Goal: Transaction & Acquisition: Purchase product/service

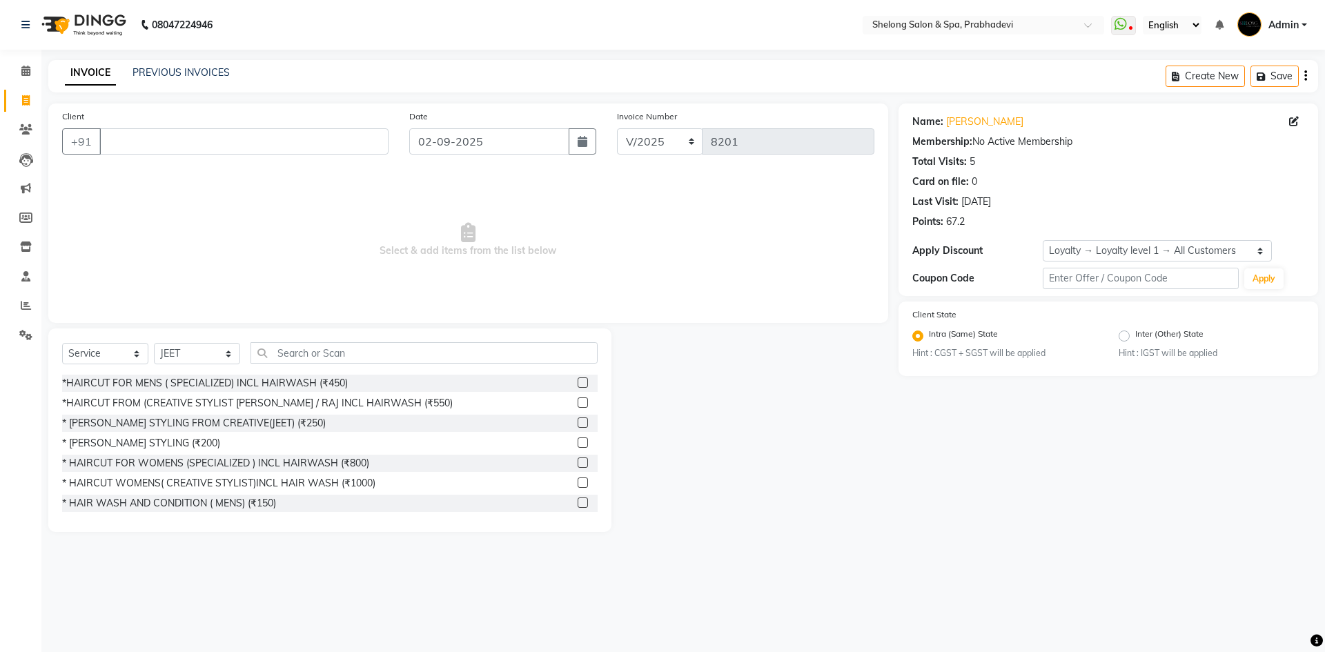
select select "service"
select select "16092"
select select "1: Object"
click at [303, 149] on input "Client" at bounding box center [243, 141] width 289 height 26
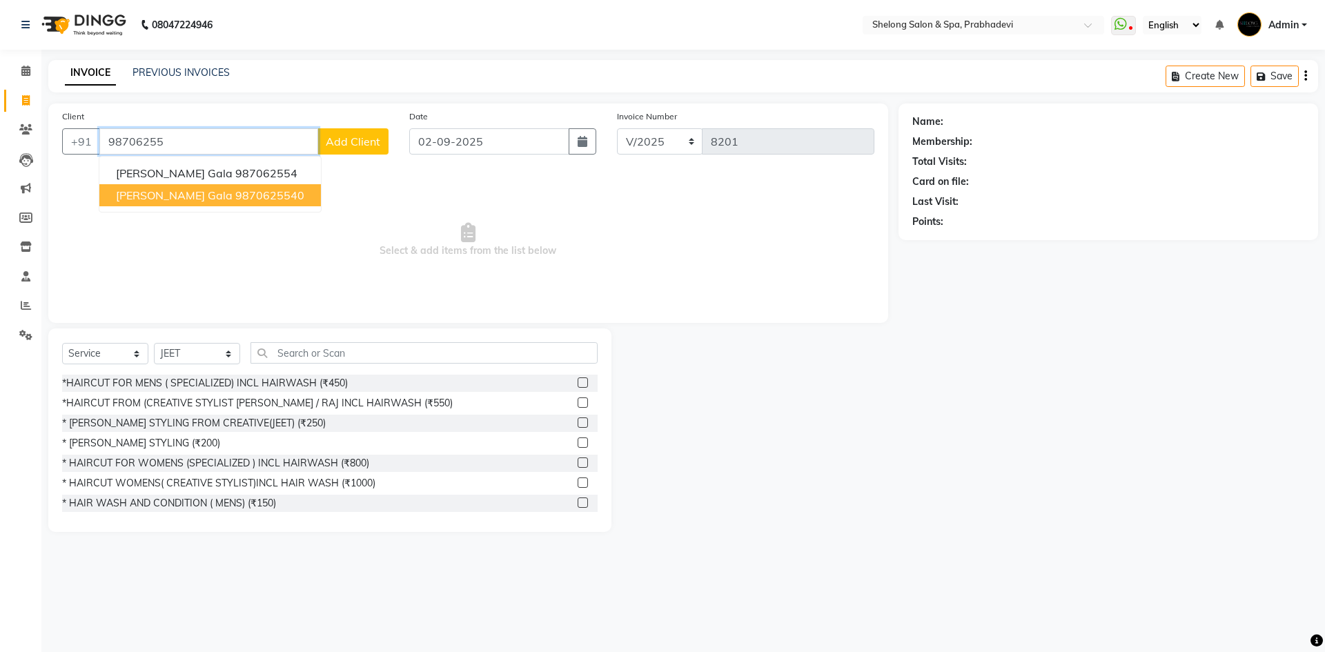
click at [242, 190] on ngb-highlight "9870625540" at bounding box center [269, 195] width 69 height 14
type input "9870625540"
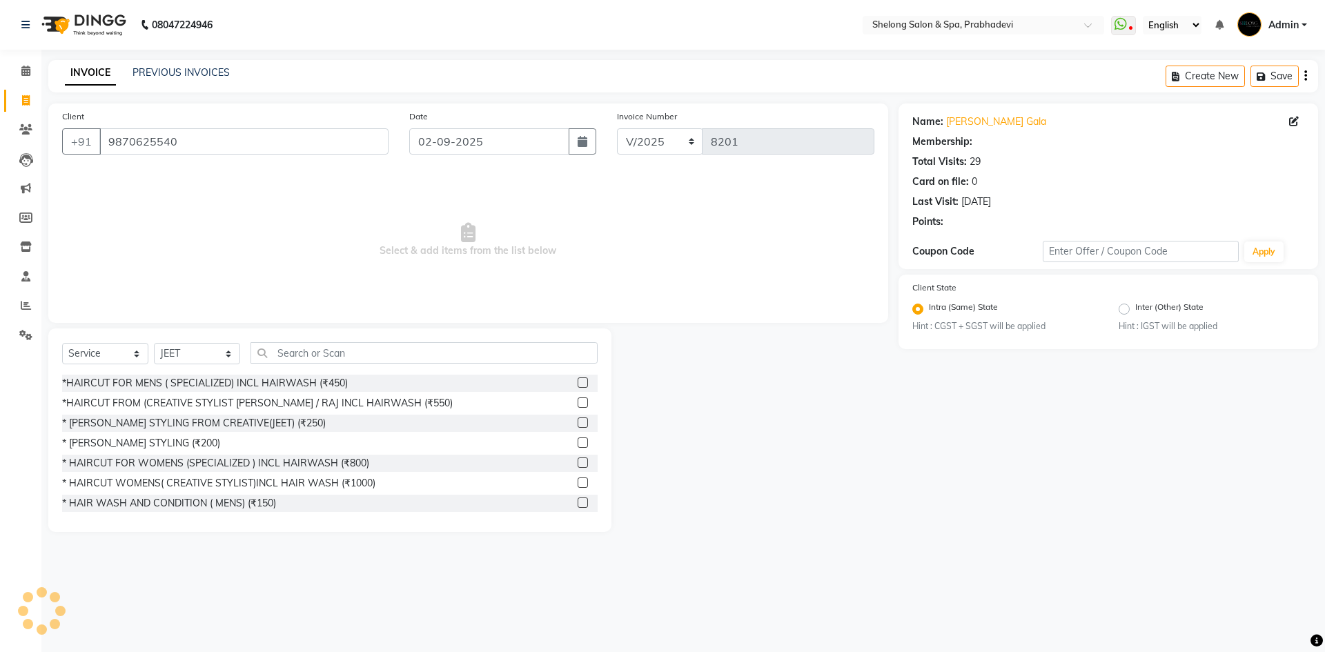
select select "2: Object"
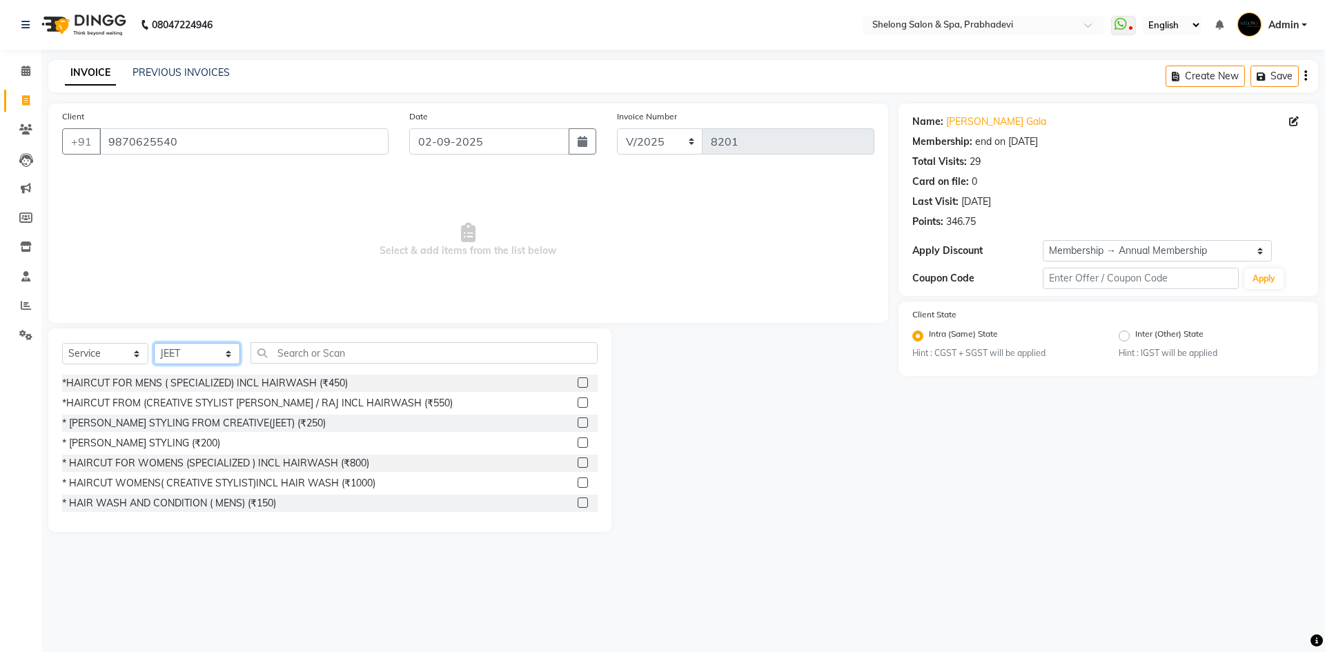
click at [179, 353] on select "Select Stylist ( [PERSON_NAME] ) ( [PERSON_NAME] ) [PERSON_NAME] fojdur [PERSON…" at bounding box center [197, 353] width 86 height 21
select select "66706"
click at [154, 343] on select "Select Stylist ( [PERSON_NAME] ) ( [PERSON_NAME] ) [PERSON_NAME] fojdur [PERSON…" at bounding box center [197, 353] width 86 height 21
click at [179, 382] on div "*HAIRCUT FOR MENS ( SPECIALIZED) INCL HAIRWASH (₹450)" at bounding box center [205, 383] width 286 height 14
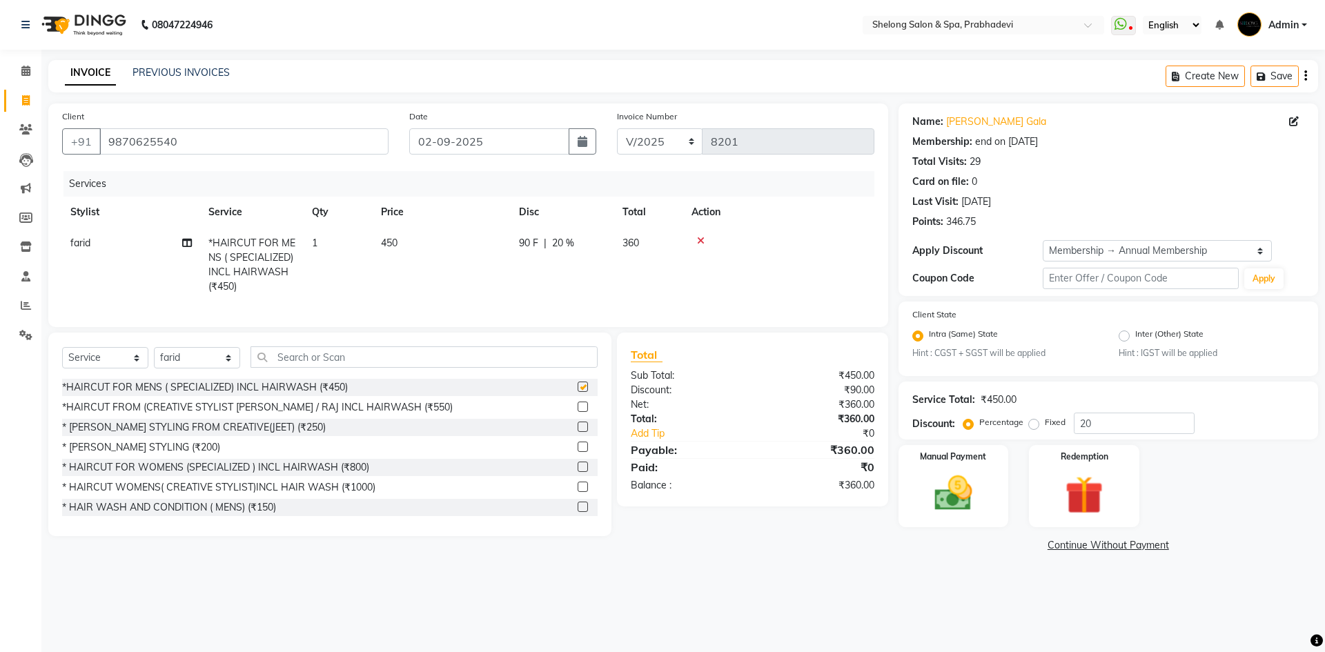
checkbox input "false"
click at [965, 502] on img at bounding box center [953, 494] width 64 height 46
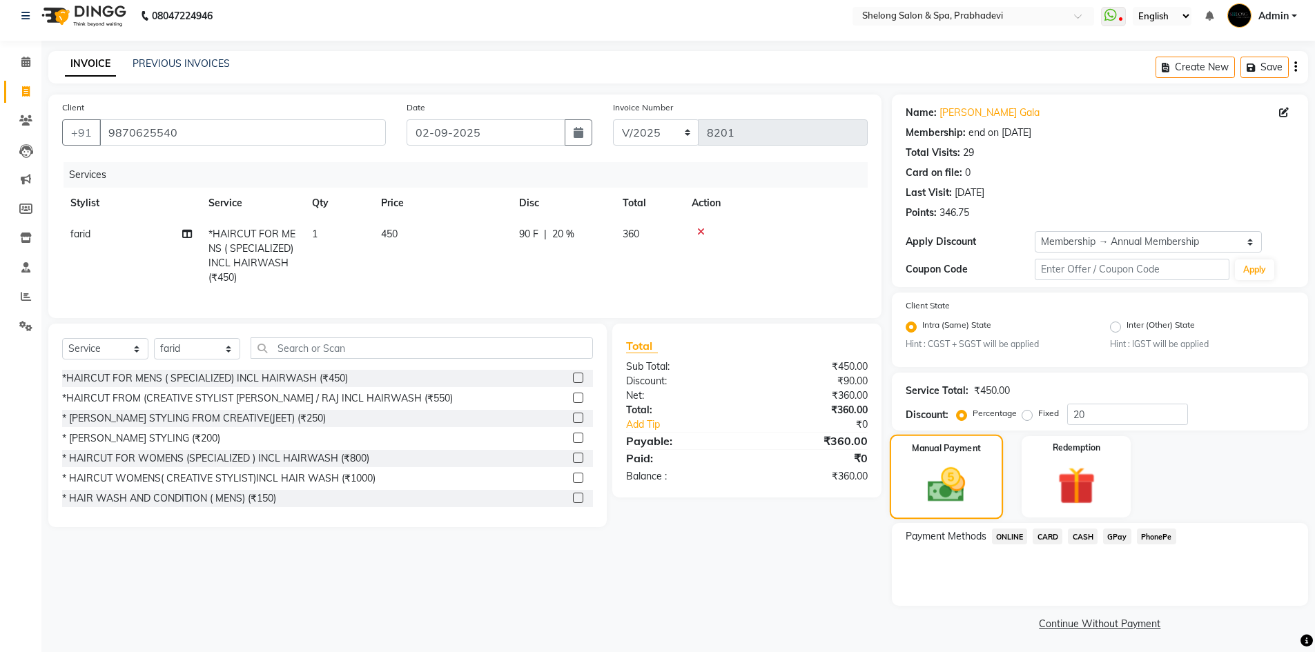
scroll to position [12, 0]
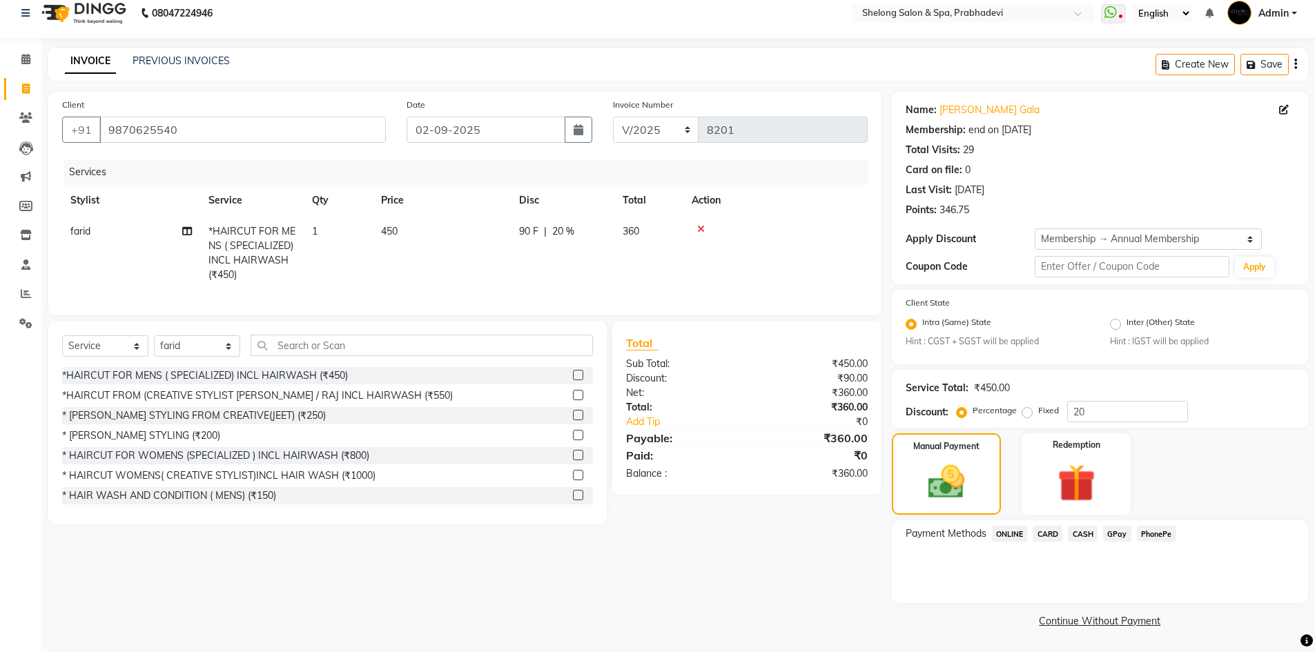
click at [1086, 536] on span "CASH" at bounding box center [1083, 534] width 30 height 16
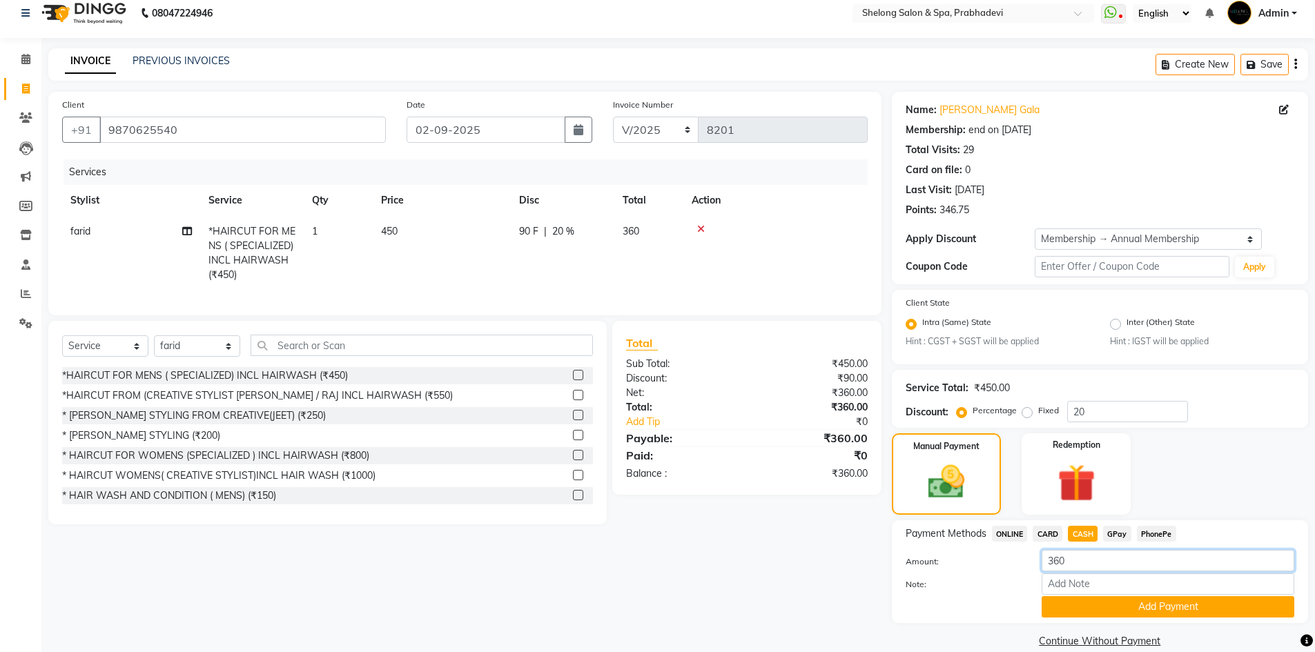
click at [1085, 558] on input "360" at bounding box center [1167, 560] width 253 height 21
type input "350"
click at [1097, 598] on button "Add Payment" at bounding box center [1167, 606] width 253 height 21
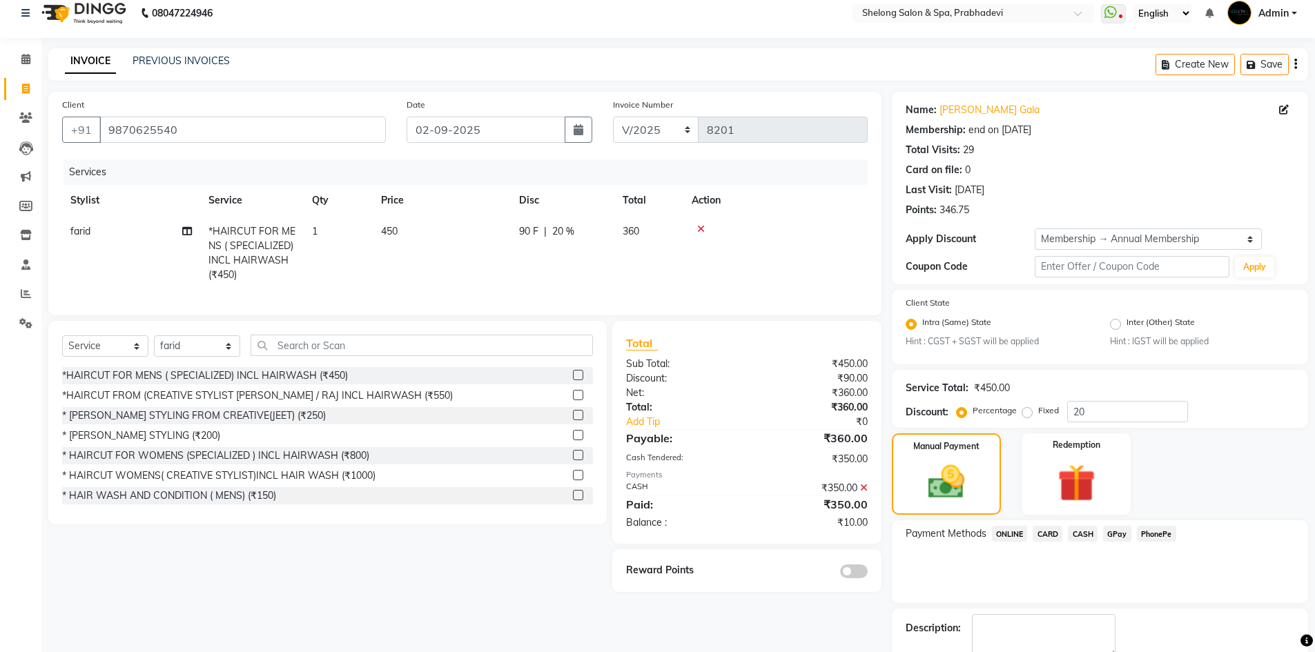
drag, startPoint x: 850, startPoint y: 586, endPoint x: 900, endPoint y: 584, distance: 49.7
click at [855, 578] on span at bounding box center [854, 572] width 28 height 14
click at [867, 573] on input "checkbox" at bounding box center [867, 573] width 0 height 0
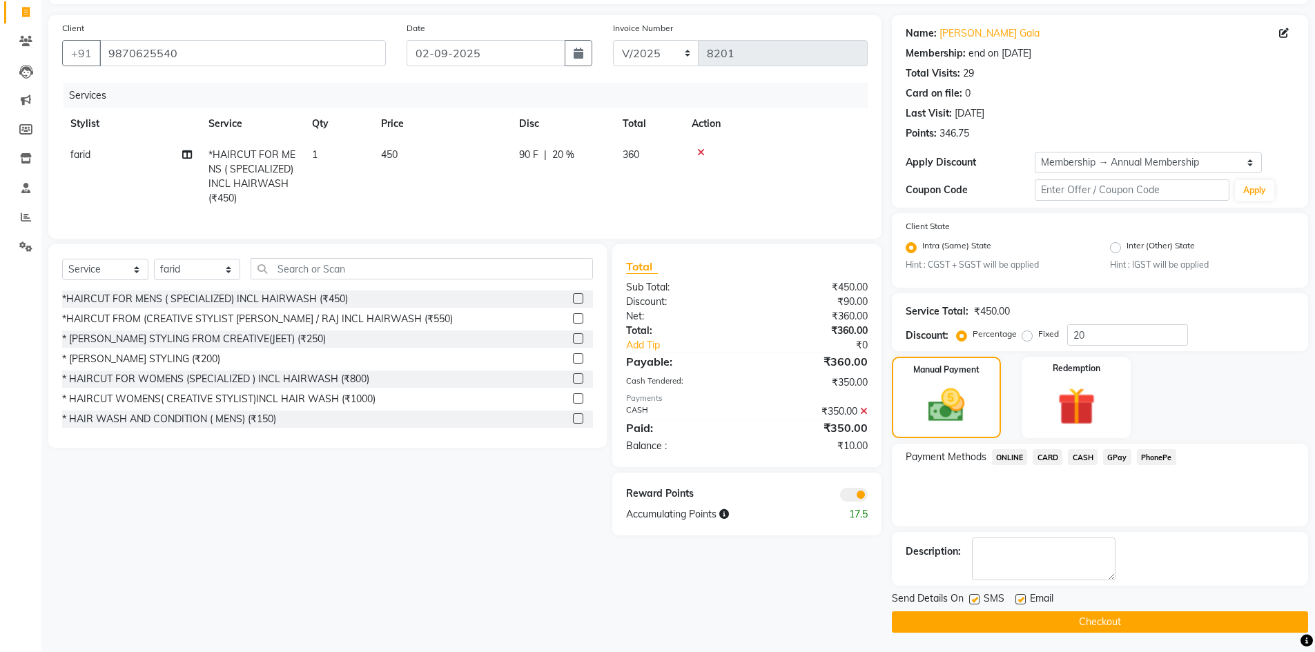
scroll to position [90, 0]
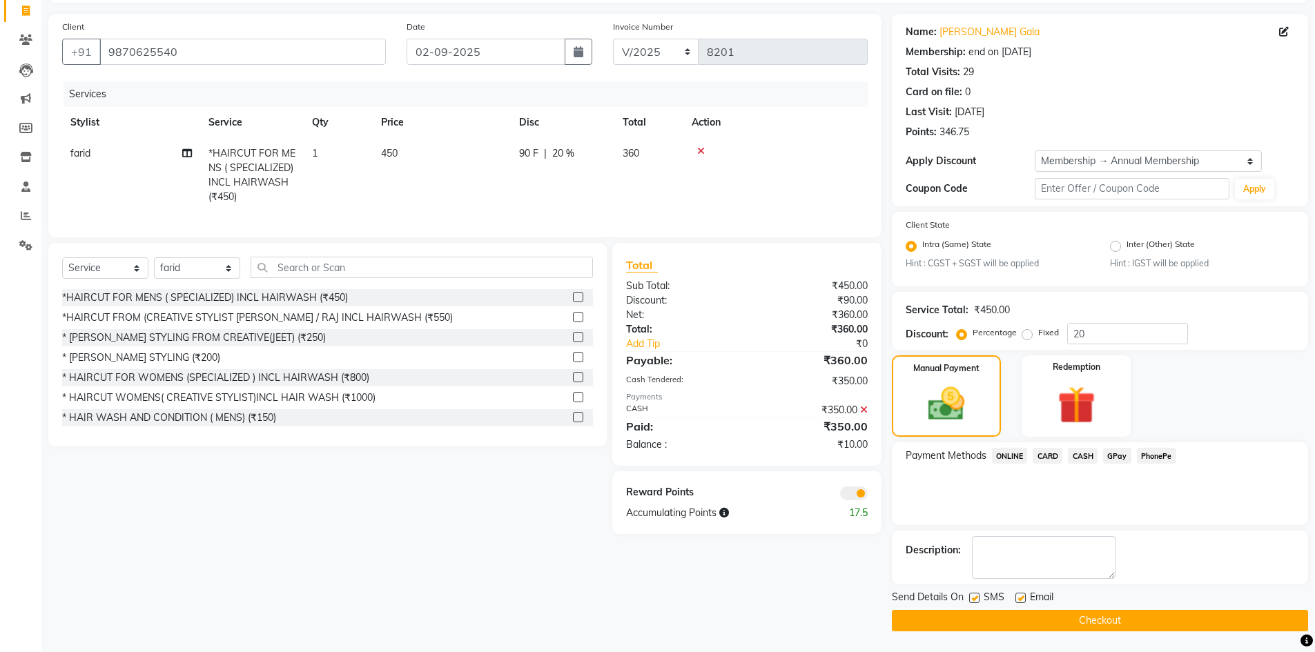
click at [1108, 620] on button "Checkout" at bounding box center [1100, 620] width 416 height 21
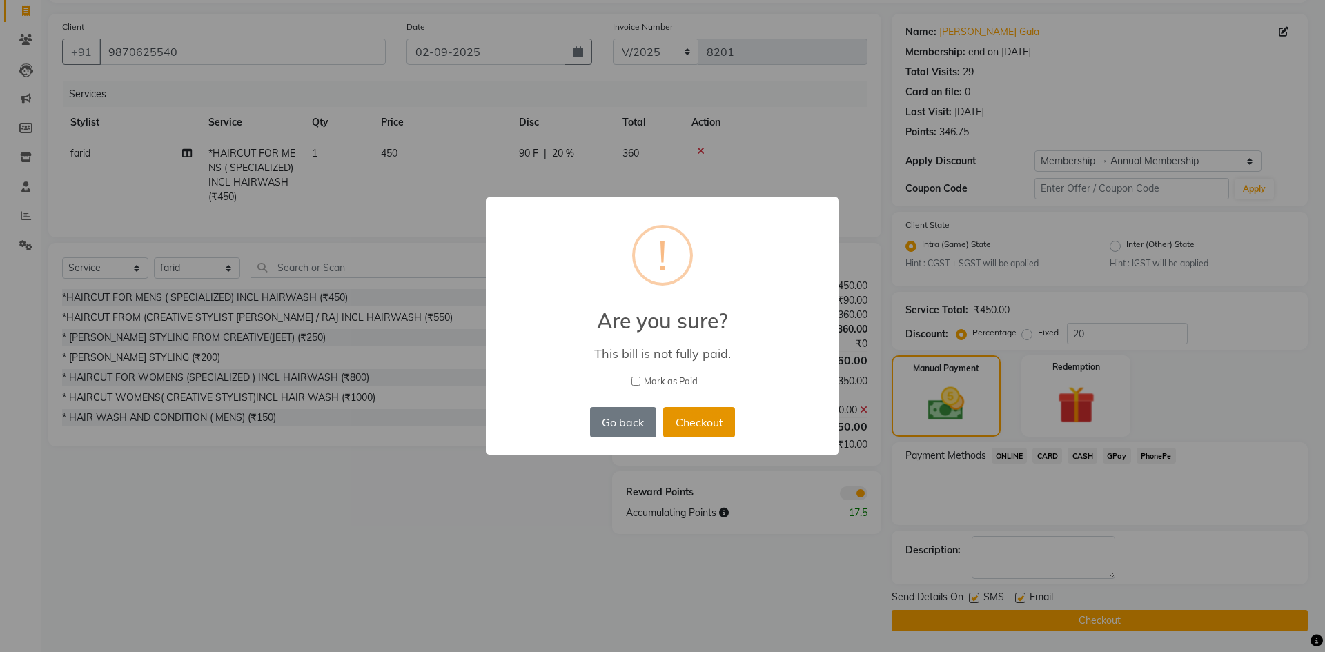
click at [709, 420] on button "Checkout" at bounding box center [699, 422] width 72 height 30
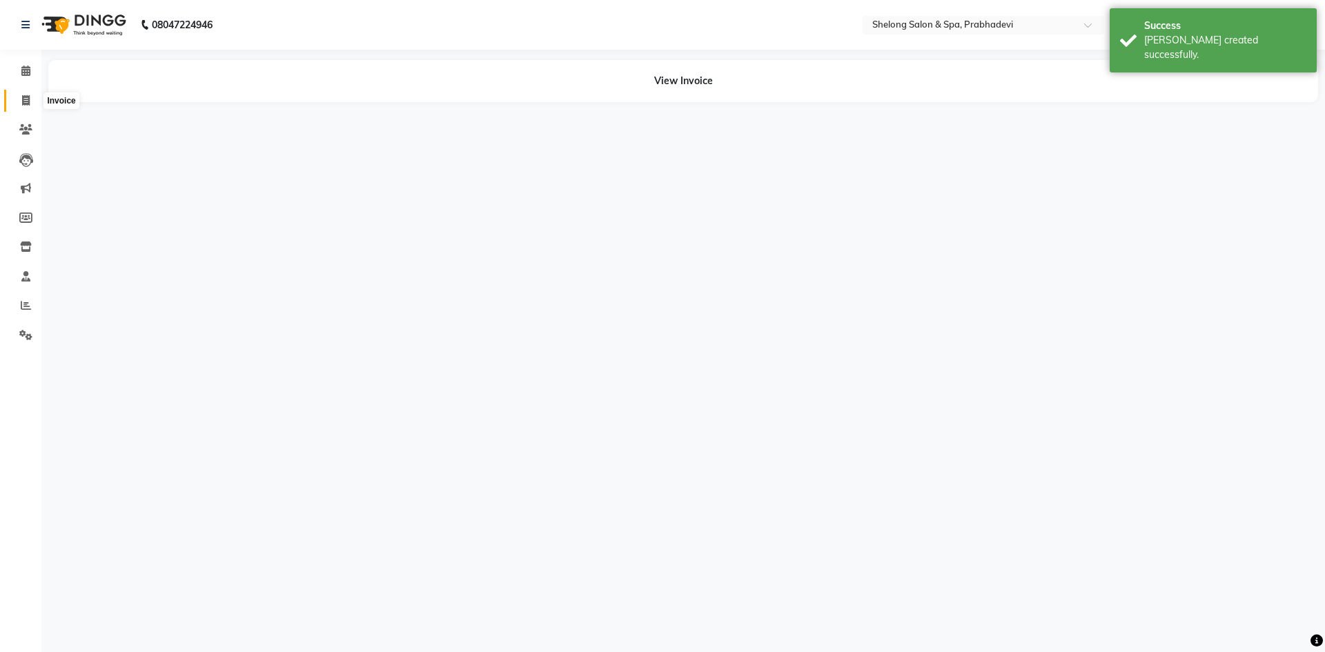
click at [24, 97] on icon at bounding box center [26, 100] width 8 height 10
select select "service"
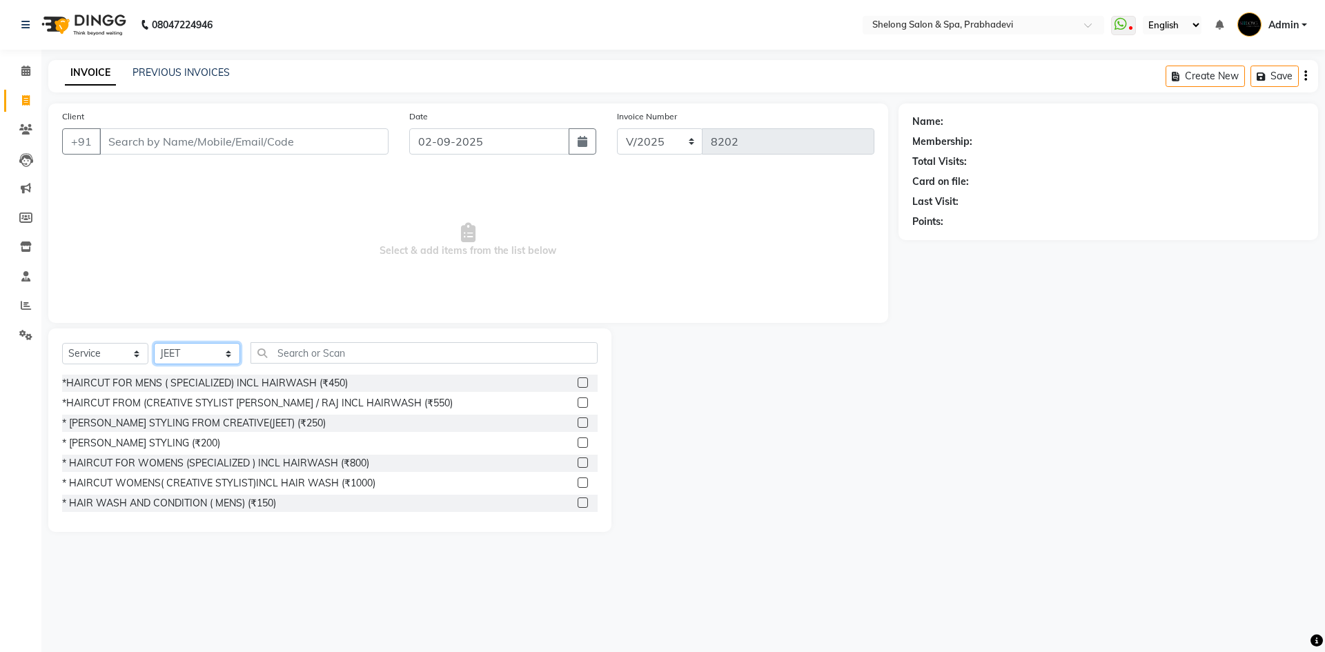
click at [189, 356] on select "Select Stylist ( [PERSON_NAME] ) ( [PERSON_NAME] ) [PERSON_NAME] fojdur [PERSON…" at bounding box center [197, 353] width 86 height 21
select select "24970"
click at [154, 343] on select "Select Stylist ( [PERSON_NAME] ) ( [PERSON_NAME] ) [PERSON_NAME] fojdur [PERSON…" at bounding box center [197, 353] width 86 height 21
click at [211, 376] on div "*HAIRCUT FOR MENS ( SPECIALIZED) INCL HAIRWASH (₹450)" at bounding box center [205, 383] width 286 height 14
checkbox input "false"
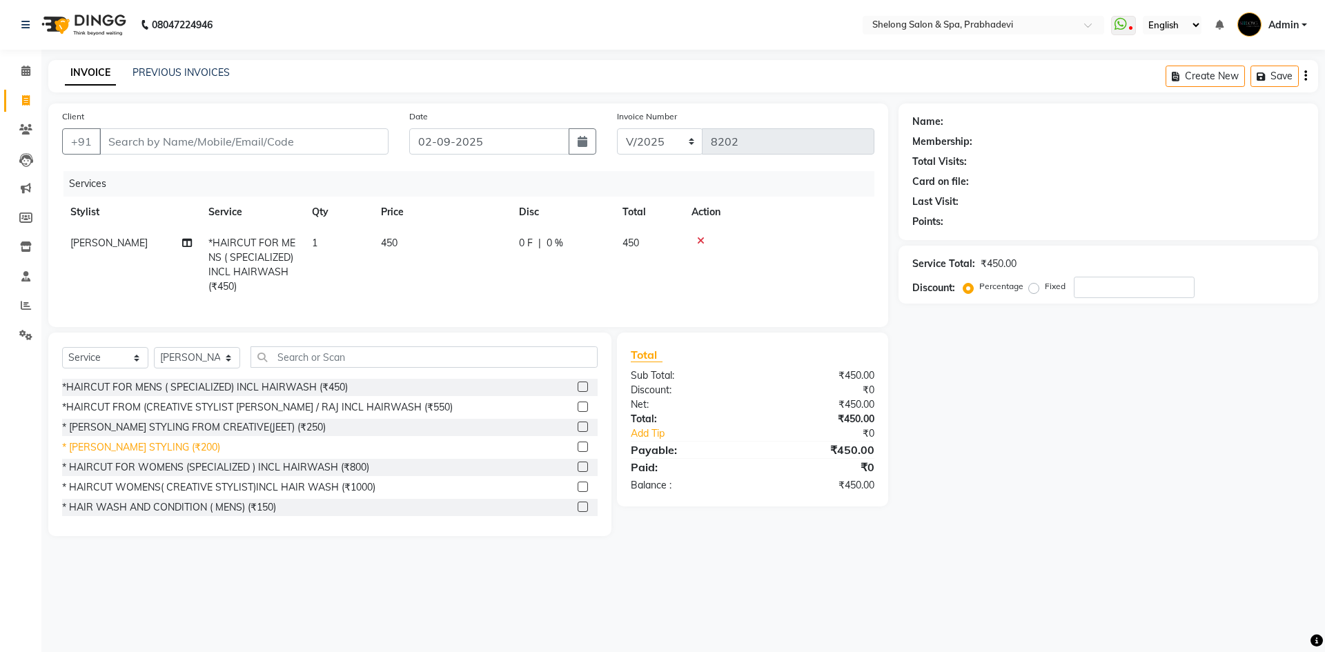
click at [166, 455] on div "* [PERSON_NAME] STYLING (₹200)" at bounding box center [141, 447] width 158 height 14
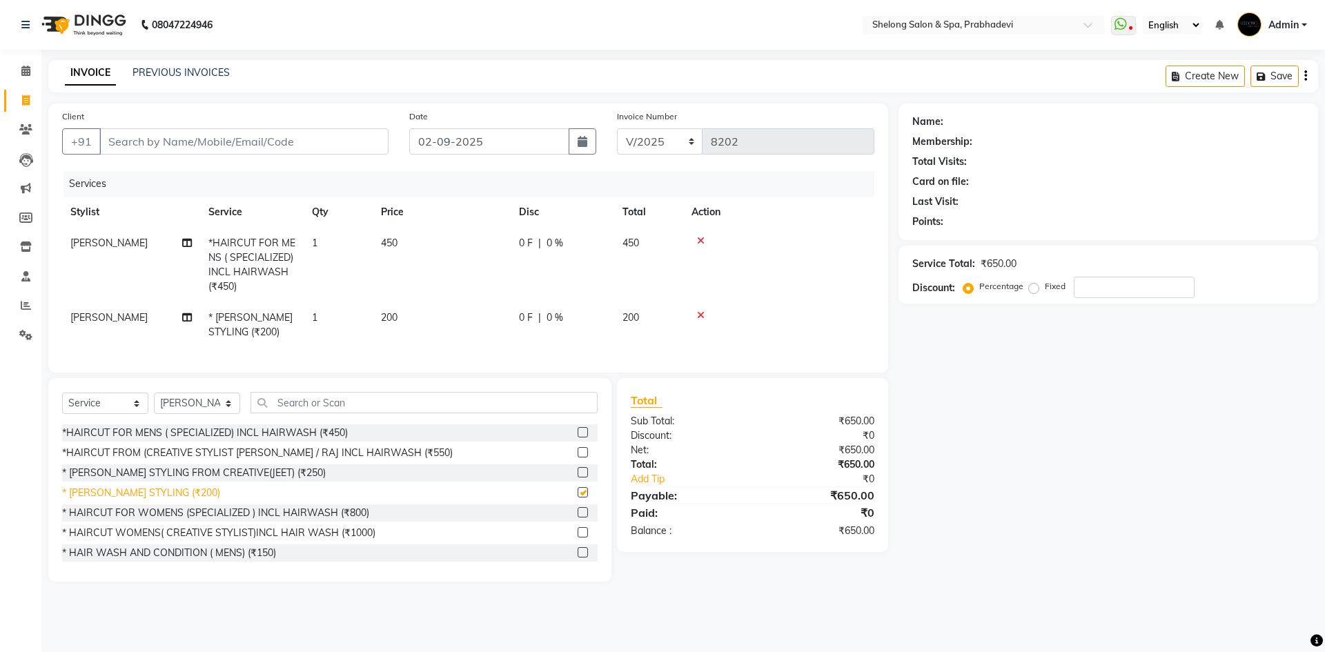
checkbox input "false"
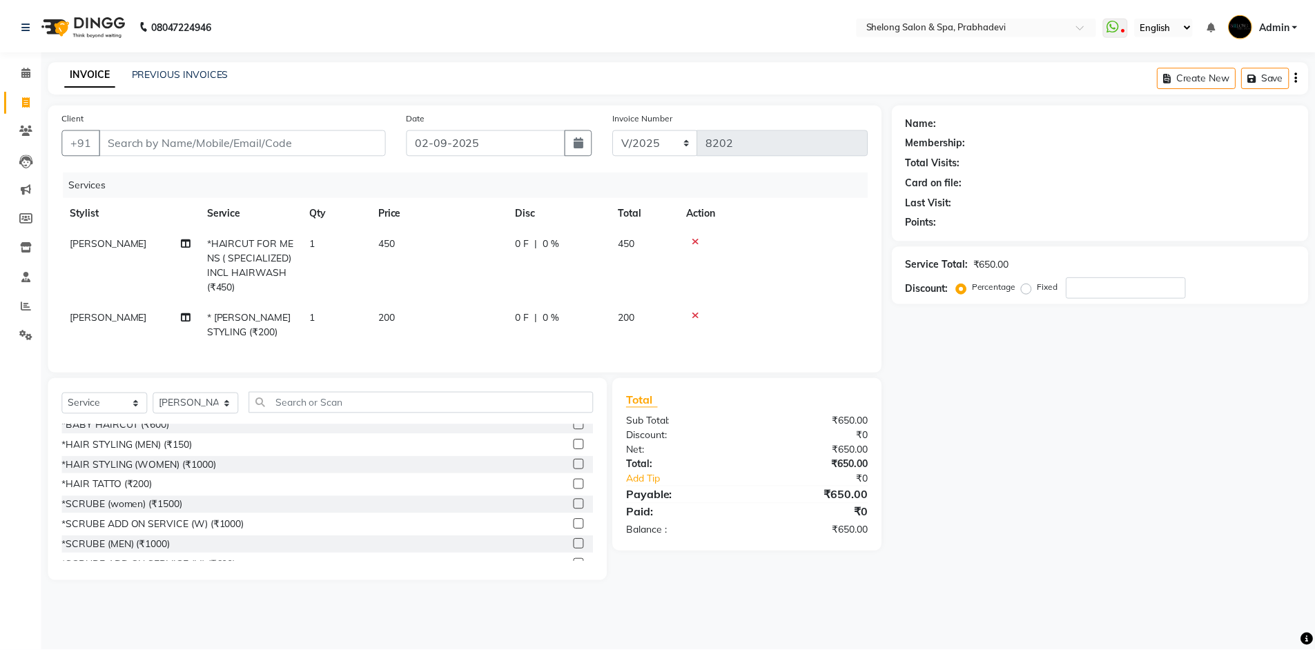
scroll to position [414, 0]
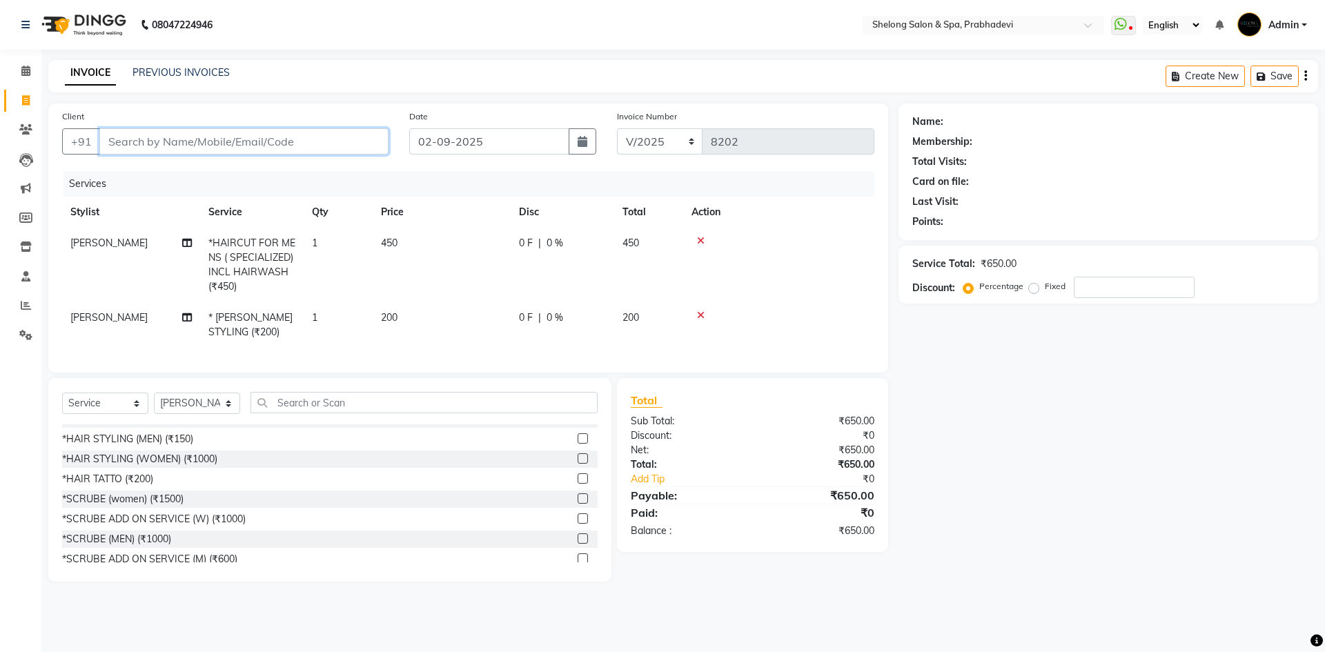
click at [320, 136] on input "Client" at bounding box center [243, 141] width 289 height 26
type input "s"
type input "0"
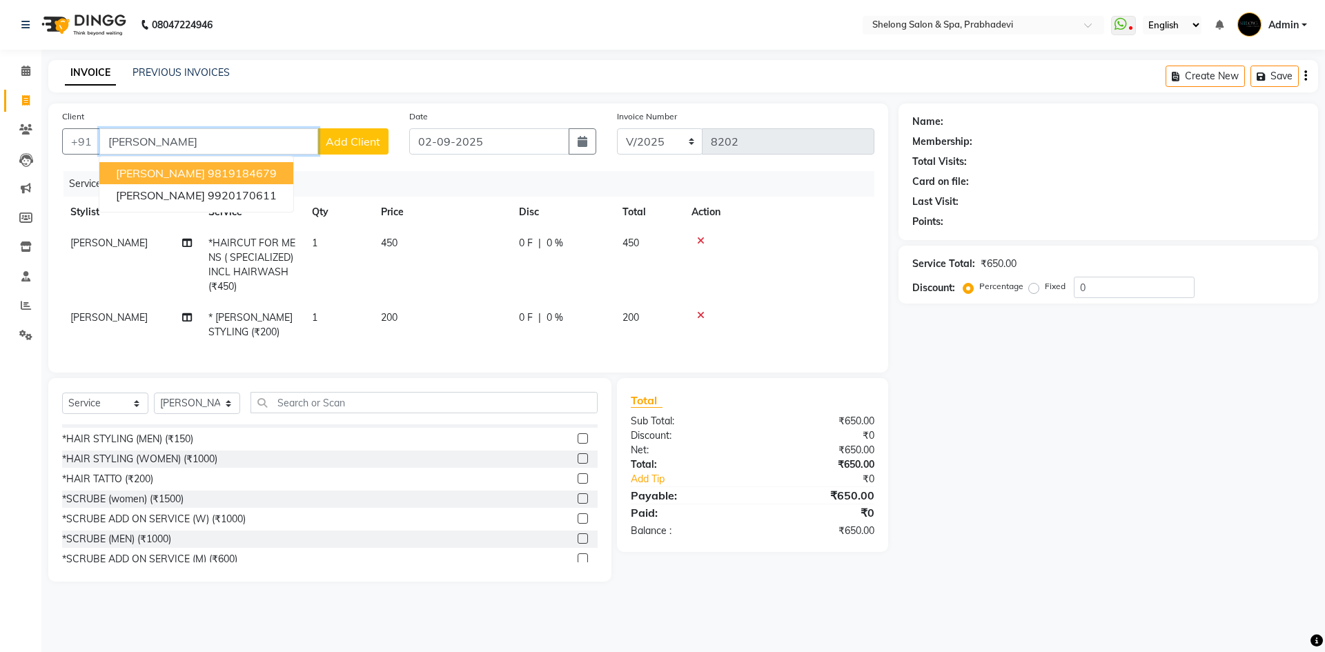
click at [268, 175] on ngb-highlight "9819184679" at bounding box center [242, 173] width 69 height 14
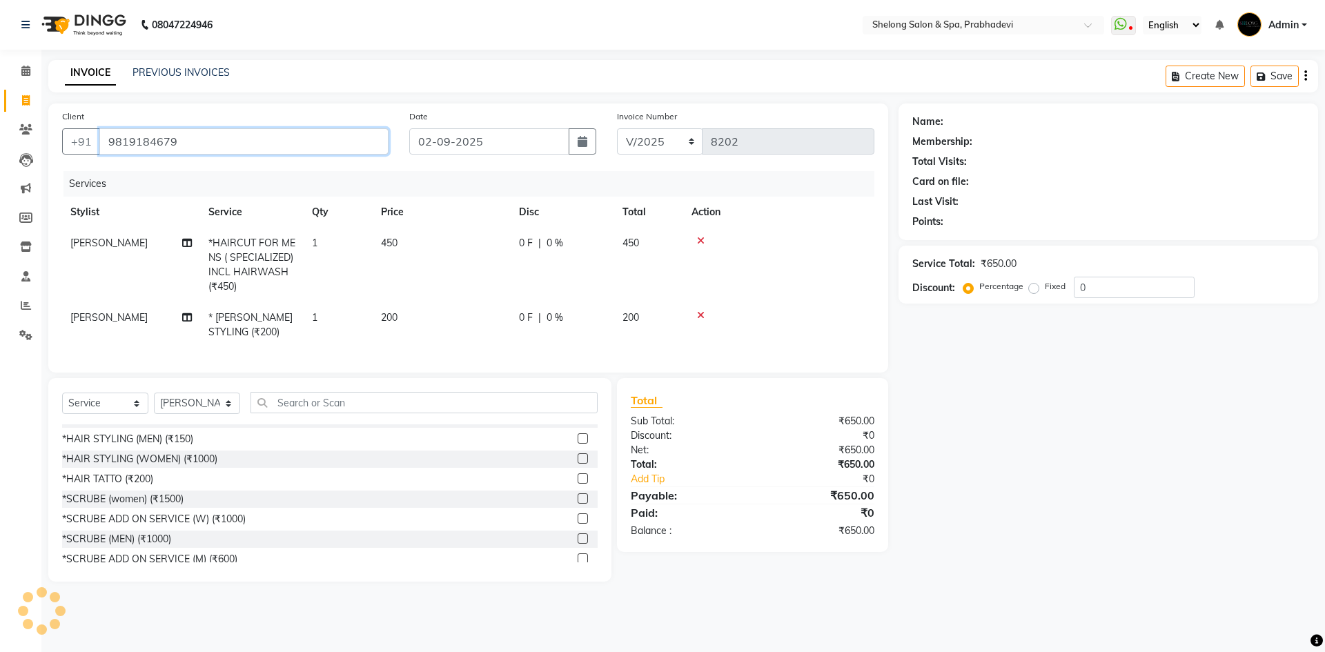
type input "9819184679"
select select "2: Object"
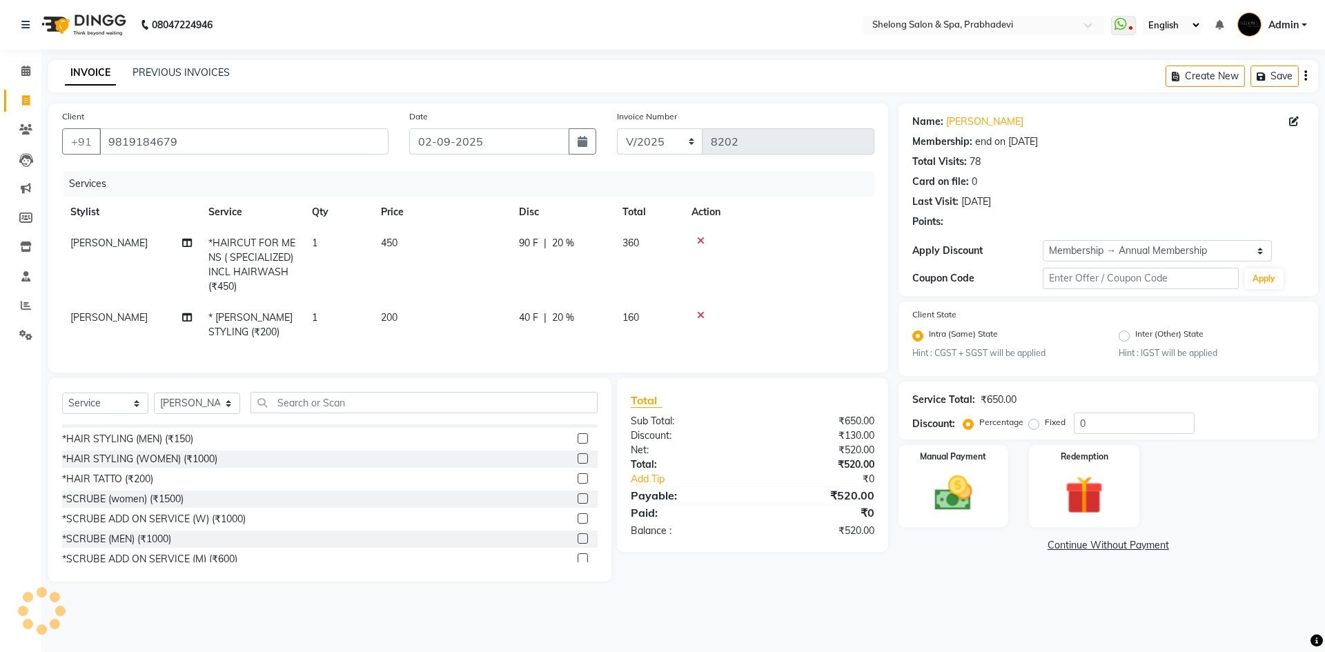
type input "20"
click at [972, 495] on img at bounding box center [953, 494] width 64 height 46
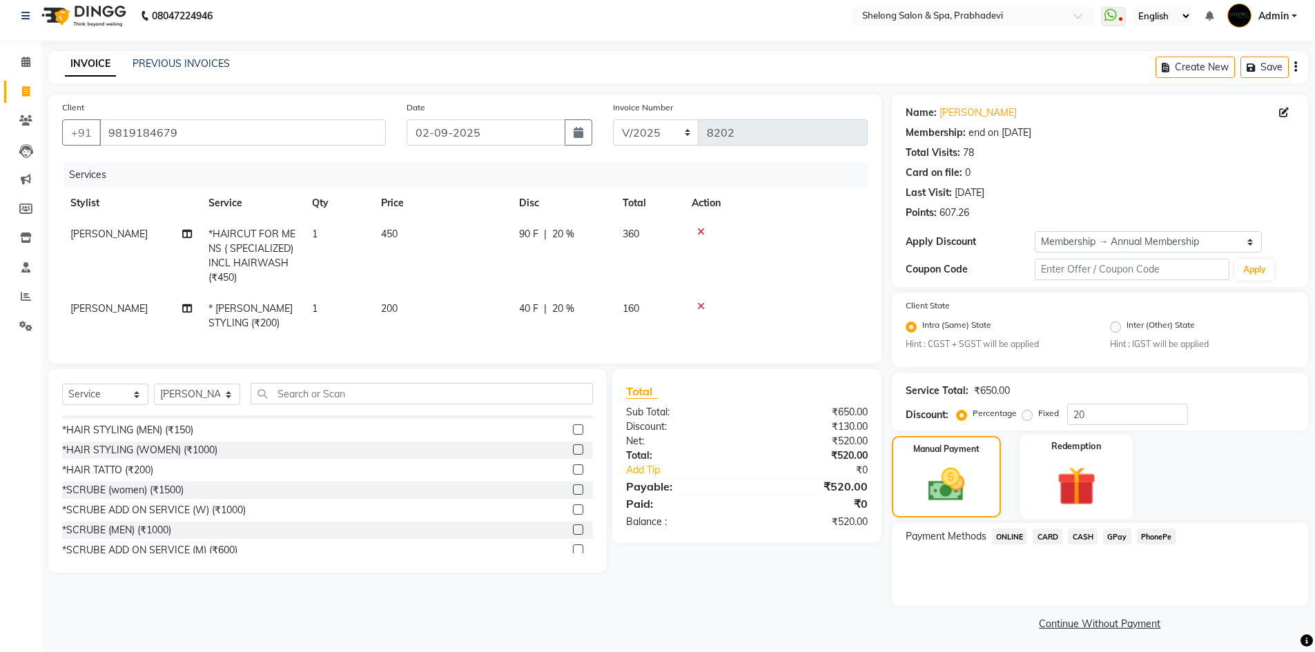
scroll to position [12, 0]
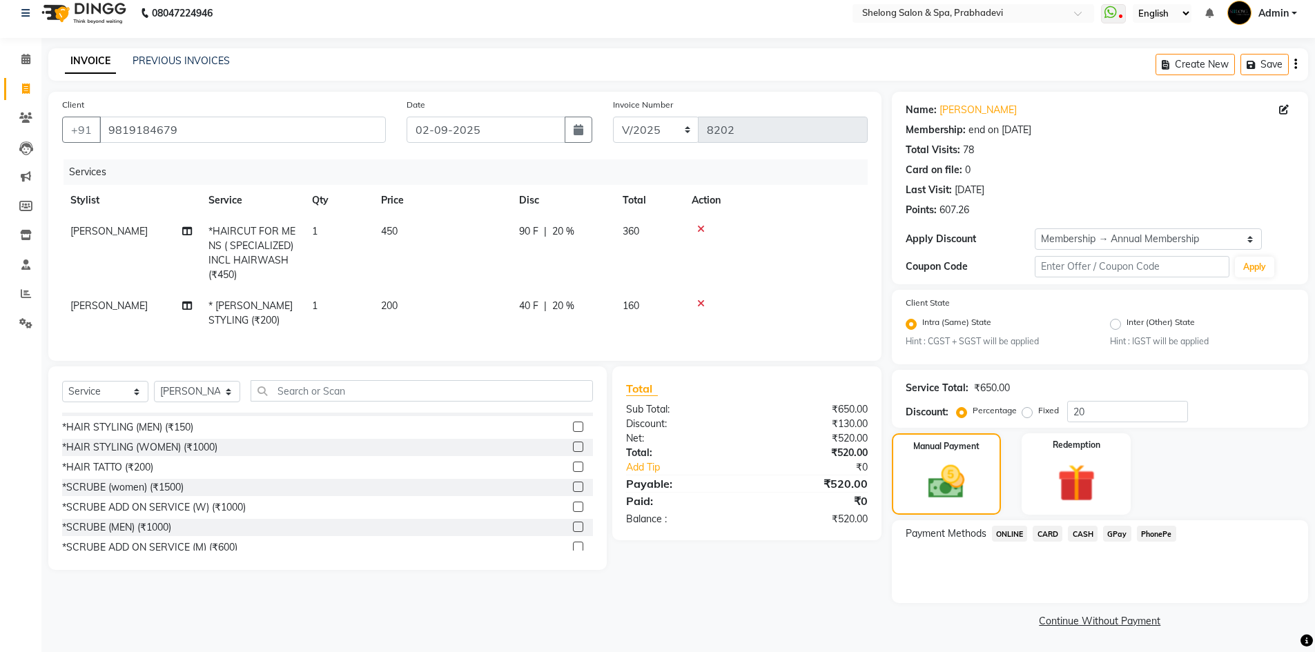
click at [1121, 535] on span "GPay" at bounding box center [1117, 534] width 28 height 16
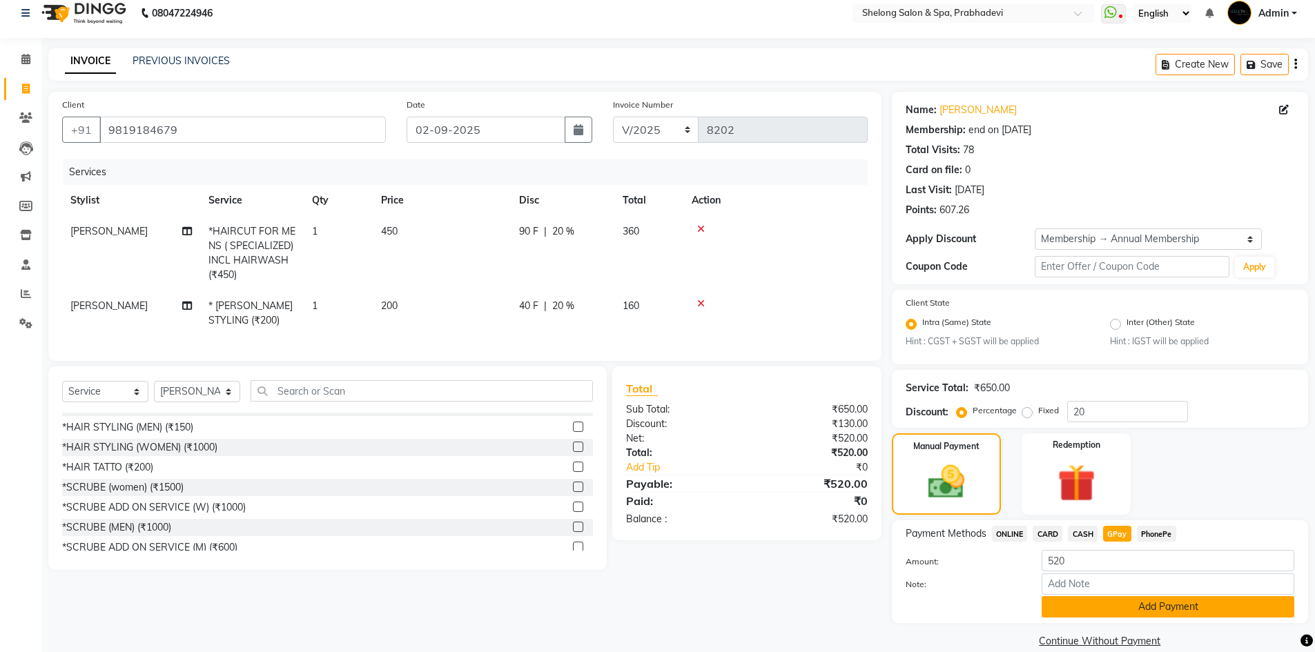
click at [1104, 611] on button "Add Payment" at bounding box center [1167, 606] width 253 height 21
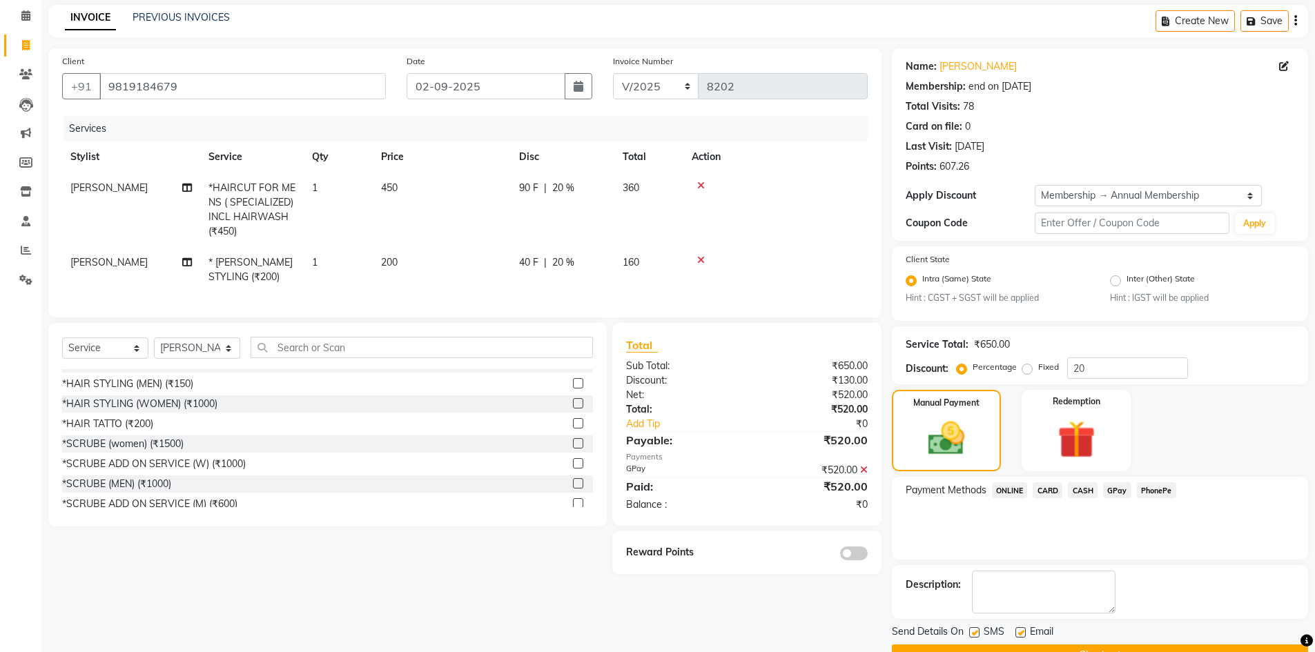
scroll to position [90, 0]
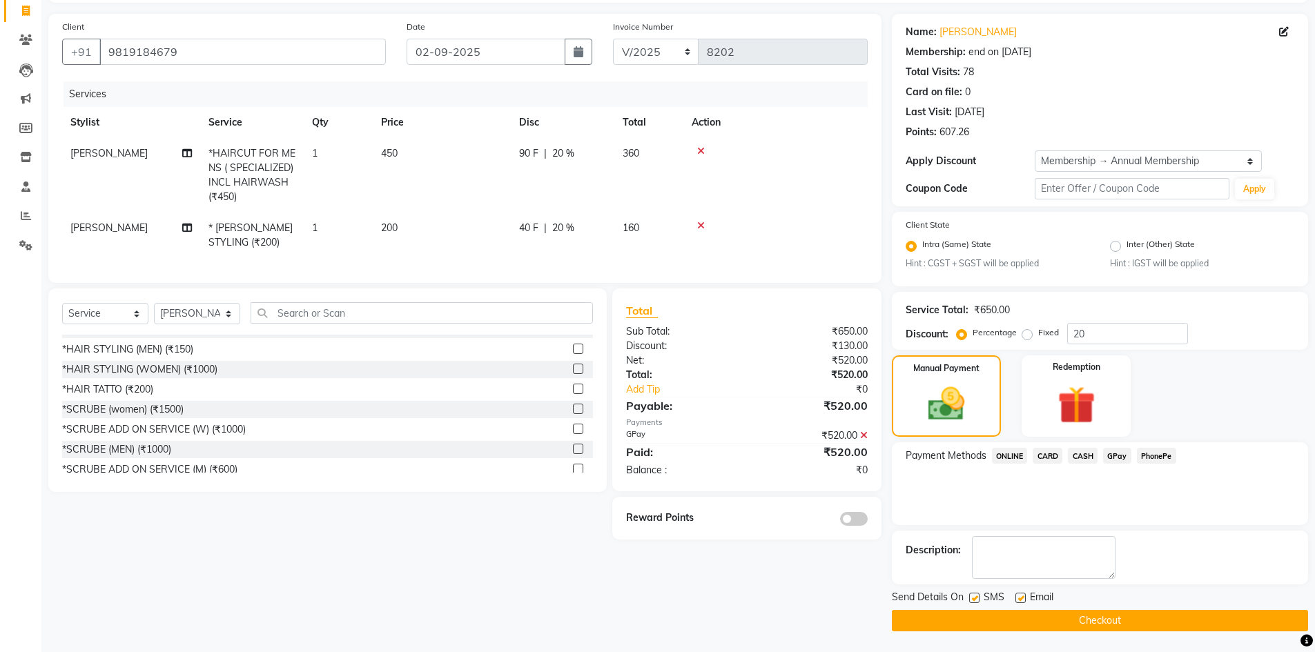
click at [843, 522] on span at bounding box center [854, 519] width 28 height 14
click at [867, 521] on input "checkbox" at bounding box center [867, 521] width 0 height 0
click at [1113, 620] on button "Checkout" at bounding box center [1100, 620] width 416 height 21
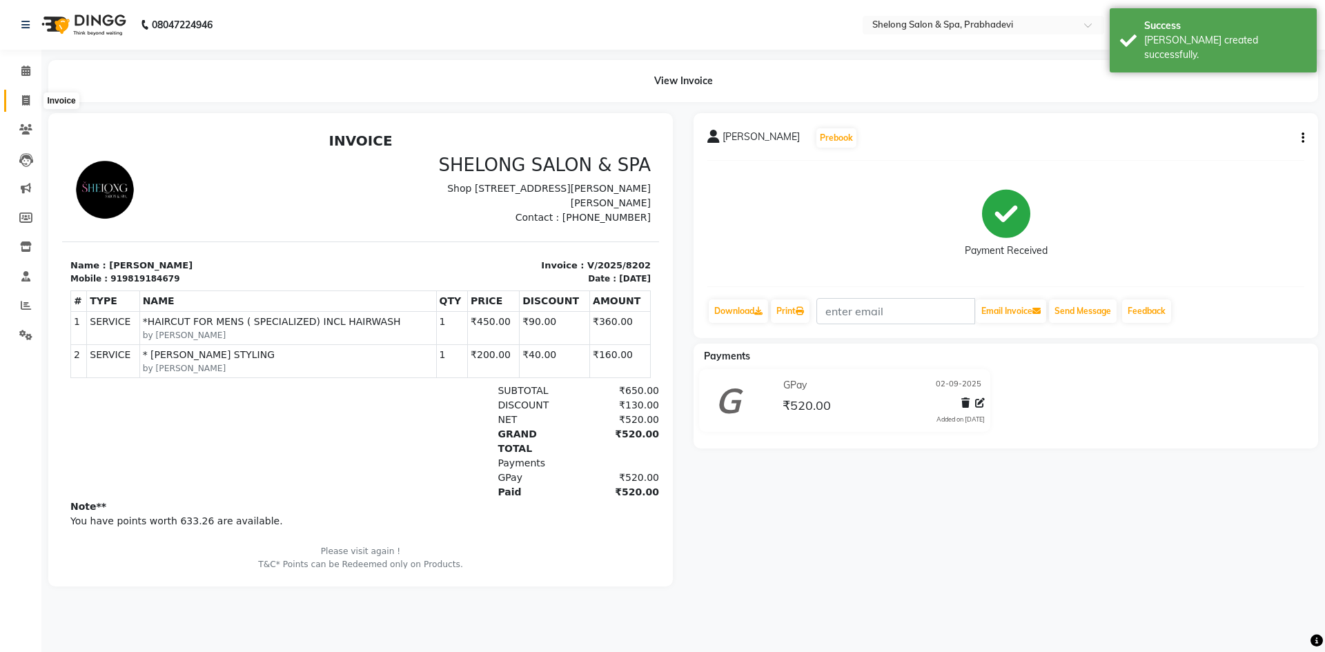
click at [26, 102] on icon at bounding box center [26, 100] width 8 height 10
select select "service"
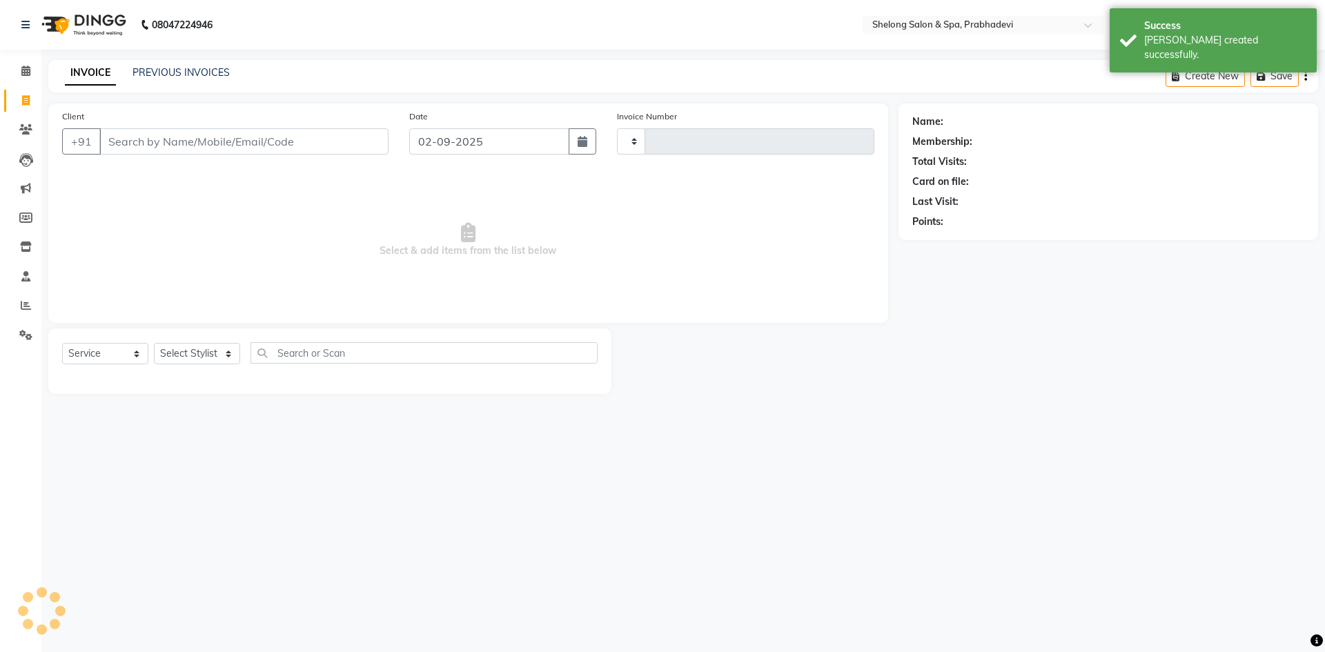
type input "8203"
select select "3475"
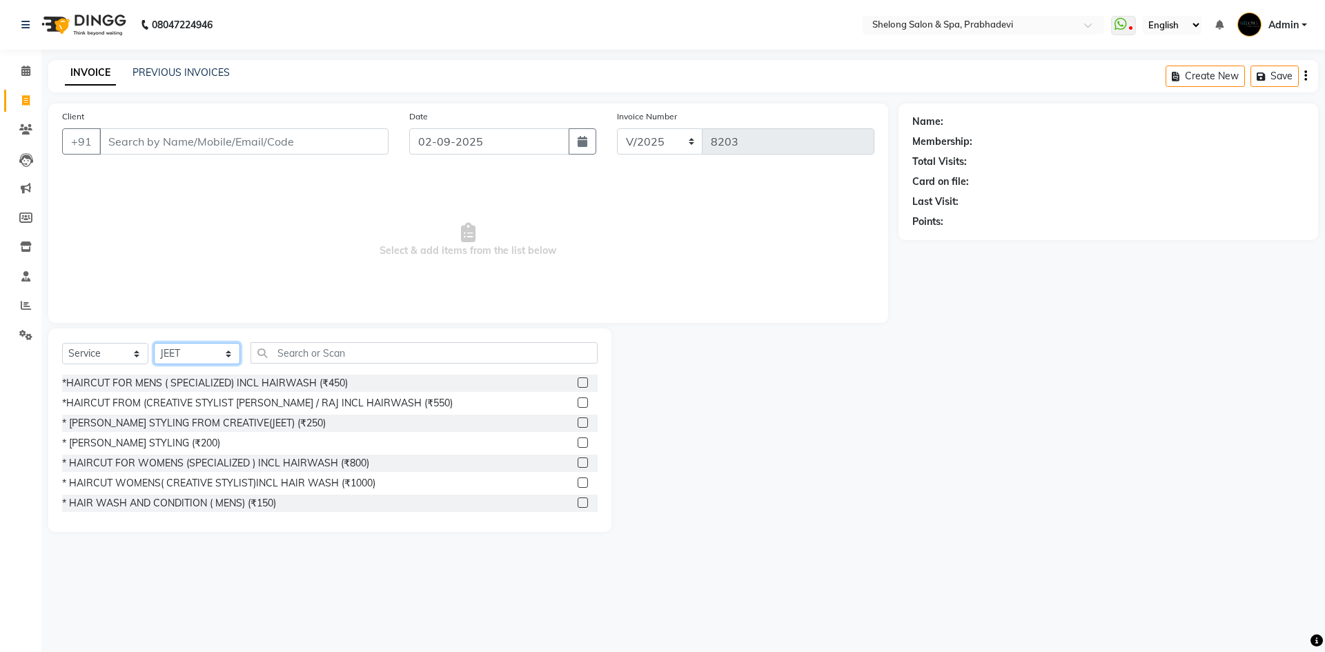
click at [215, 346] on select "Select Stylist ( [PERSON_NAME] ) ( [PERSON_NAME] ) [PERSON_NAME] fojdur [PERSON…" at bounding box center [197, 353] width 86 height 21
select select "66706"
click at [154, 343] on select "Select Stylist ( [PERSON_NAME] ) ( [PERSON_NAME] ) [PERSON_NAME] fojdur [PERSON…" at bounding box center [197, 353] width 86 height 21
click at [171, 444] on div "* [PERSON_NAME] STYLING (₹200)" at bounding box center [141, 443] width 158 height 14
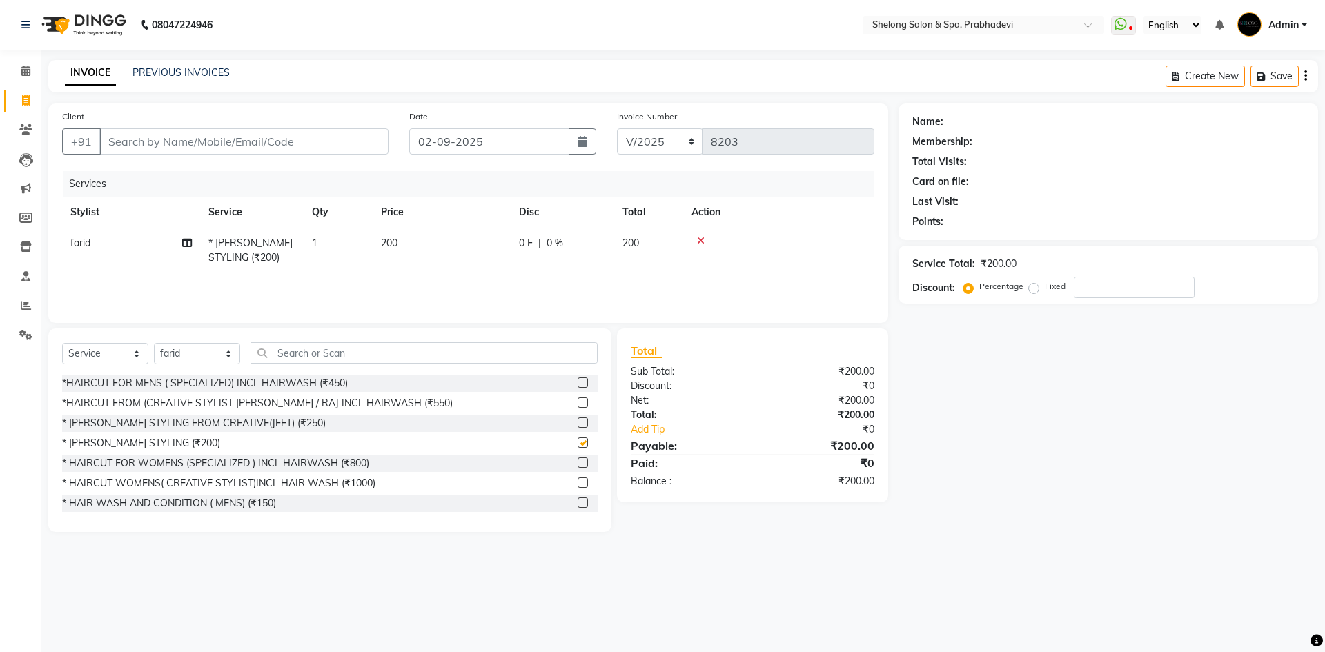
checkbox input "false"
click at [286, 126] on div "Client +91" at bounding box center [225, 137] width 347 height 57
click at [284, 138] on input "Client" at bounding box center [243, 141] width 289 height 26
type input "a"
type input "0"
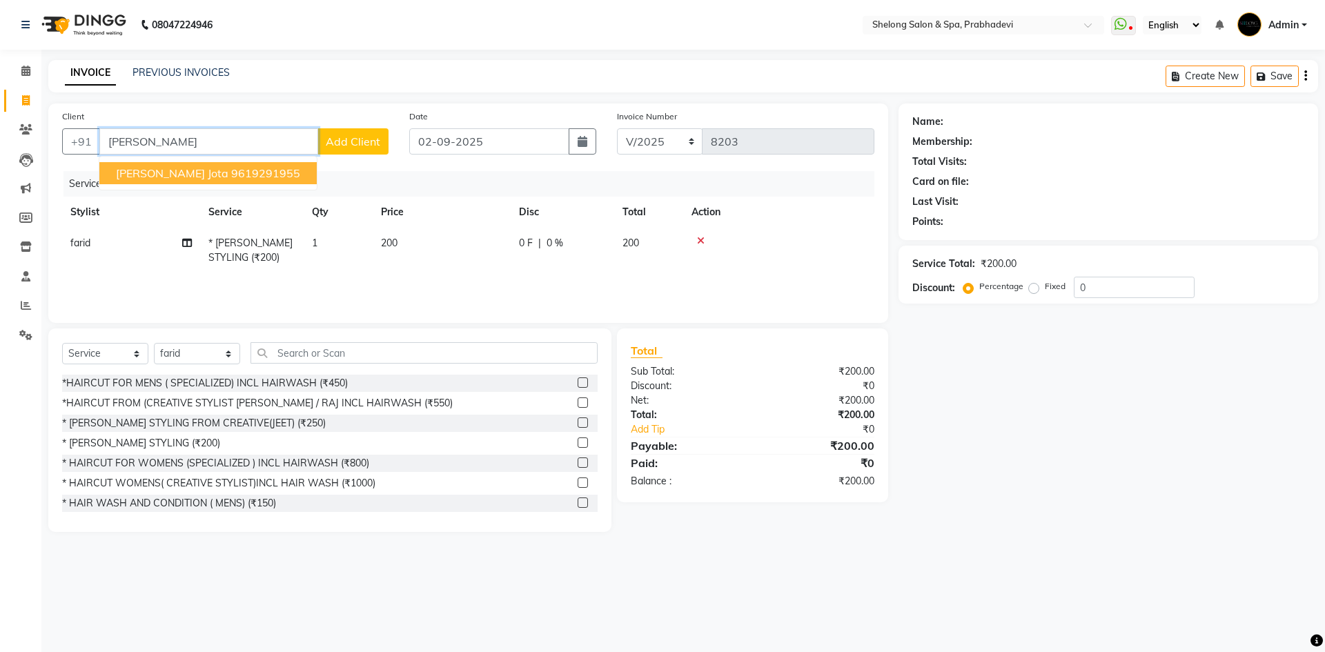
click at [239, 174] on button "[PERSON_NAME] Jota 9619291955" at bounding box center [207, 173] width 217 height 22
type input "9619291955"
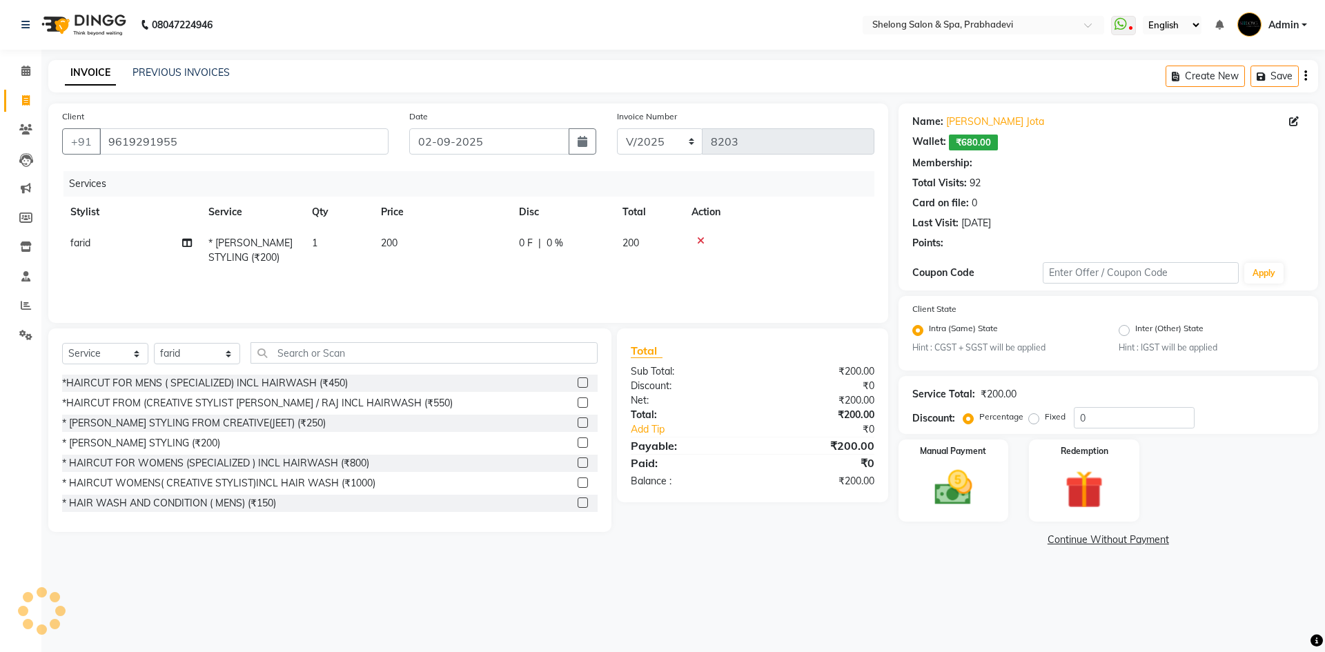
type input "20"
select select "2: Object"
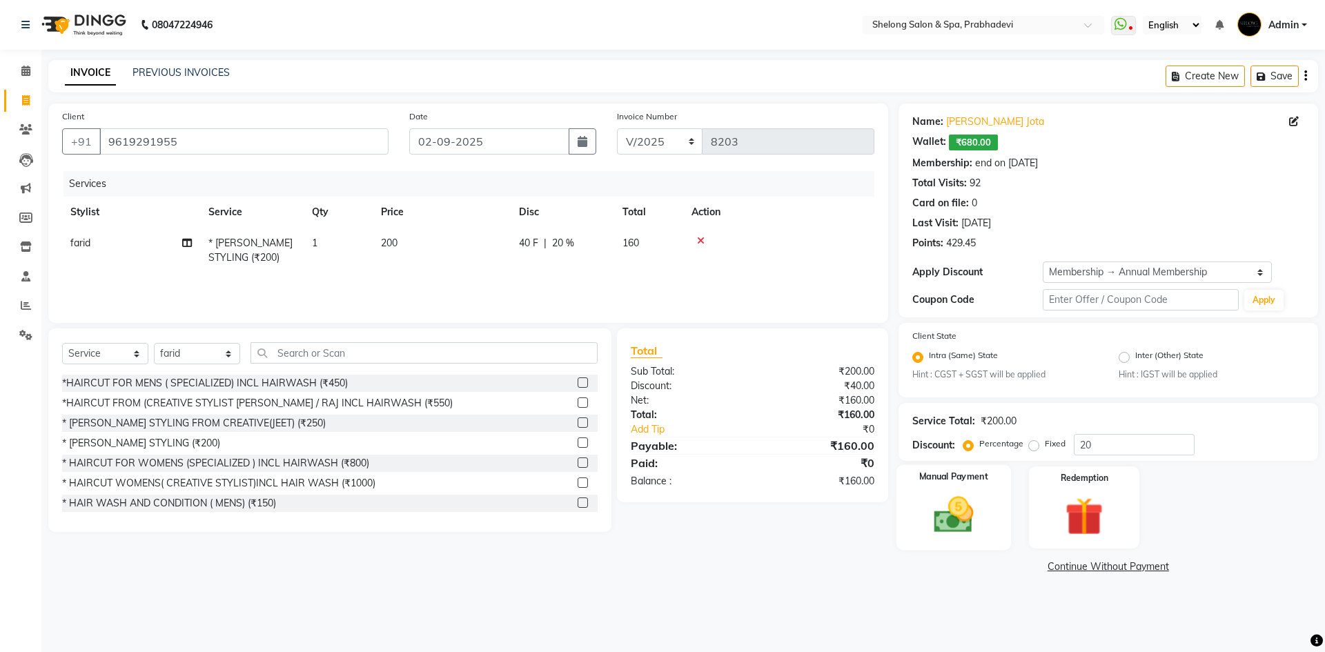
click at [956, 536] on img at bounding box center [953, 516] width 64 height 46
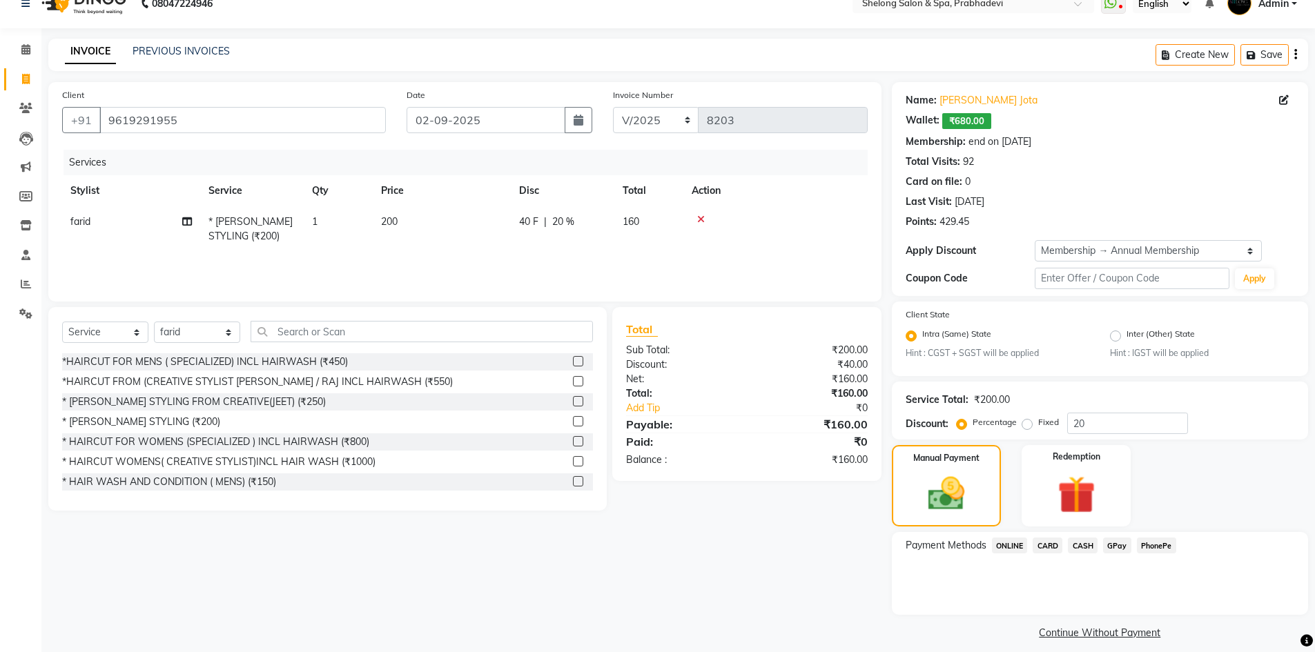
scroll to position [33, 0]
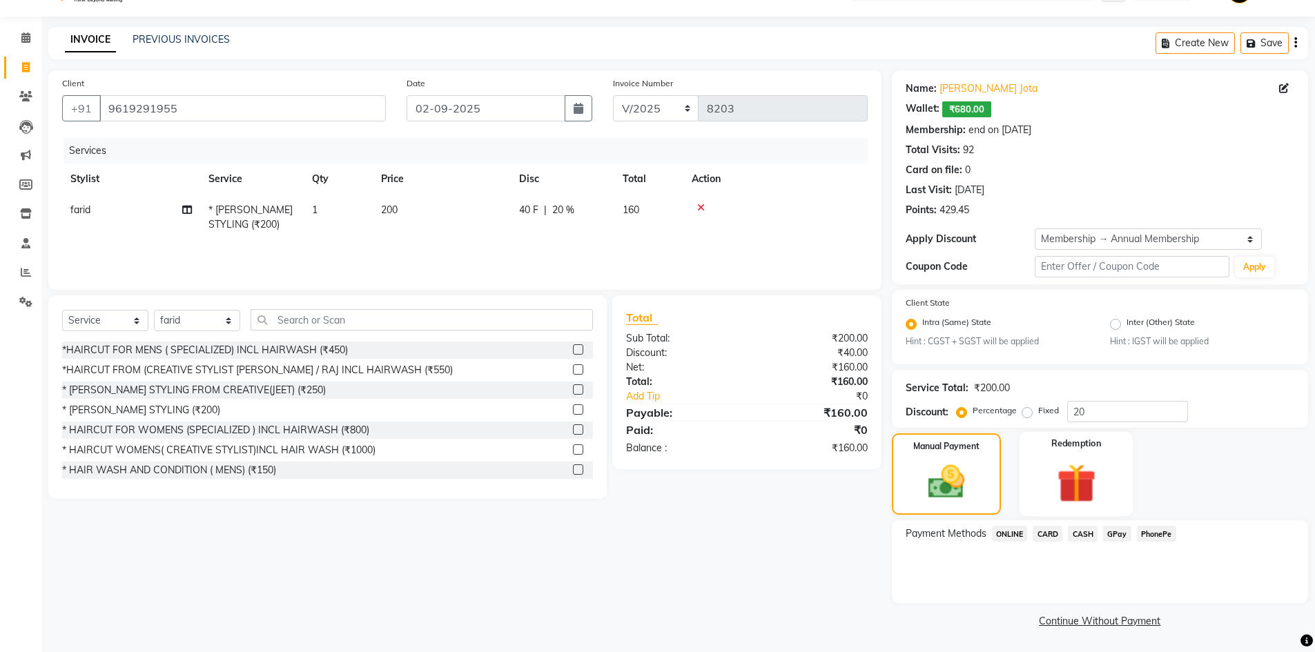
click at [1076, 478] on img at bounding box center [1075, 484] width 63 height 49
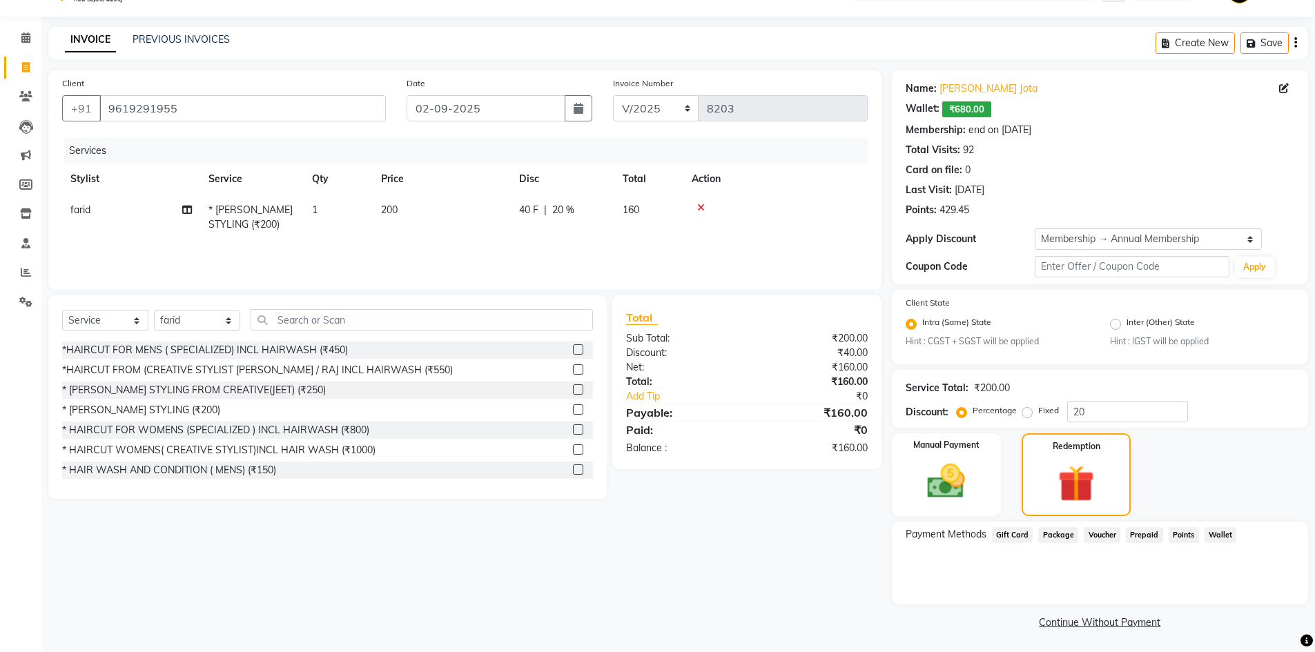
scroll to position [35, 0]
click at [963, 108] on span "₹680.00" at bounding box center [966, 108] width 49 height 16
click at [1215, 533] on span "Wallet" at bounding box center [1220, 534] width 32 height 16
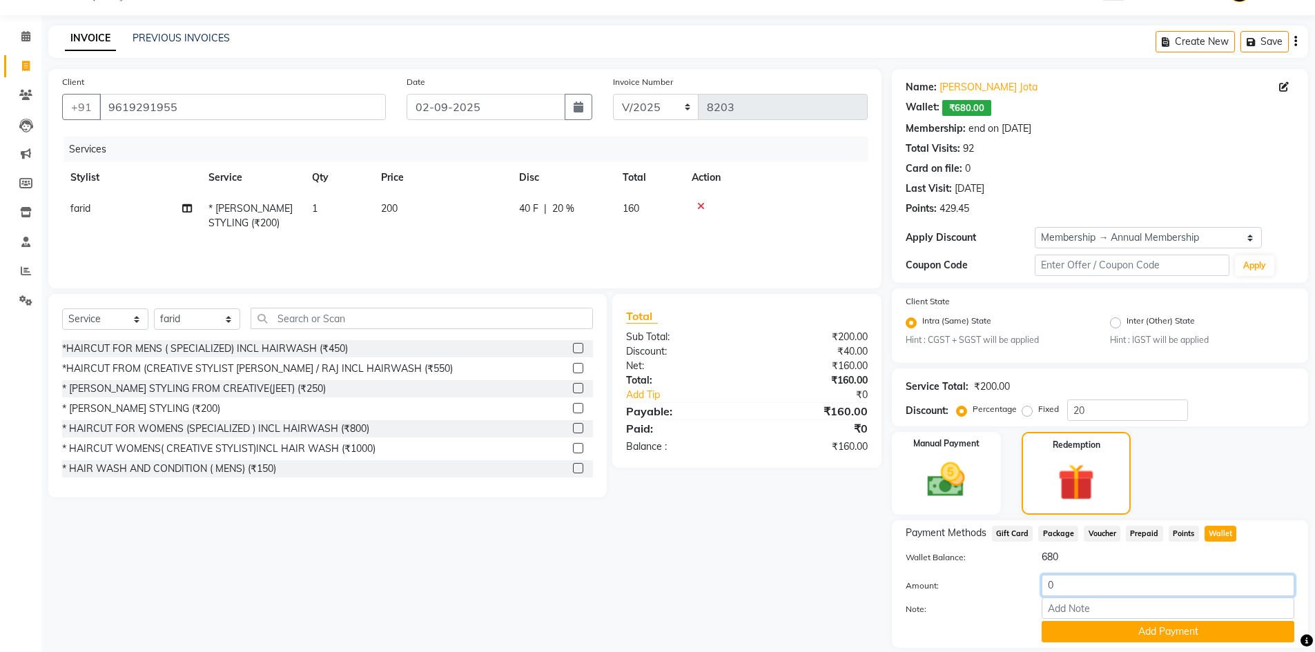
click at [1065, 580] on input "0" at bounding box center [1167, 585] width 253 height 21
type input "160"
click at [1059, 627] on button "Add Payment" at bounding box center [1167, 631] width 253 height 21
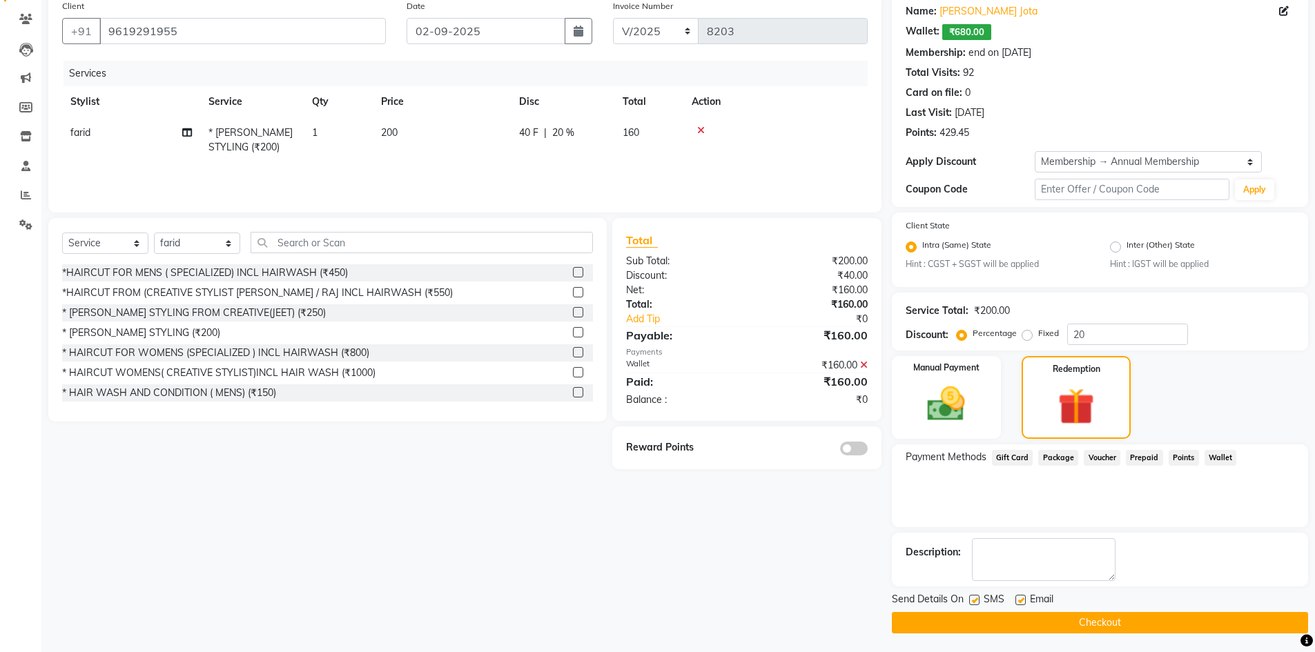
scroll to position [112, 0]
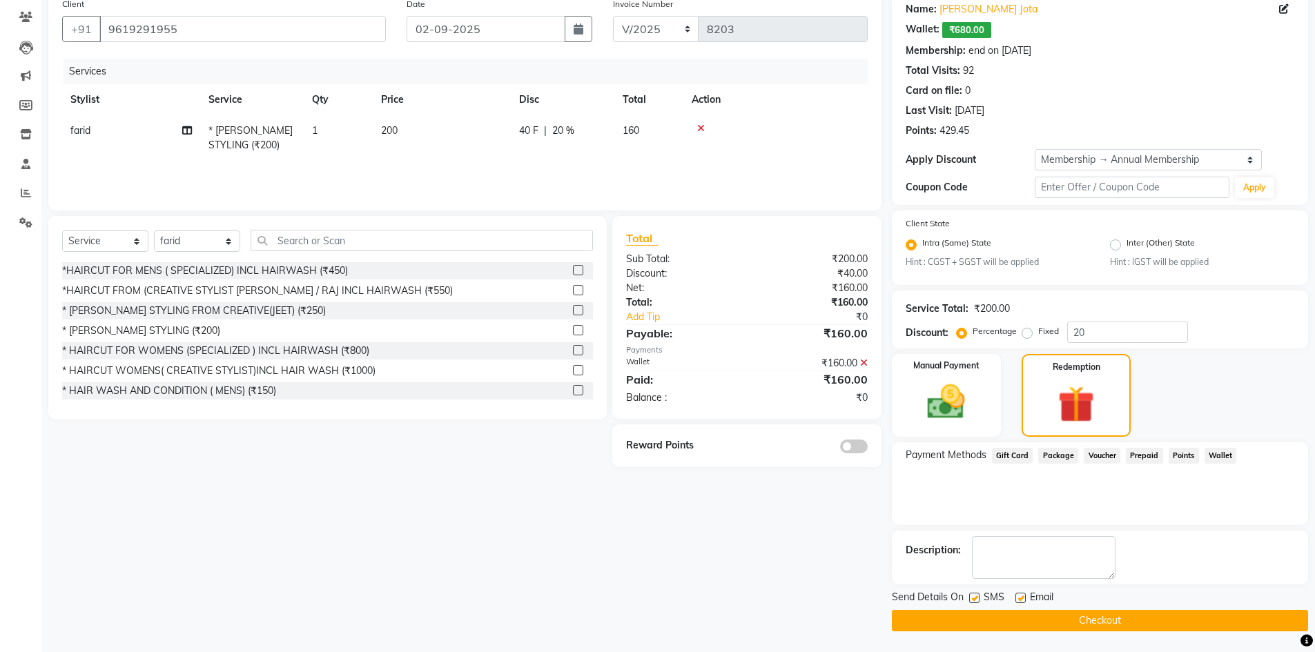
click at [996, 620] on button "Checkout" at bounding box center [1100, 620] width 416 height 21
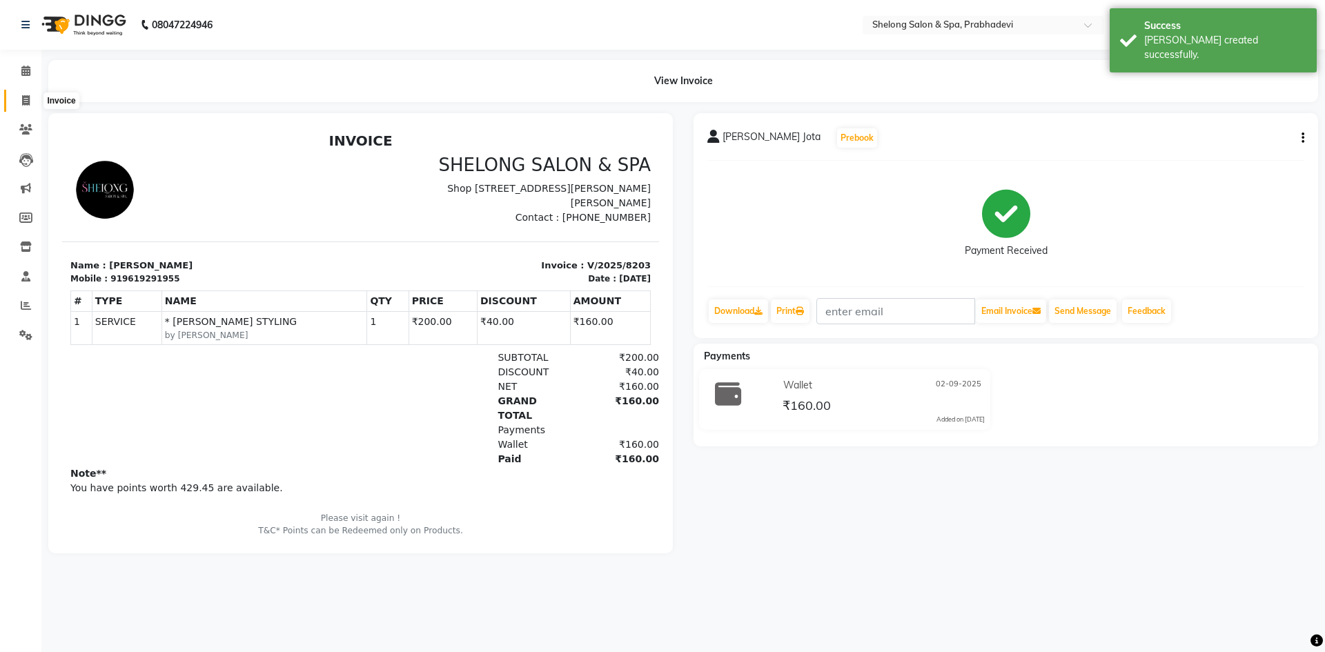
drag, startPoint x: 23, startPoint y: 95, endPoint x: 74, endPoint y: 27, distance: 85.3
click at [23, 95] on icon at bounding box center [26, 100] width 8 height 10
select select "service"
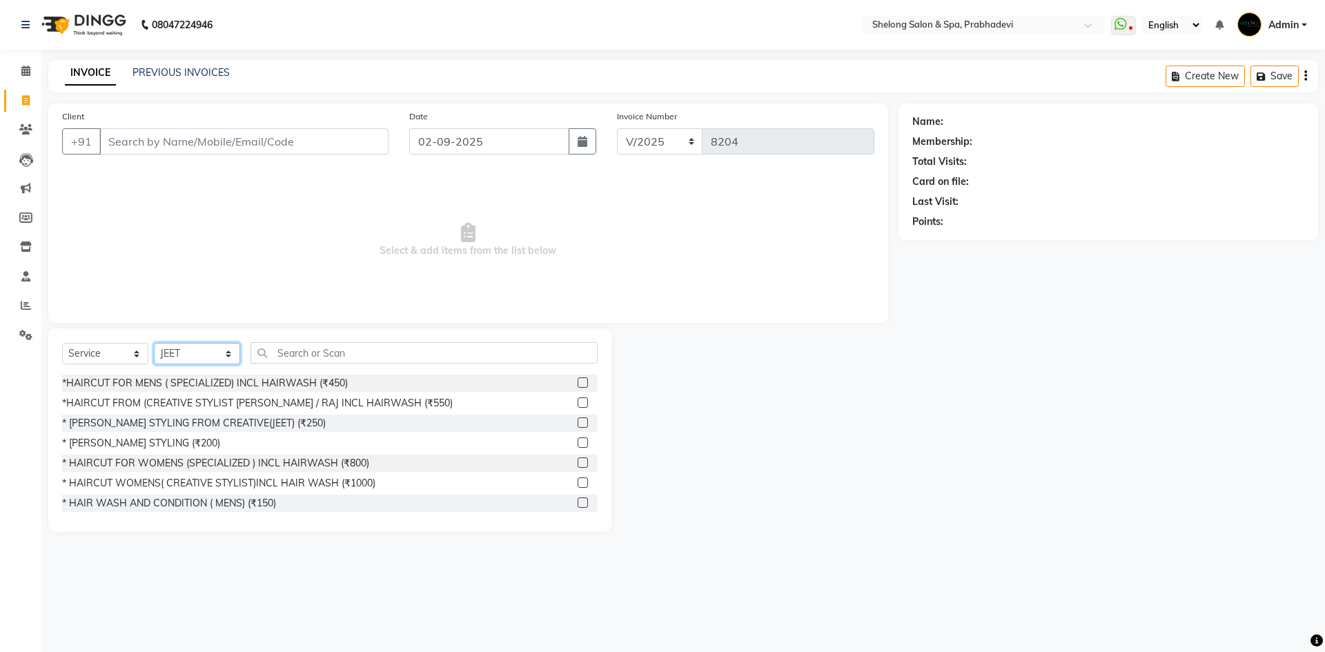
click at [204, 354] on select "Select Stylist ( [PERSON_NAME] ) ( [PERSON_NAME] ) [PERSON_NAME] fojdur [PERSON…" at bounding box center [197, 353] width 86 height 21
select select "88528"
click at [154, 343] on select "Select Stylist ( [PERSON_NAME] ) ( [PERSON_NAME] ) [PERSON_NAME] fojdur [PERSON…" at bounding box center [197, 353] width 86 height 21
click at [156, 435] on div "* [PERSON_NAME] STYLING (₹200)" at bounding box center [330, 443] width 536 height 17
click at [157, 445] on div "* [PERSON_NAME] STYLING (₹200)" at bounding box center [141, 443] width 158 height 14
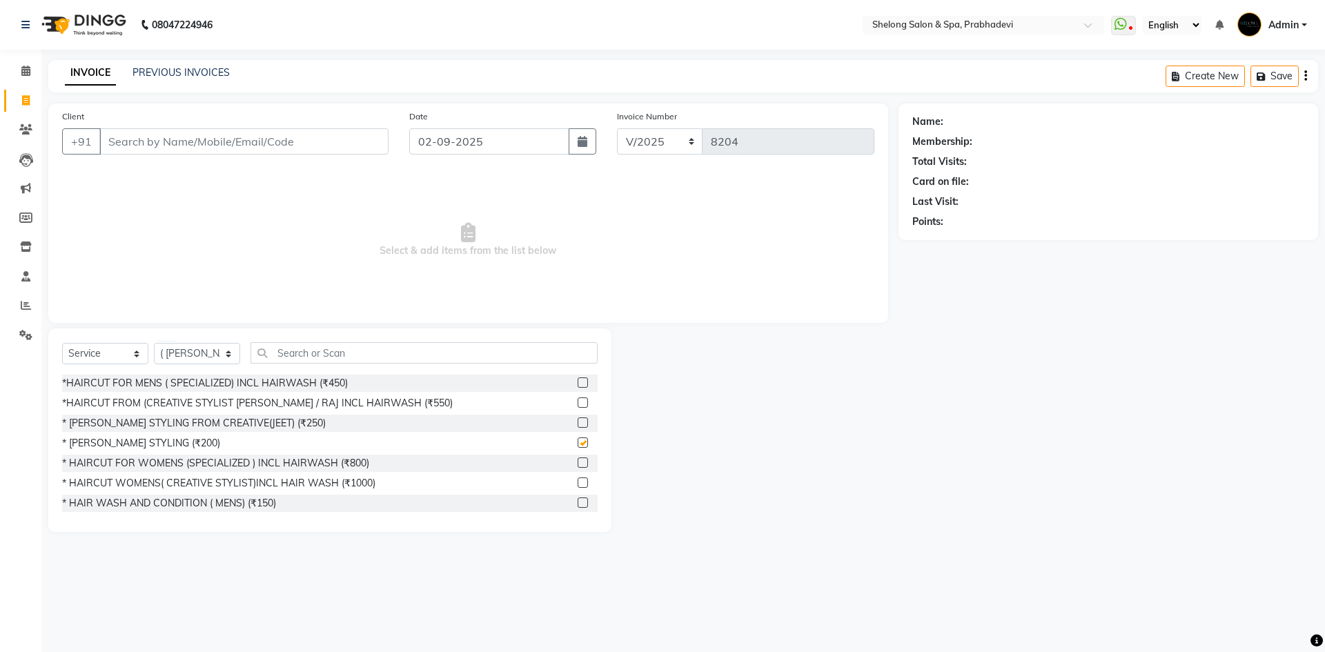
checkbox input "false"
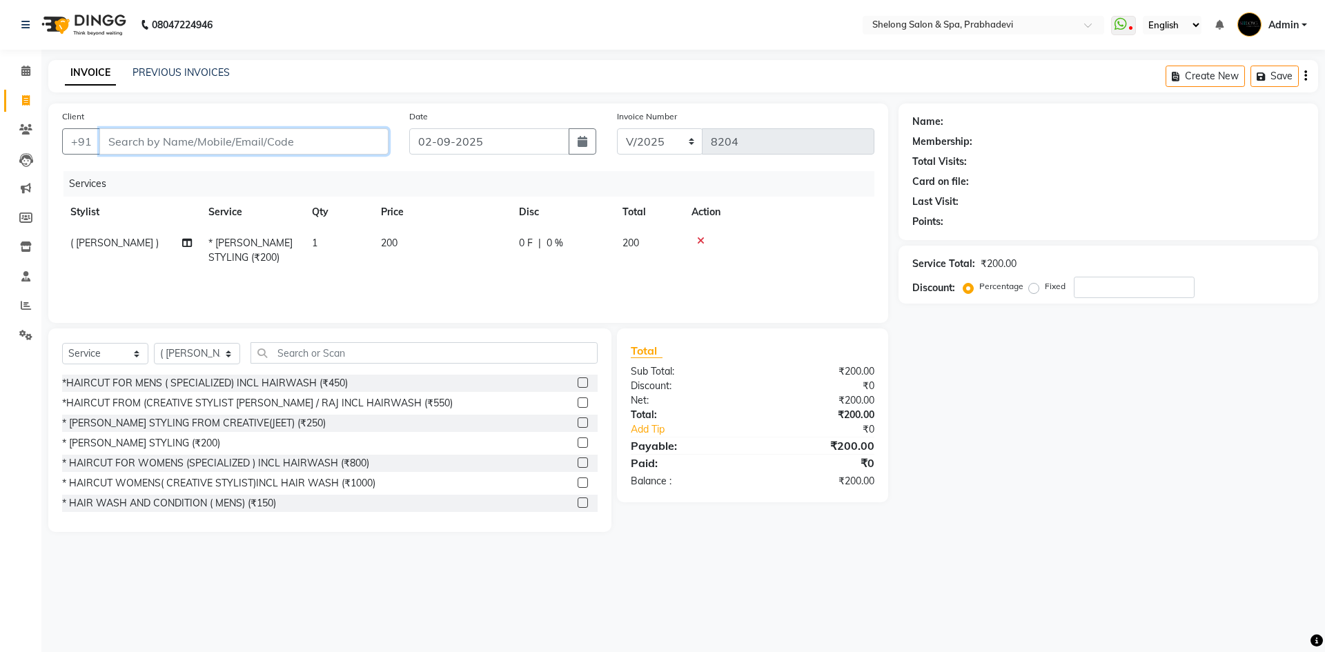
click at [273, 134] on input "Client" at bounding box center [243, 141] width 289 height 26
type input "w"
type input "0"
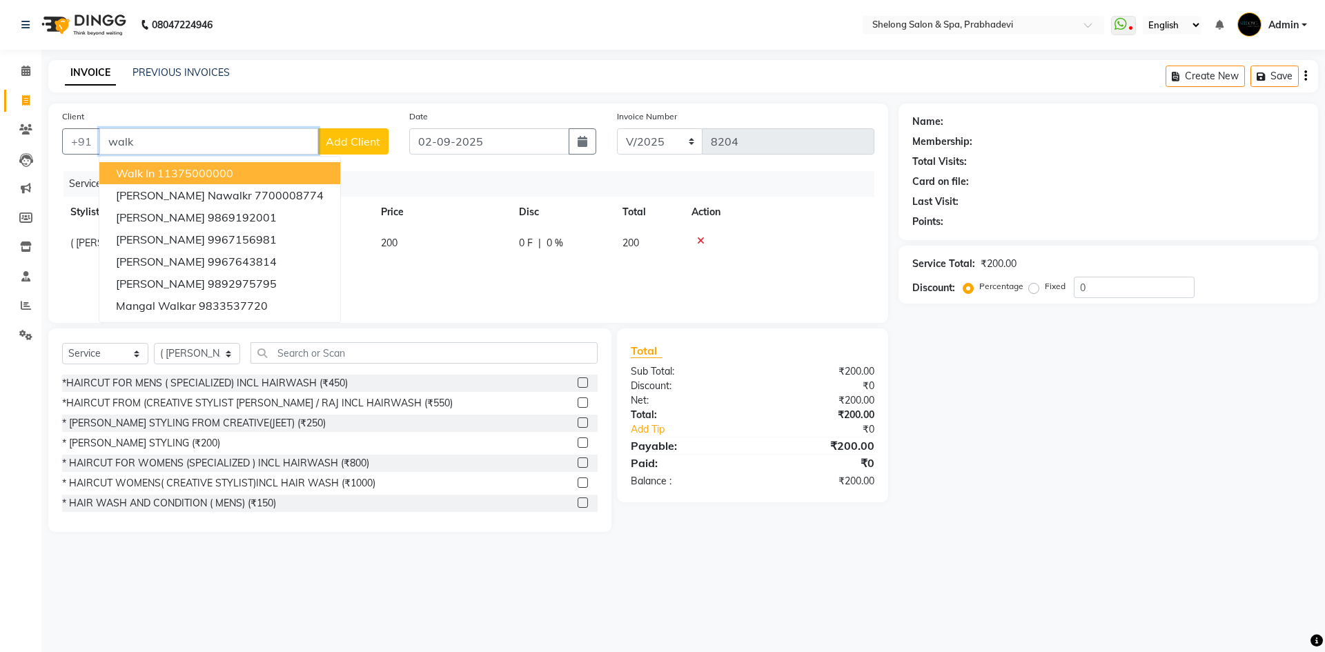
click at [209, 175] on ngb-highlight "11375000000" at bounding box center [195, 173] width 76 height 14
type input "11375000000"
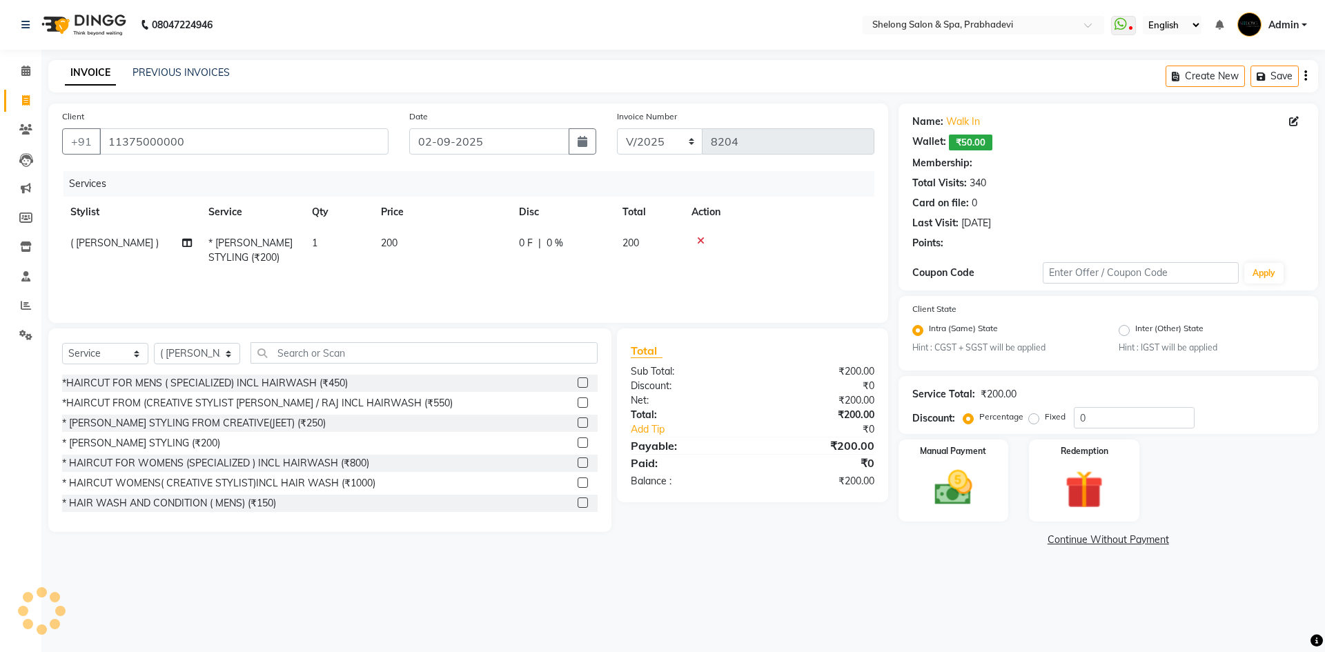
select select "1: Object"
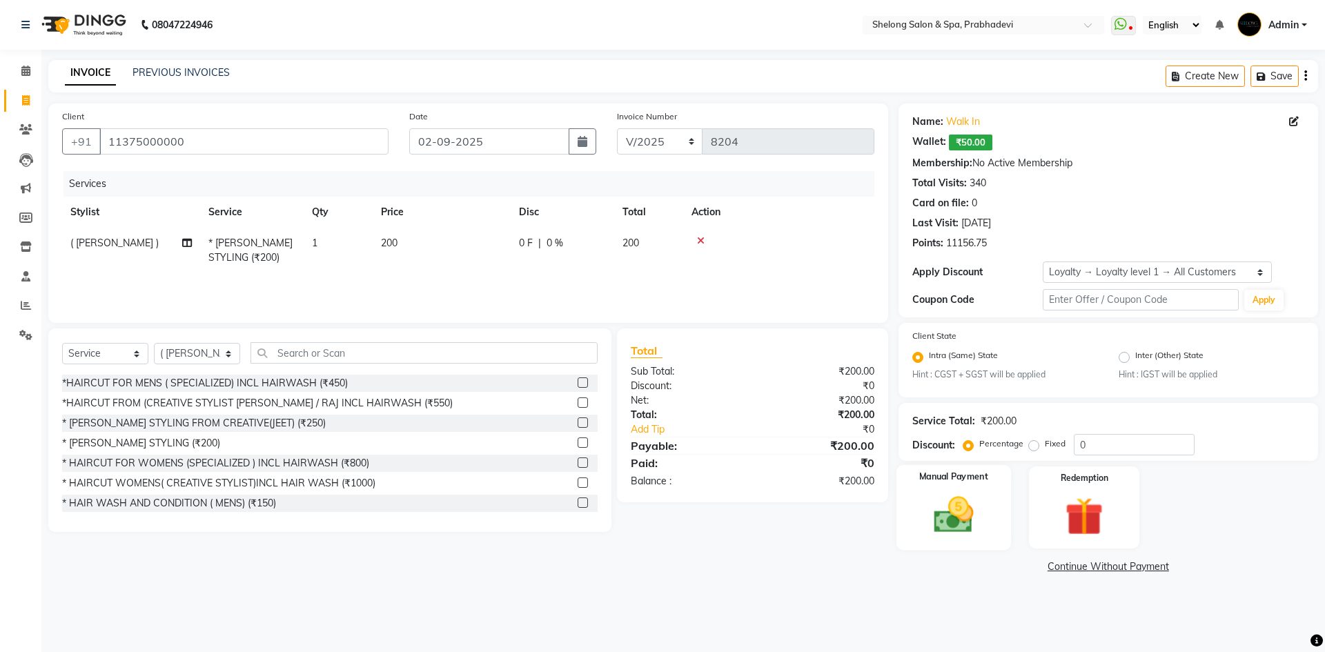
click at [976, 518] on img at bounding box center [953, 516] width 64 height 46
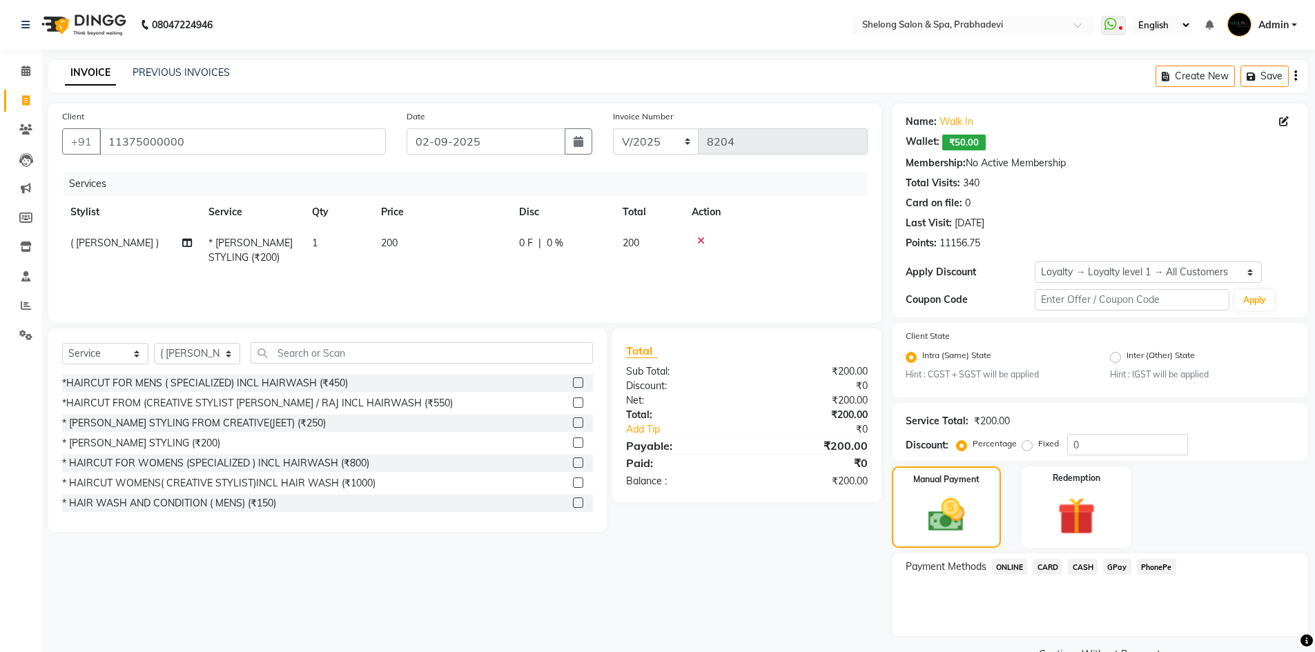
click at [1086, 570] on span "CASH" at bounding box center [1083, 567] width 30 height 16
click at [1073, 643] on button "Add Payment" at bounding box center [1167, 639] width 253 height 21
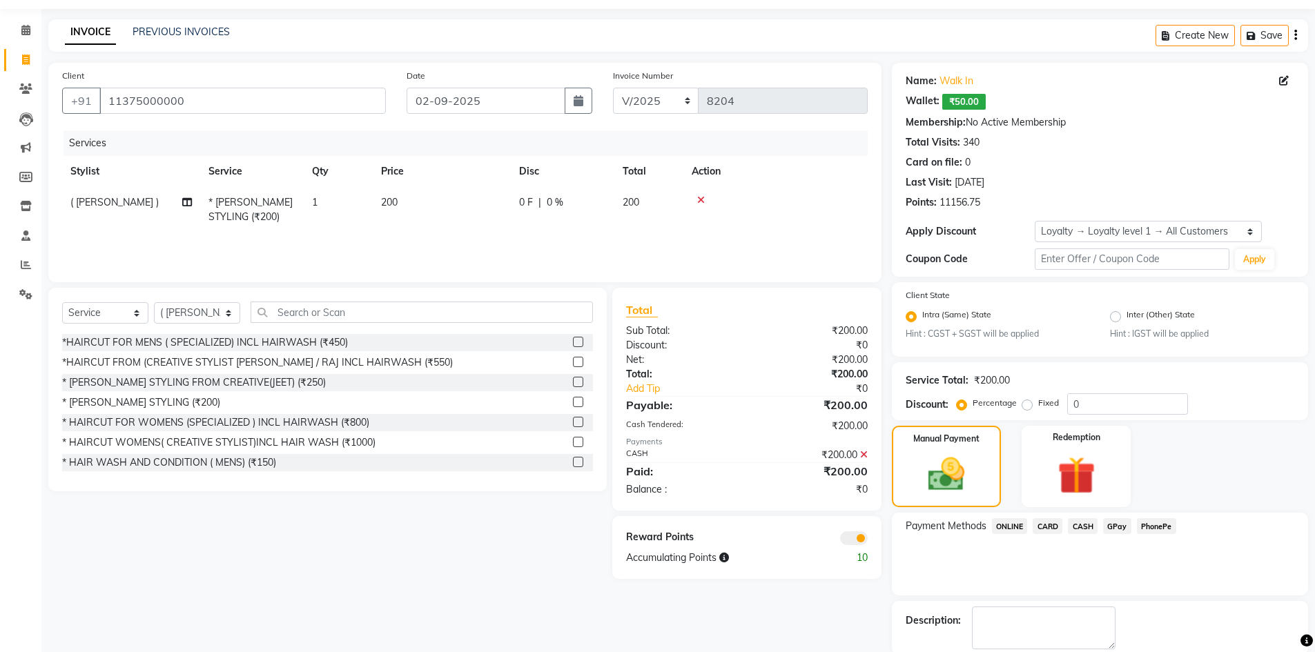
scroll to position [111, 0]
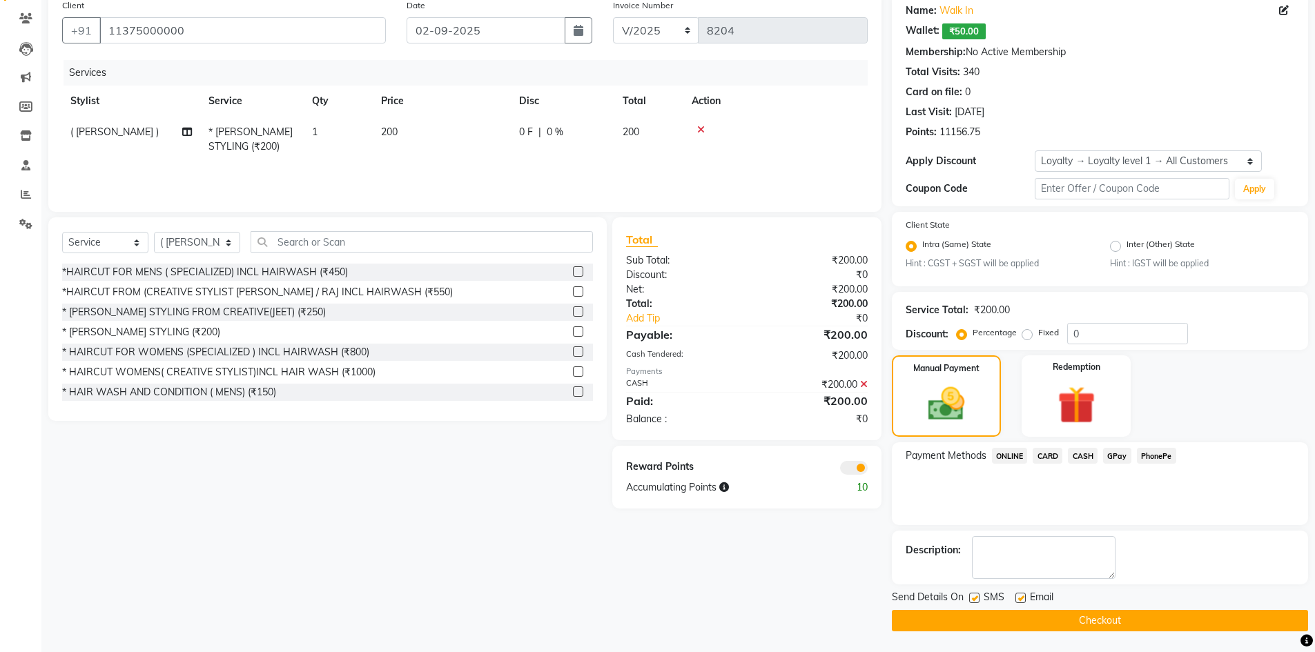
click at [1072, 610] on button "Checkout" at bounding box center [1100, 620] width 416 height 21
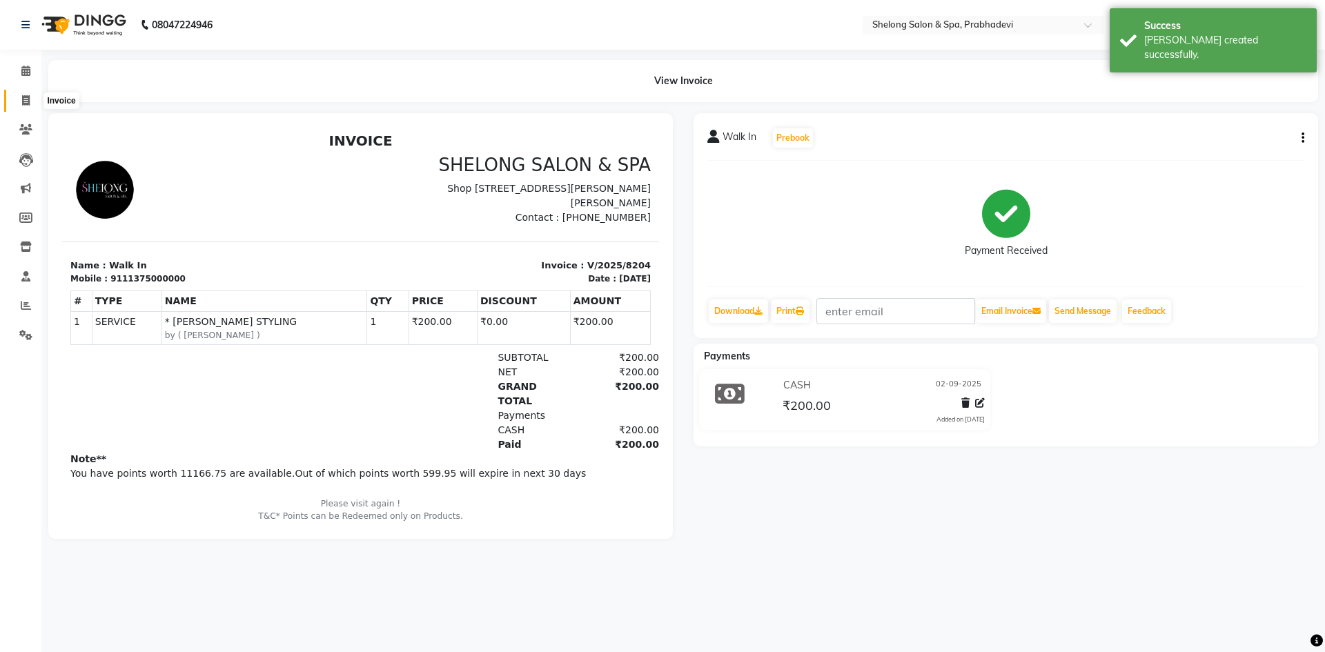
click at [22, 95] on icon at bounding box center [26, 100] width 8 height 10
select select "service"
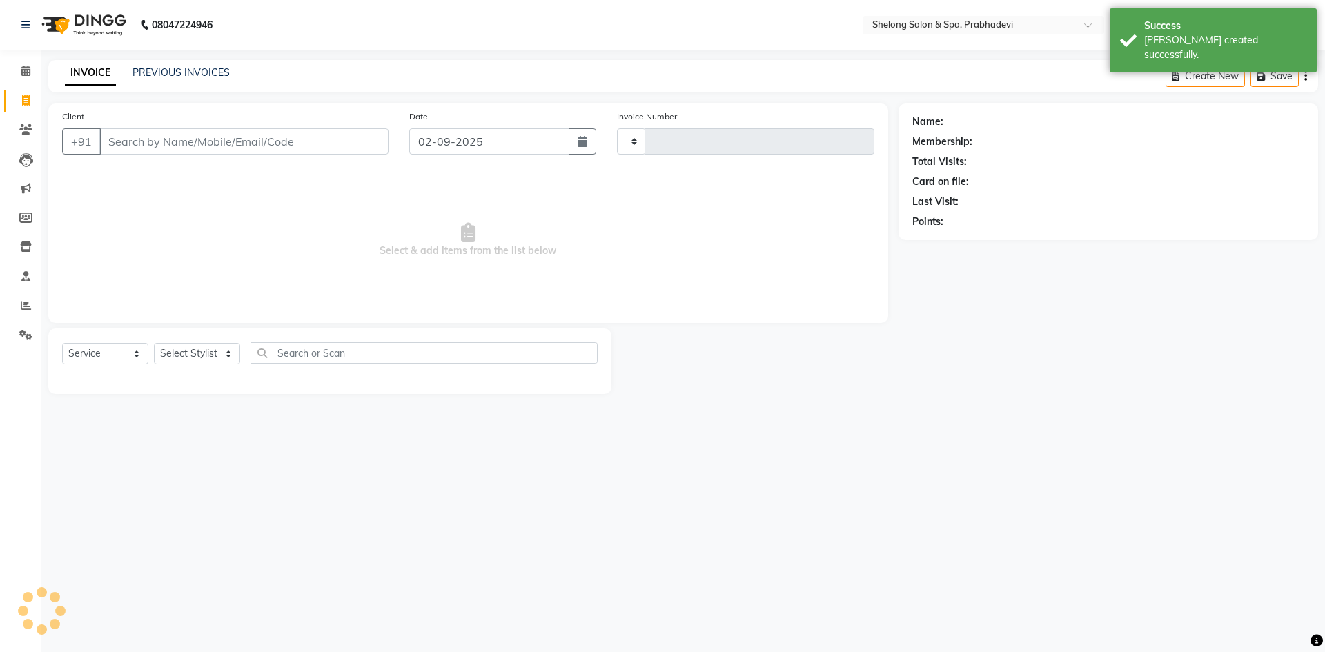
type input "8205"
select select "3475"
select select "16092"
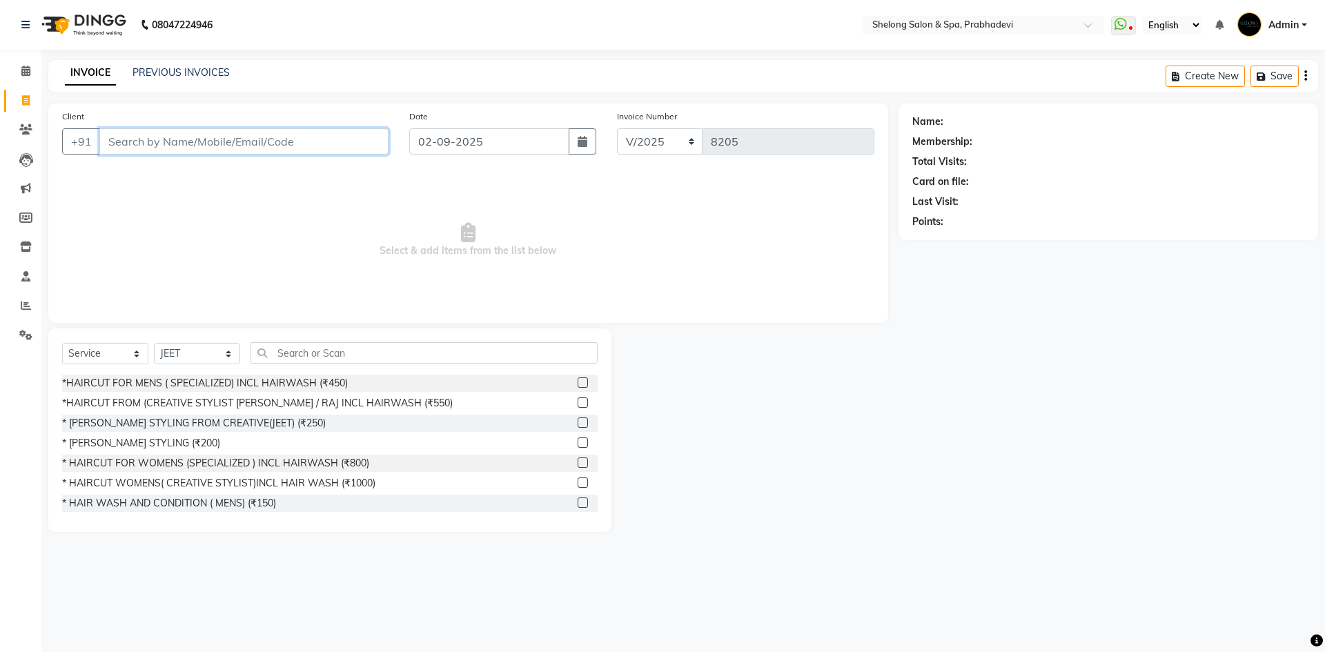
type input "-"
click at [180, 358] on select "Select Stylist ( [PERSON_NAME] ) ( [PERSON_NAME] ) [PERSON_NAME] fojdur [PERSON…" at bounding box center [197, 353] width 86 height 21
select select "24970"
click at [154, 343] on select "Select Stylist ( [PERSON_NAME] ) ( [PERSON_NAME] ) [PERSON_NAME] fojdur [PERSON…" at bounding box center [197, 353] width 86 height 21
click at [199, 383] on div "*HAIRCUT FOR MENS ( SPECIALIZED) INCL HAIRWASH (₹450)" at bounding box center [205, 383] width 286 height 14
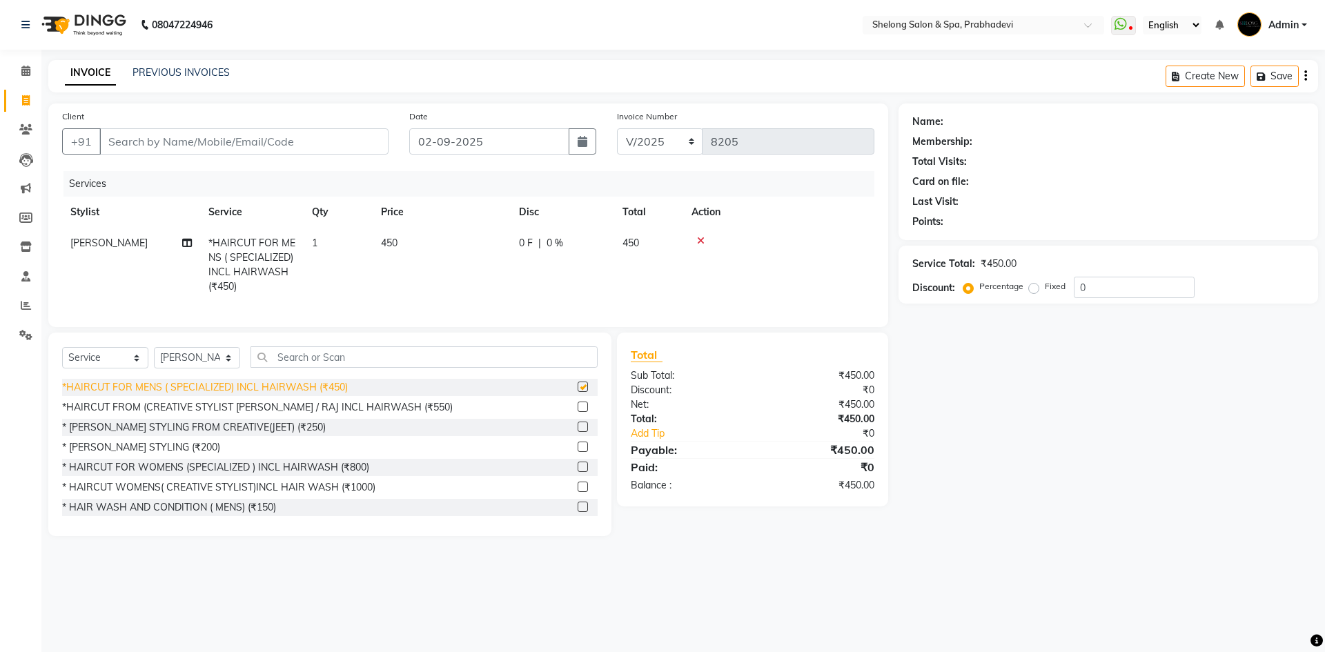
checkbox input "false"
click at [150, 455] on div "* [PERSON_NAME] STYLING (₹200)" at bounding box center [141, 447] width 158 height 14
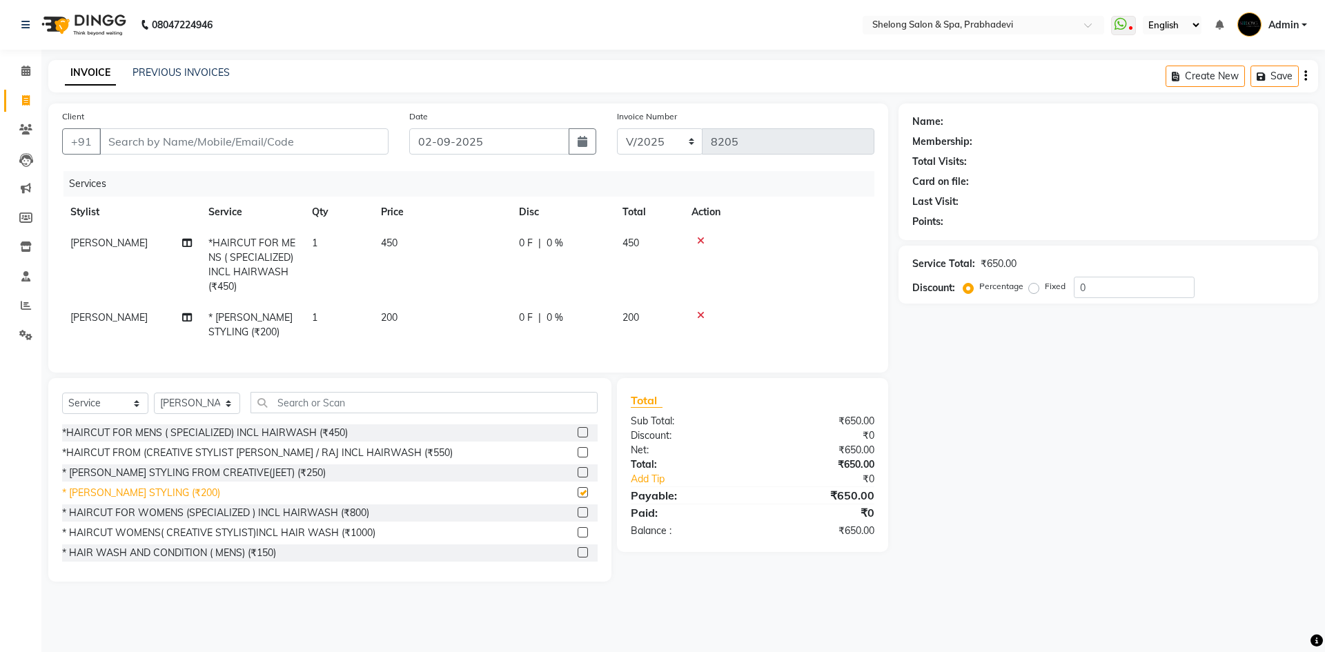
checkbox input "false"
click at [282, 147] on input "Client" at bounding box center [243, 141] width 289 height 26
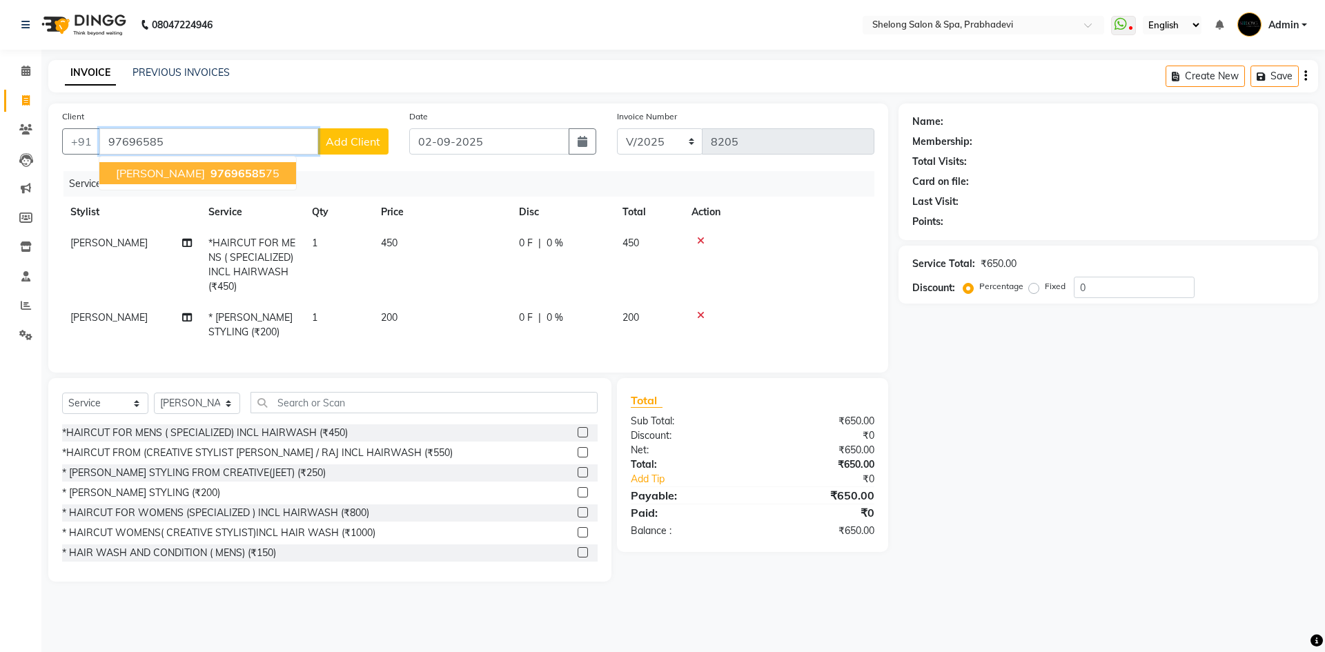
click at [171, 163] on button "[PERSON_NAME] 97696585 75" at bounding box center [197, 173] width 197 height 22
type input "9769658575"
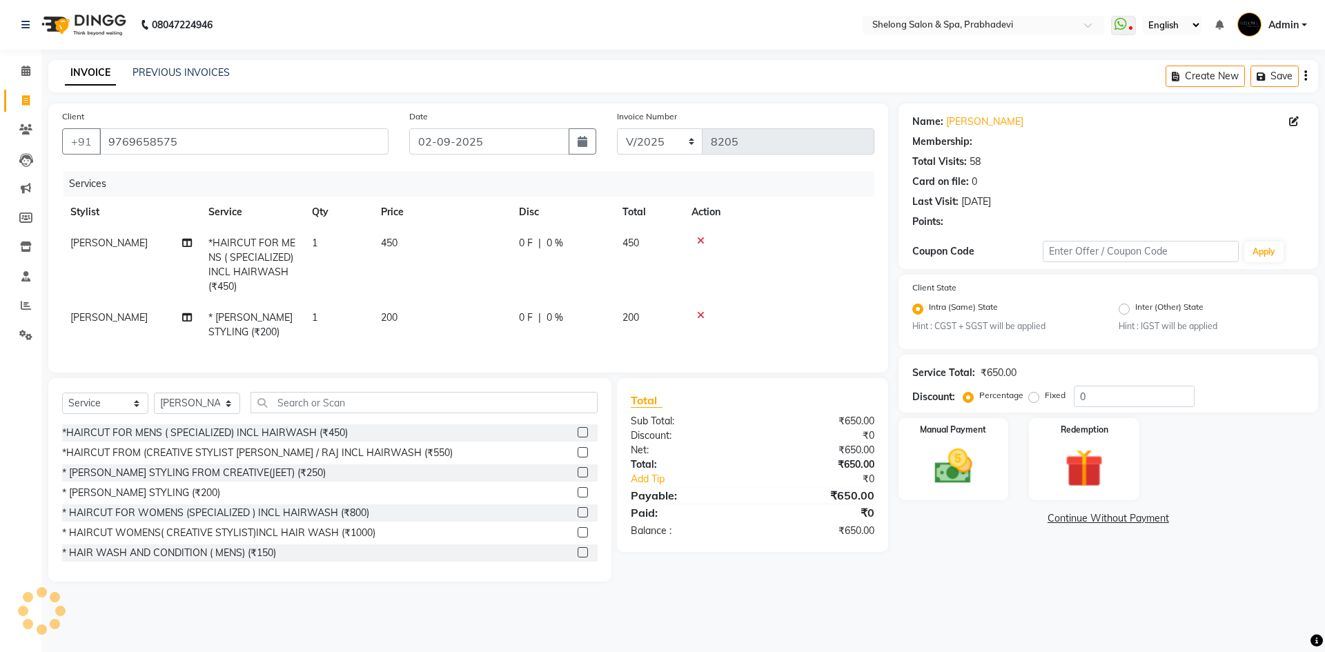
type input "20"
select select "2: Object"
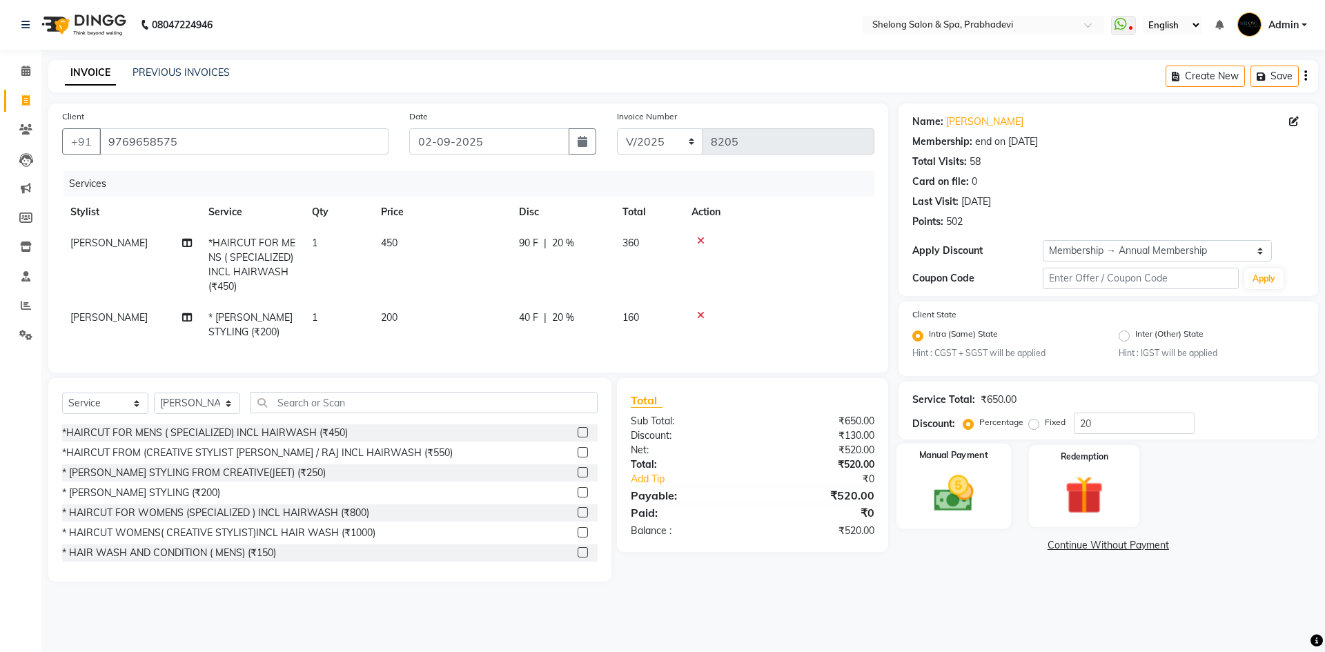
click at [968, 487] on img at bounding box center [953, 494] width 64 height 46
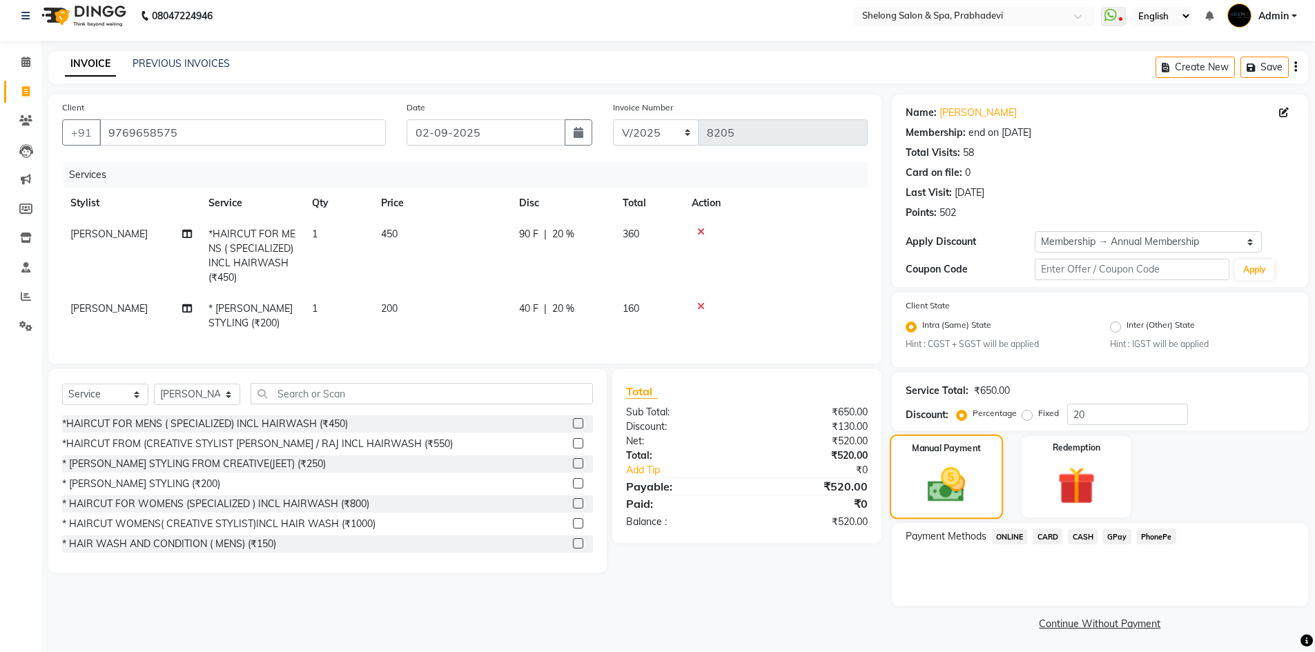
scroll to position [12, 0]
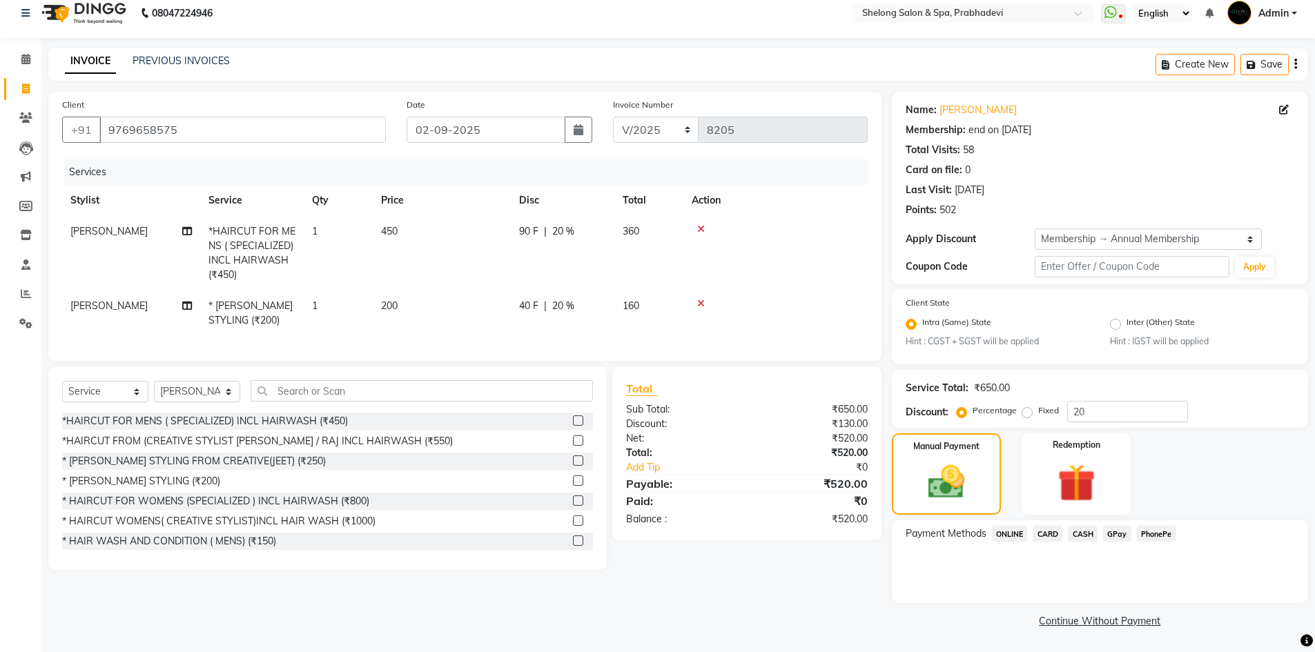
click at [702, 299] on icon at bounding box center [701, 304] width 8 height 10
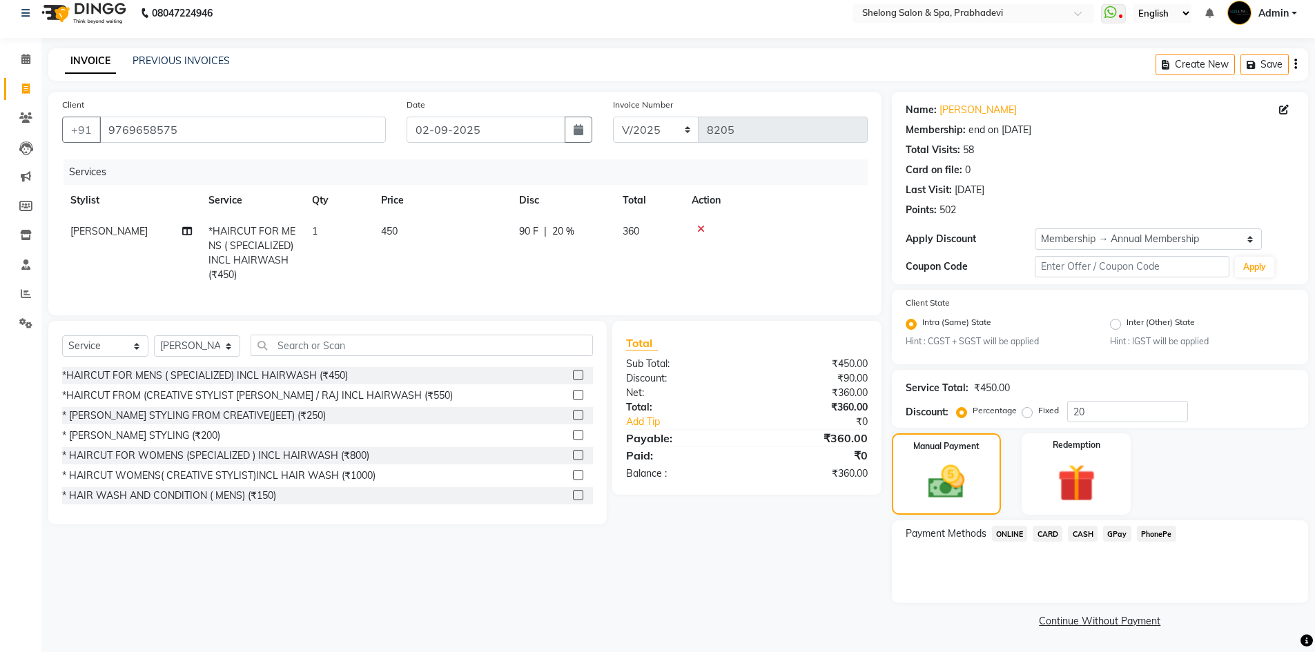
click at [1063, 534] on div "CASH" at bounding box center [1079, 535] width 35 height 19
click at [1044, 538] on span "CARD" at bounding box center [1047, 534] width 30 height 16
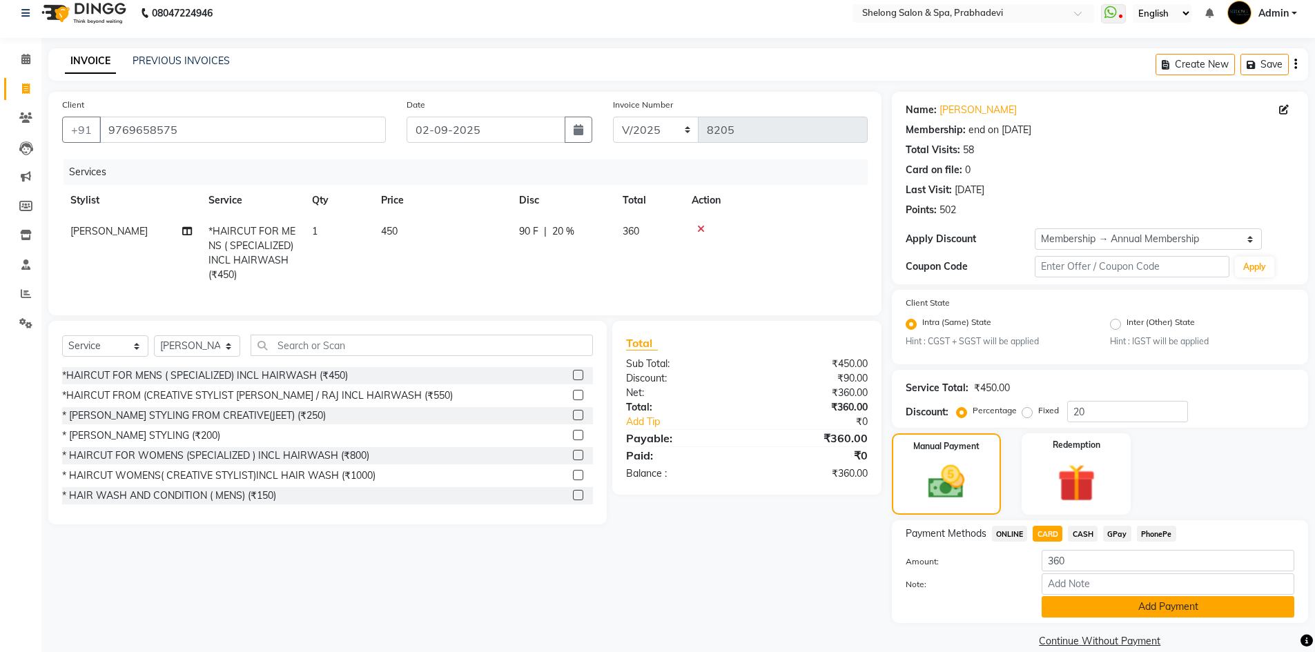
click at [1066, 598] on button "Add Payment" at bounding box center [1167, 606] width 253 height 21
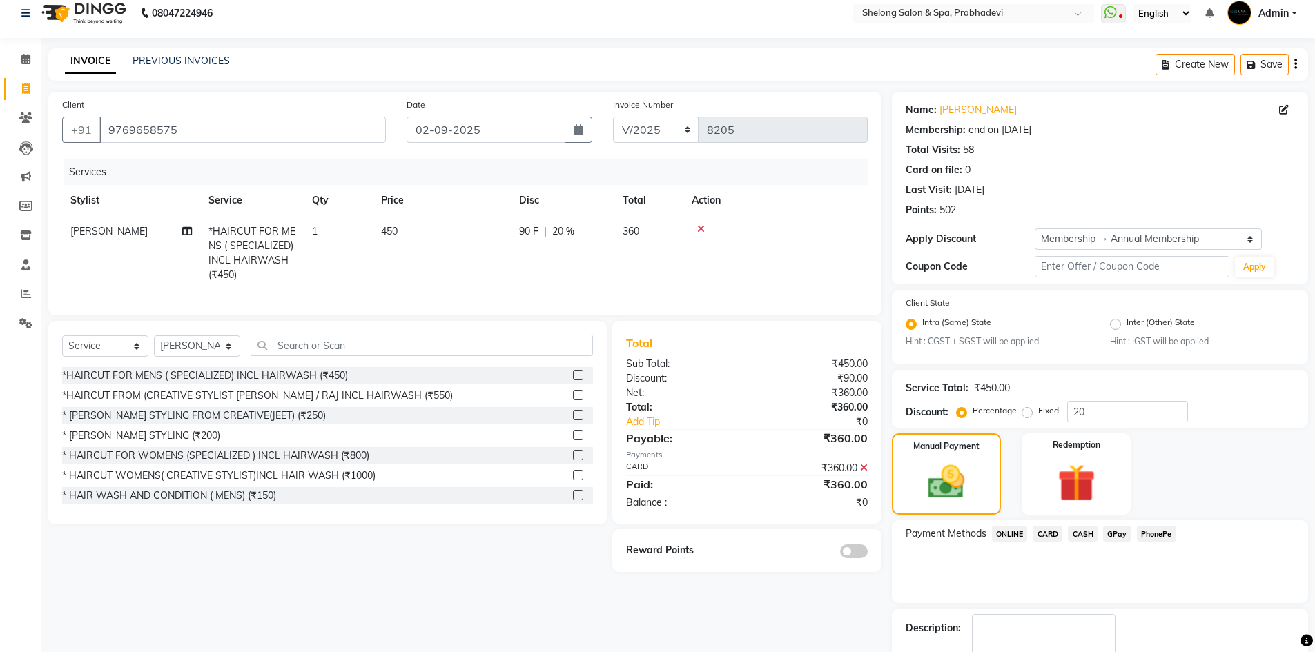
scroll to position [90, 0]
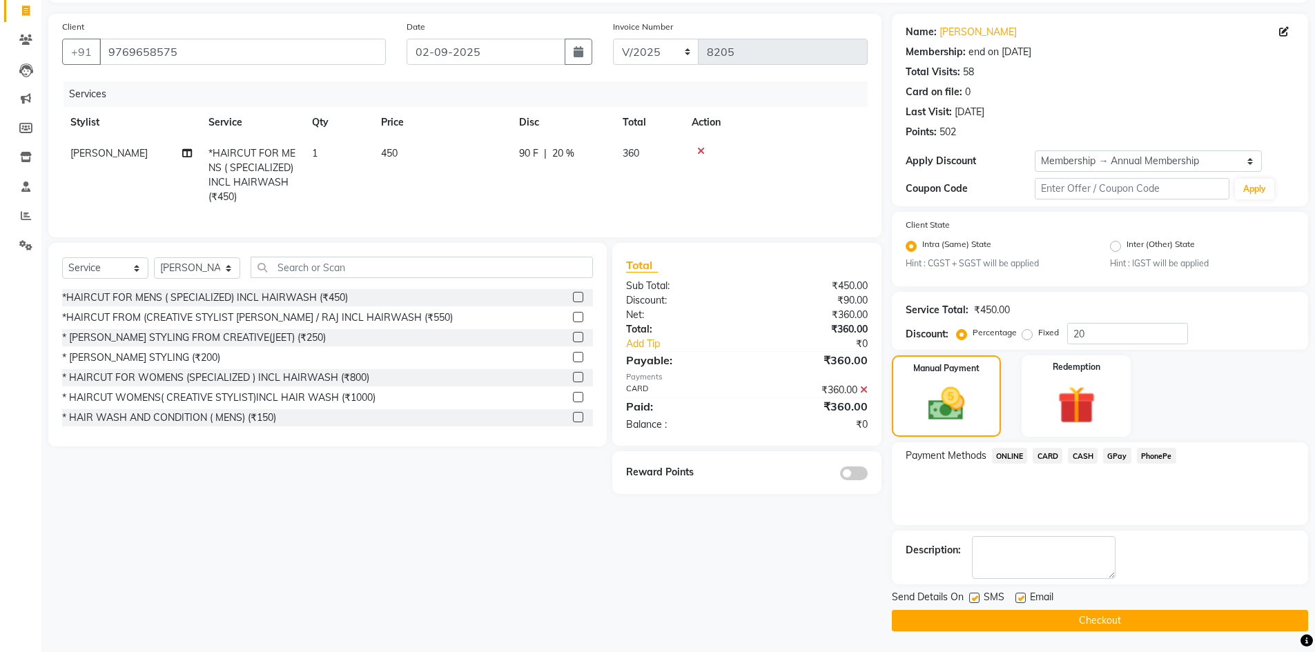
click at [849, 480] on span at bounding box center [854, 474] width 28 height 14
click at [867, 475] on input "checkbox" at bounding box center [867, 475] width 0 height 0
click at [1064, 628] on button "Checkout" at bounding box center [1100, 620] width 416 height 21
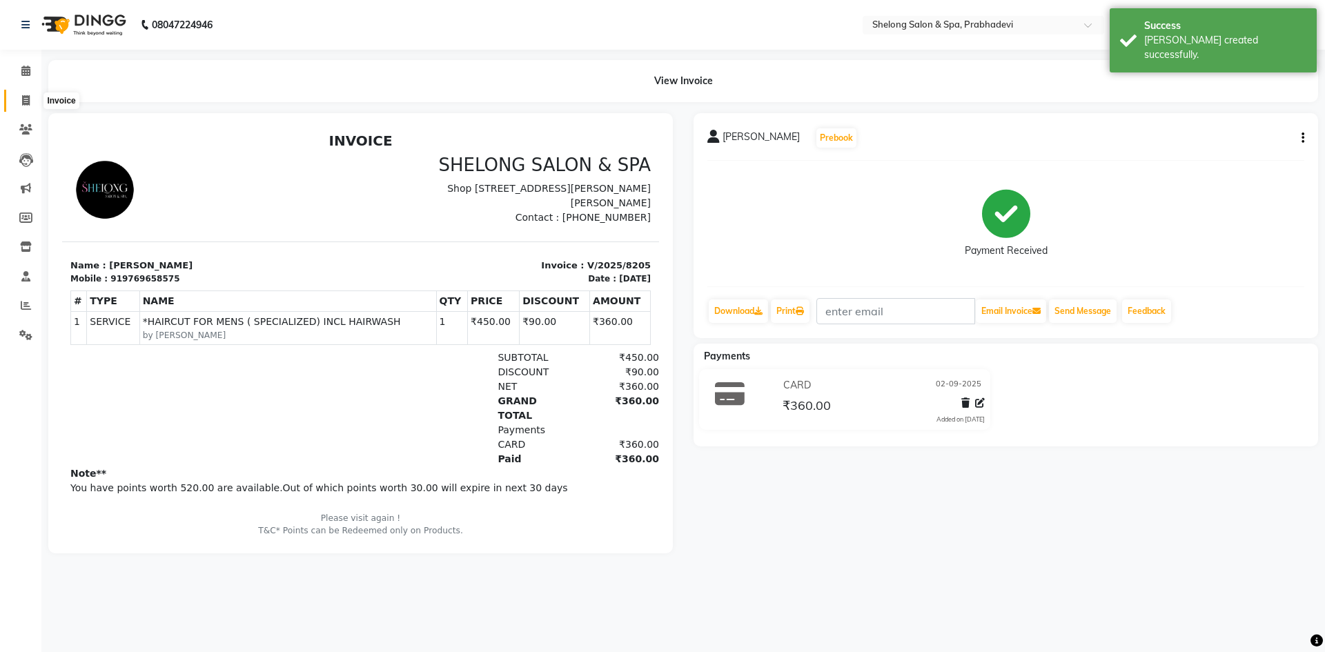
click at [27, 100] on icon at bounding box center [26, 100] width 8 height 10
select select "service"
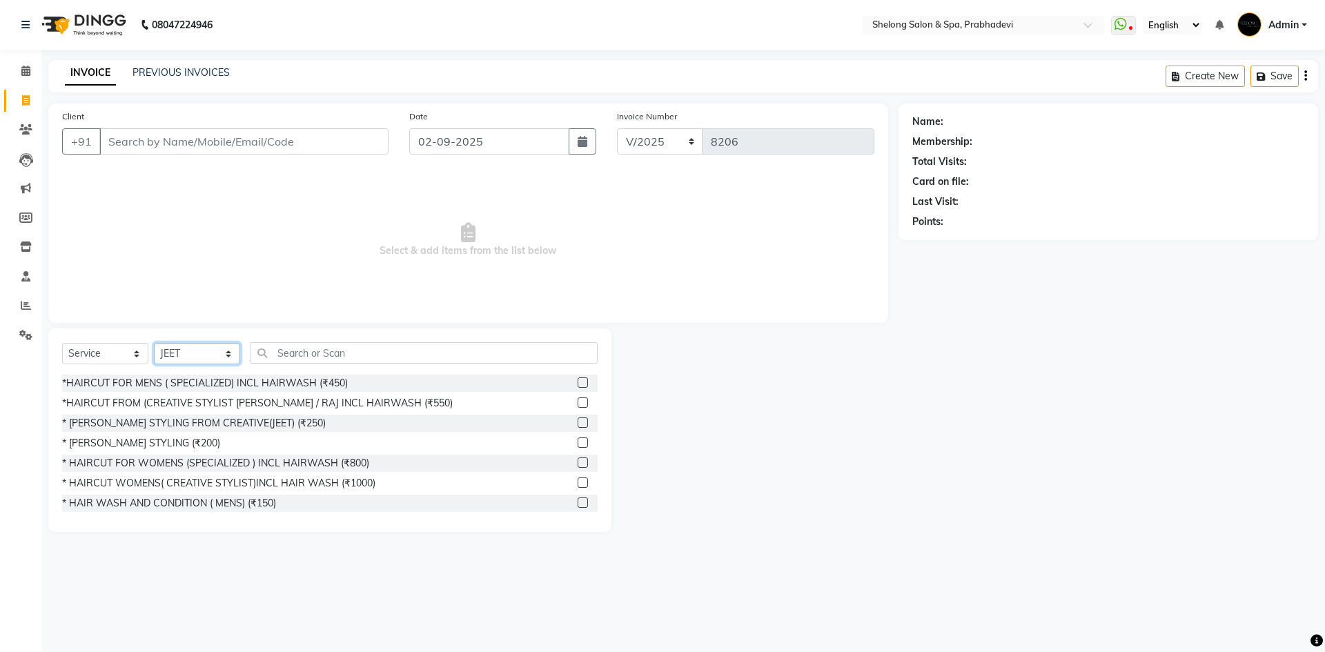
click at [186, 351] on select "Select Stylist ( [PERSON_NAME] ) ( [PERSON_NAME] ) [PERSON_NAME] fojdur [PERSON…" at bounding box center [197, 353] width 86 height 21
select select "61600"
click at [154, 343] on select "Select Stylist ( [PERSON_NAME] ) ( [PERSON_NAME] ) [PERSON_NAME] fojdur [PERSON…" at bounding box center [197, 353] width 86 height 21
click at [326, 352] on input "text" at bounding box center [424, 352] width 347 height 21
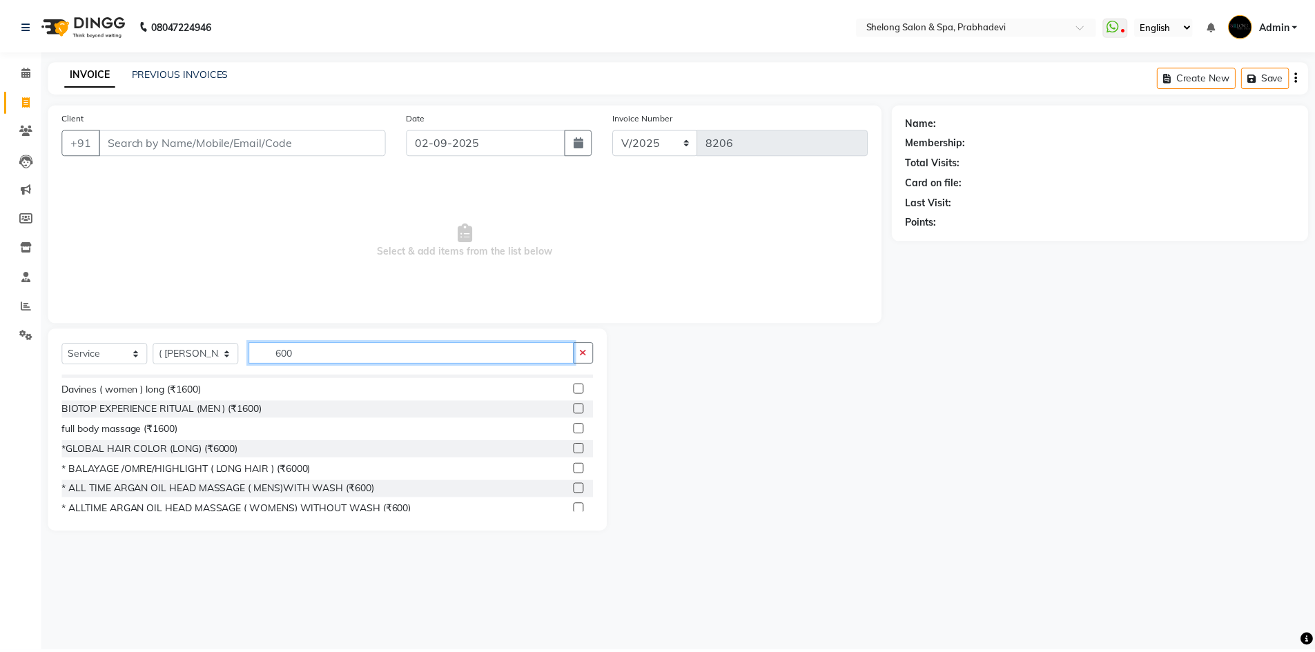
scroll to position [207, 0]
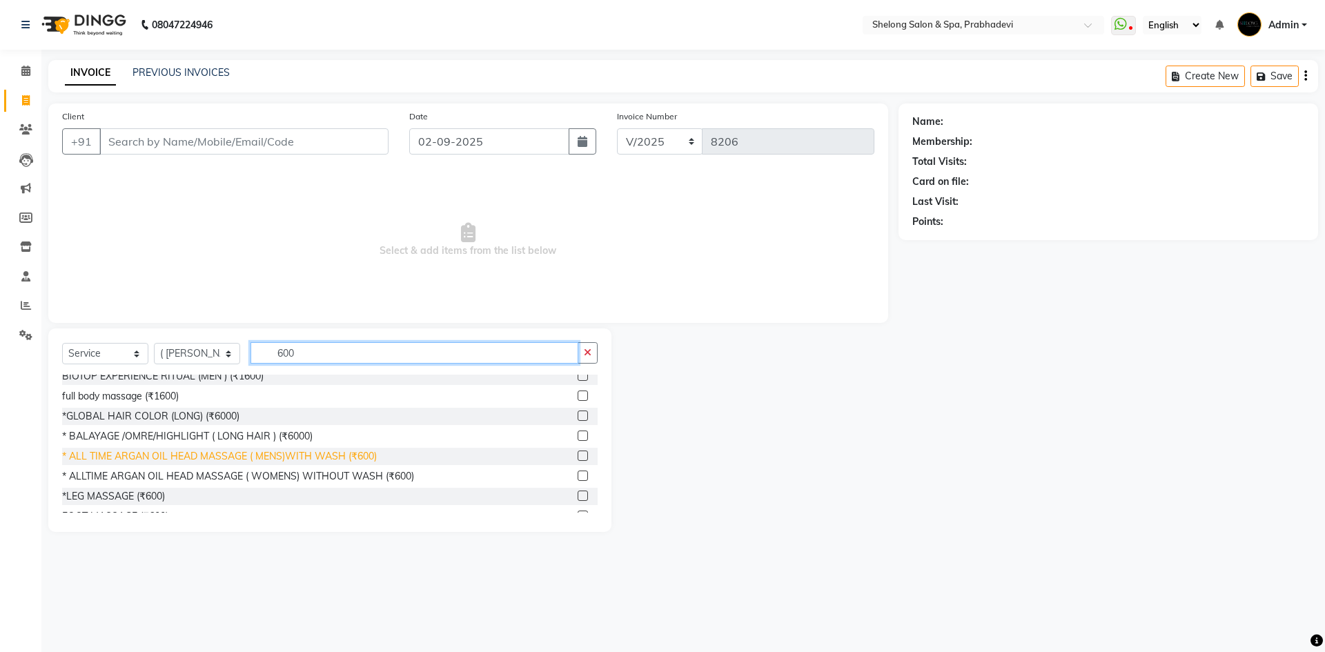
type input "600"
click at [196, 451] on div "* ALL TIME ARGAN OIL HEAD MASSAGE ( MENS)WITH WASH (₹600)" at bounding box center [219, 456] width 315 height 14
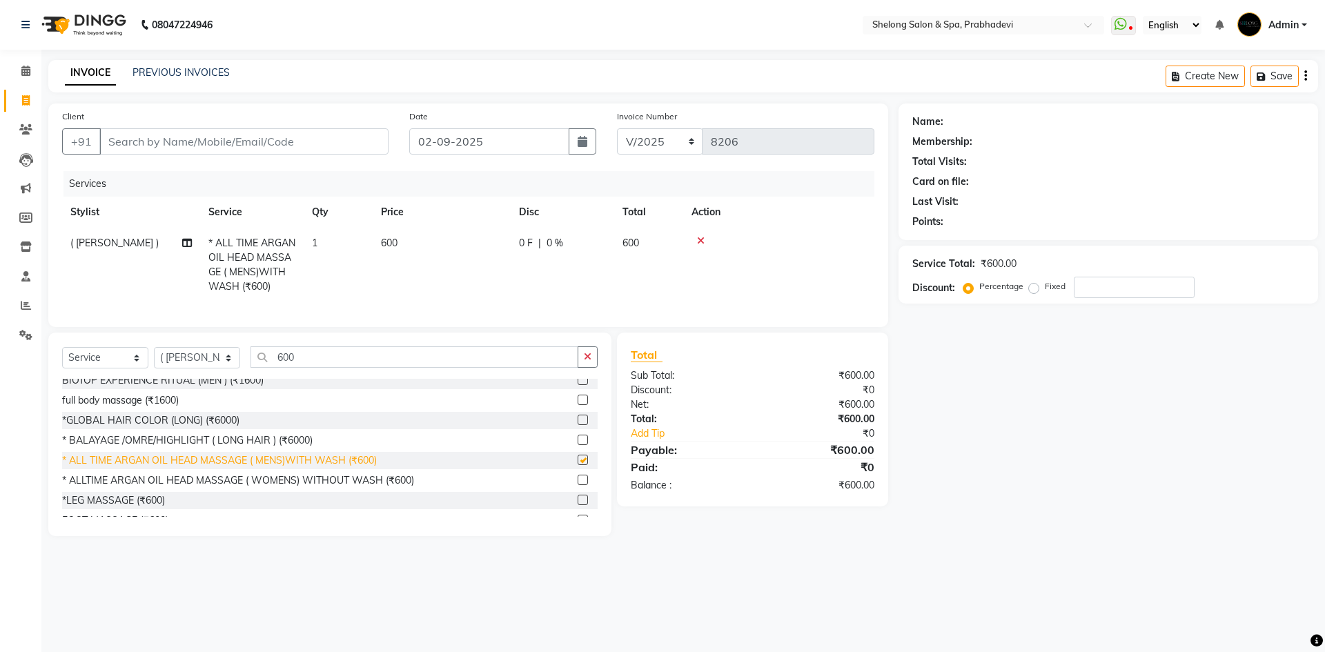
checkbox input "false"
click at [199, 131] on input "Client" at bounding box center [243, 141] width 289 height 26
type input "s"
type input "0"
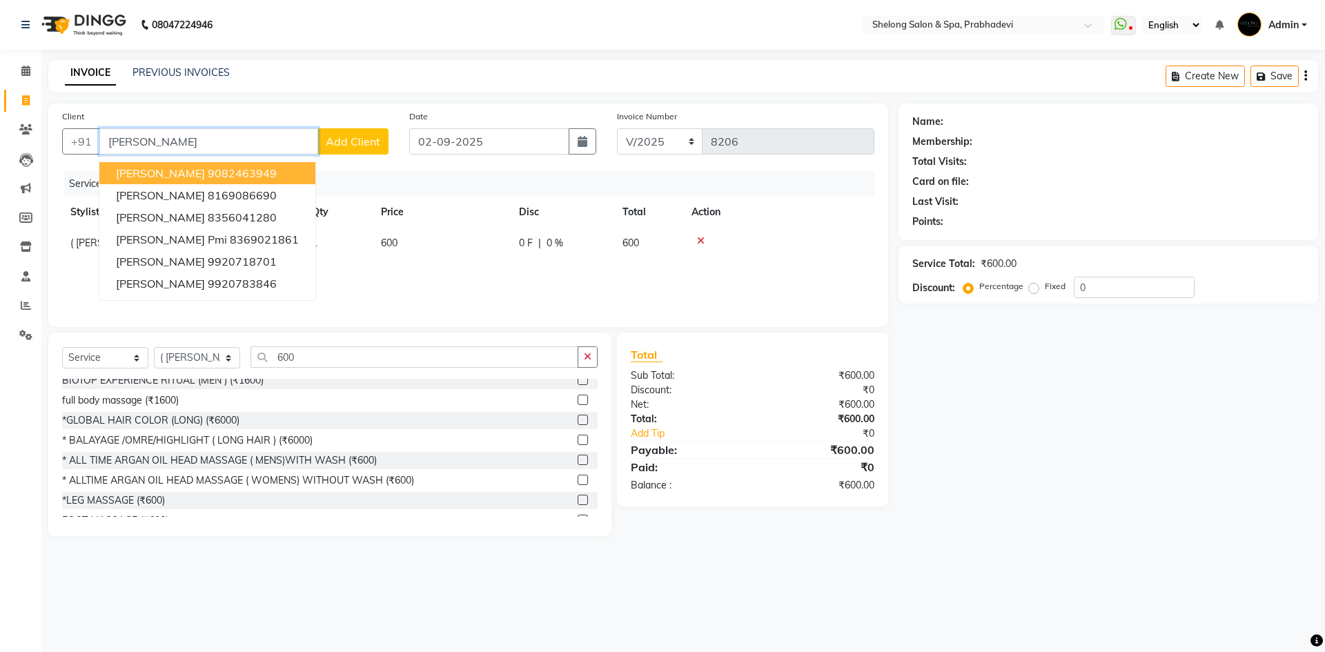
click at [200, 144] on input "[PERSON_NAME]" at bounding box center [208, 141] width 219 height 26
type input "s"
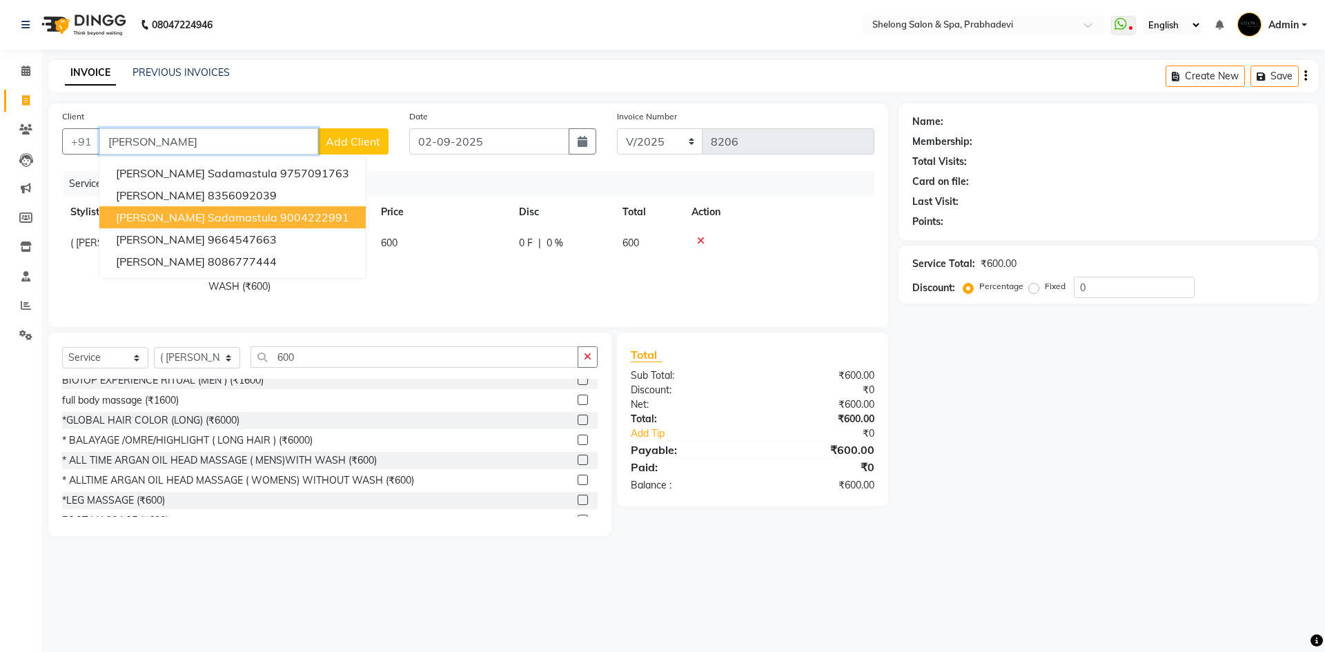
click at [219, 222] on span "[PERSON_NAME] Sadamastula" at bounding box center [196, 217] width 161 height 14
type input "9004222991"
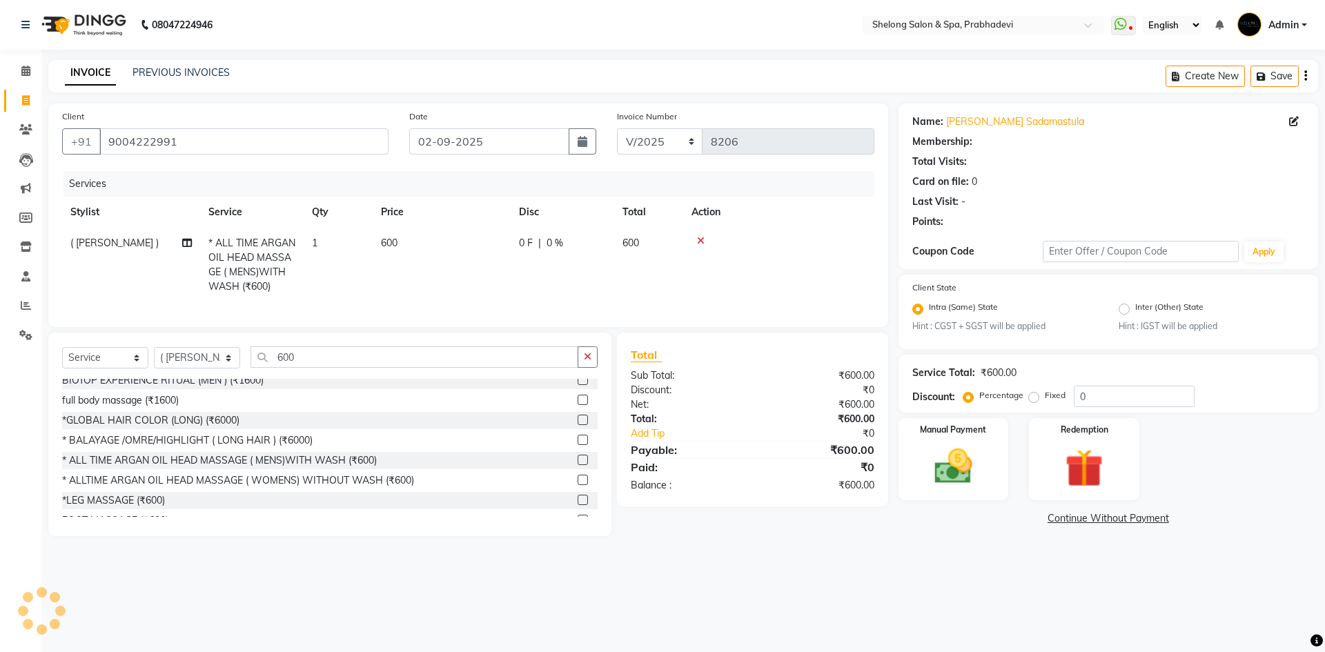
select select "1: Object"
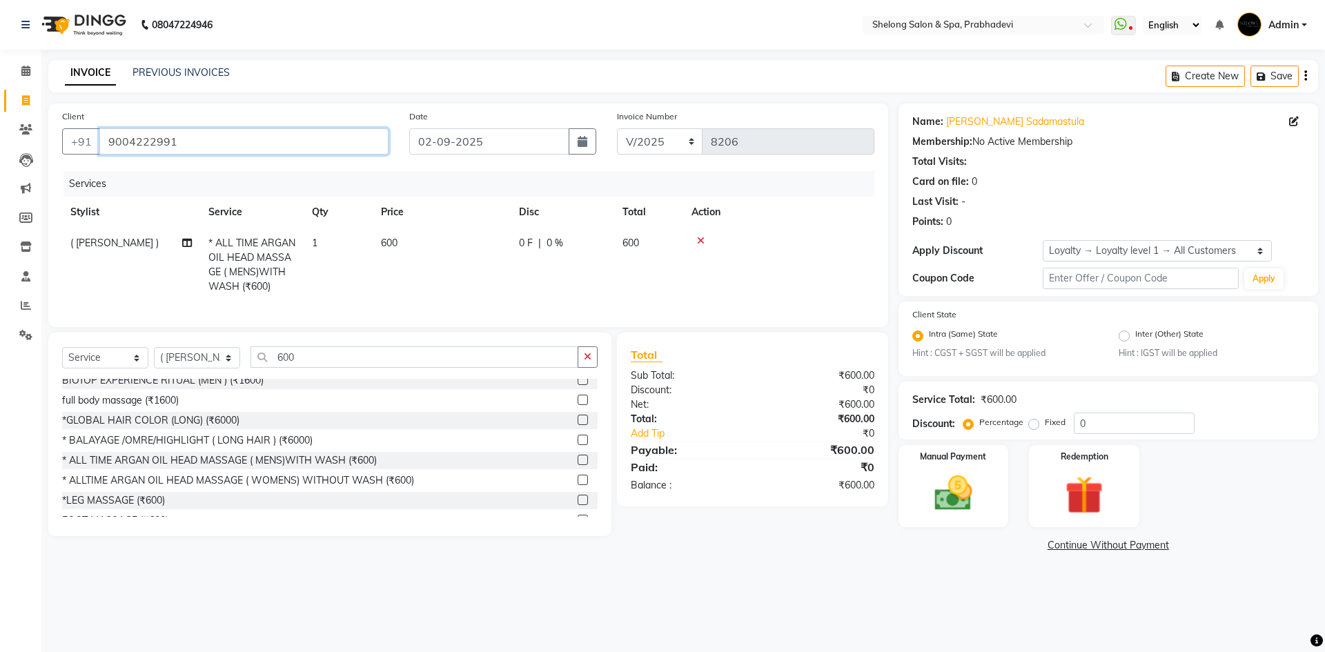
click at [293, 139] on input "9004222991" at bounding box center [243, 141] width 289 height 26
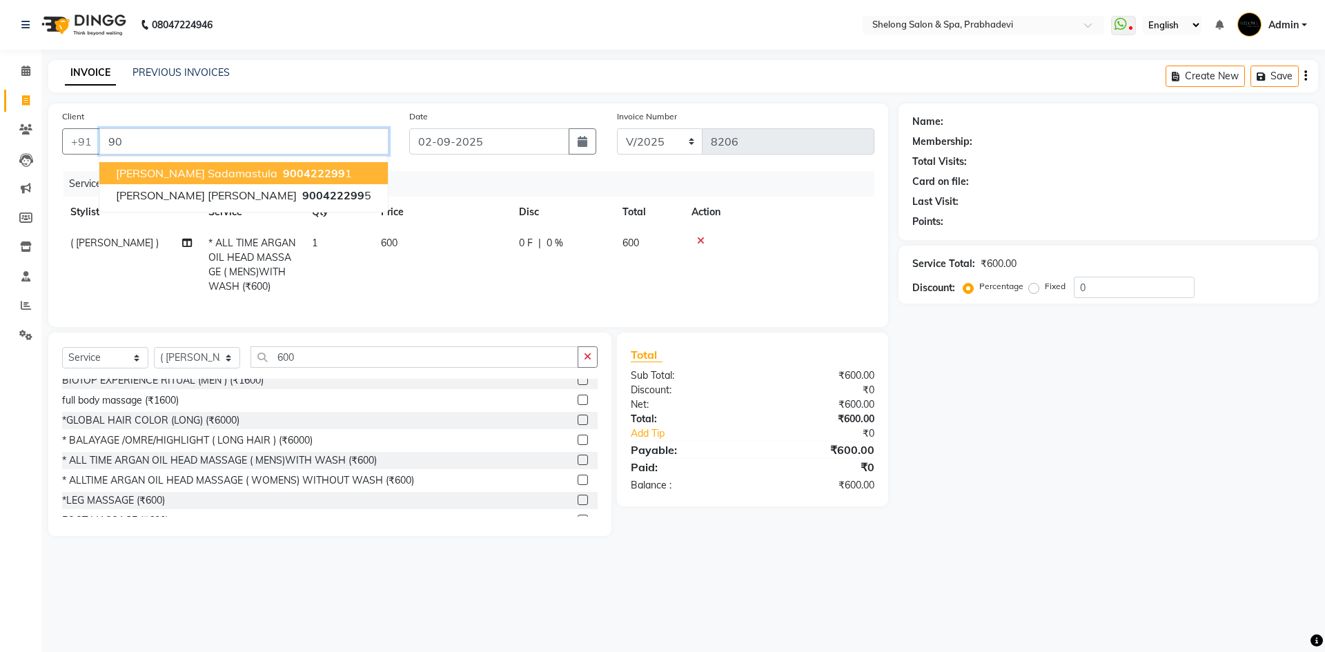
type input "9"
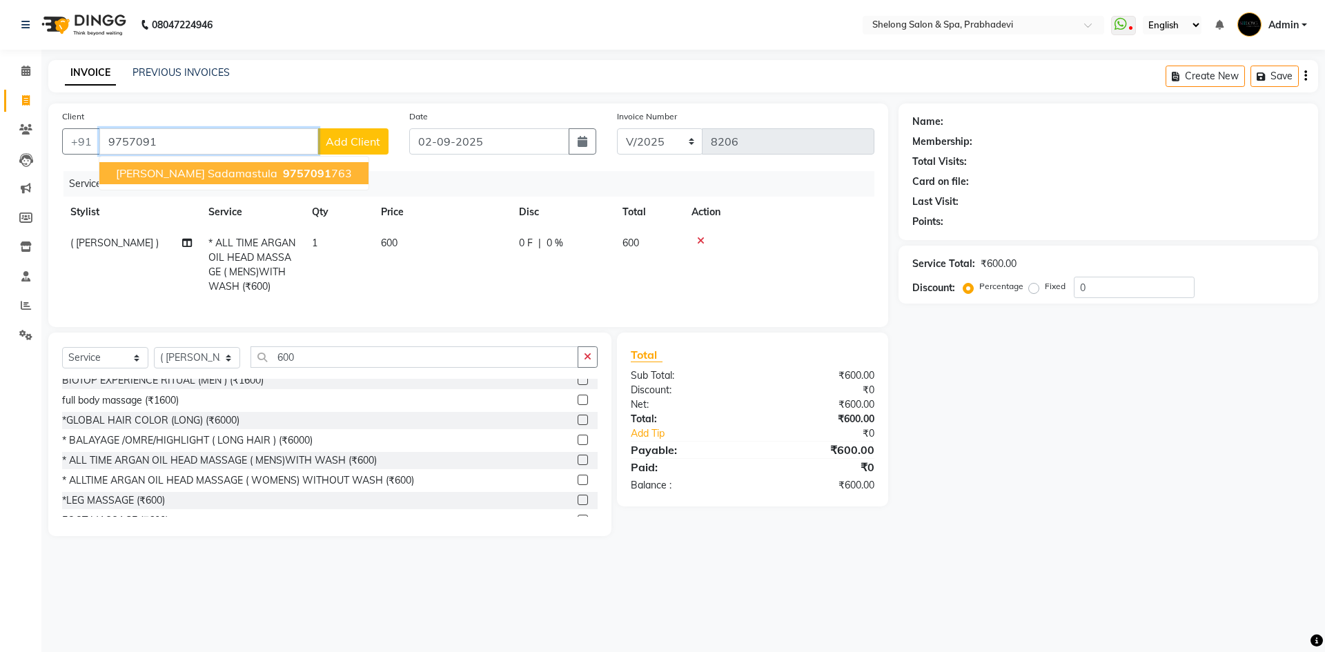
click at [120, 175] on span "[PERSON_NAME] sadamastula" at bounding box center [196, 173] width 161 height 14
type input "9757091763"
select select "2: Object"
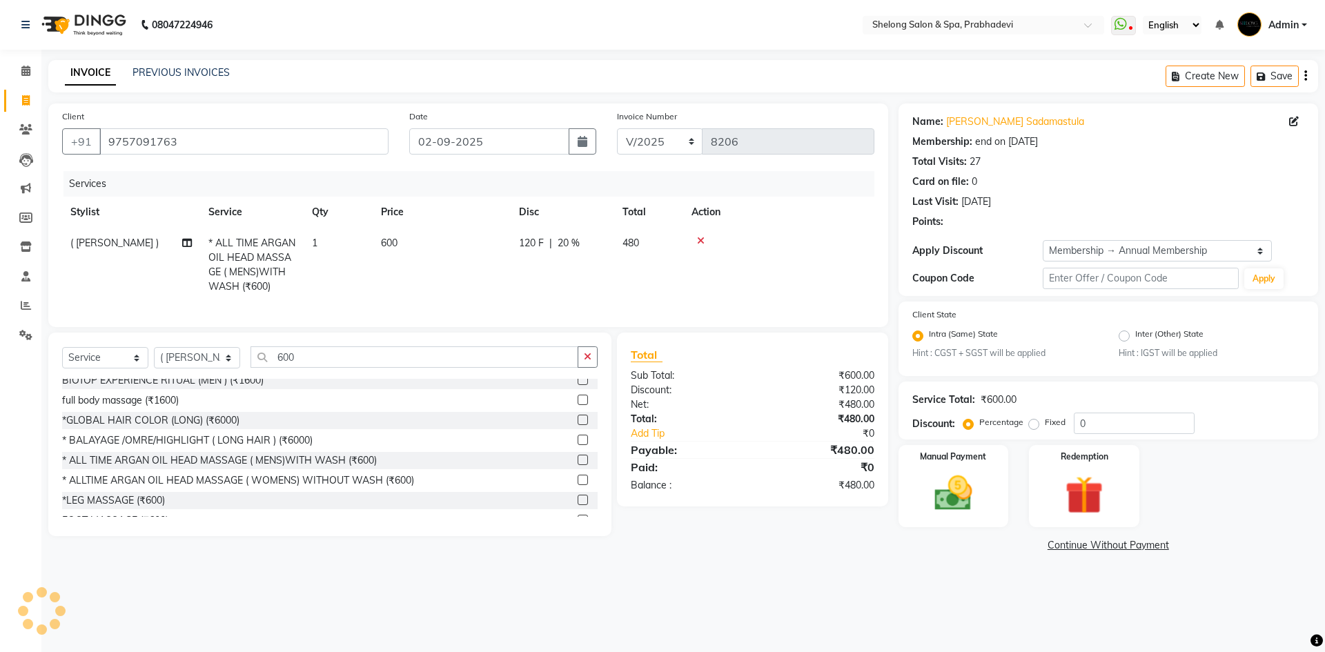
type input "20"
click at [950, 493] on img at bounding box center [953, 494] width 64 height 46
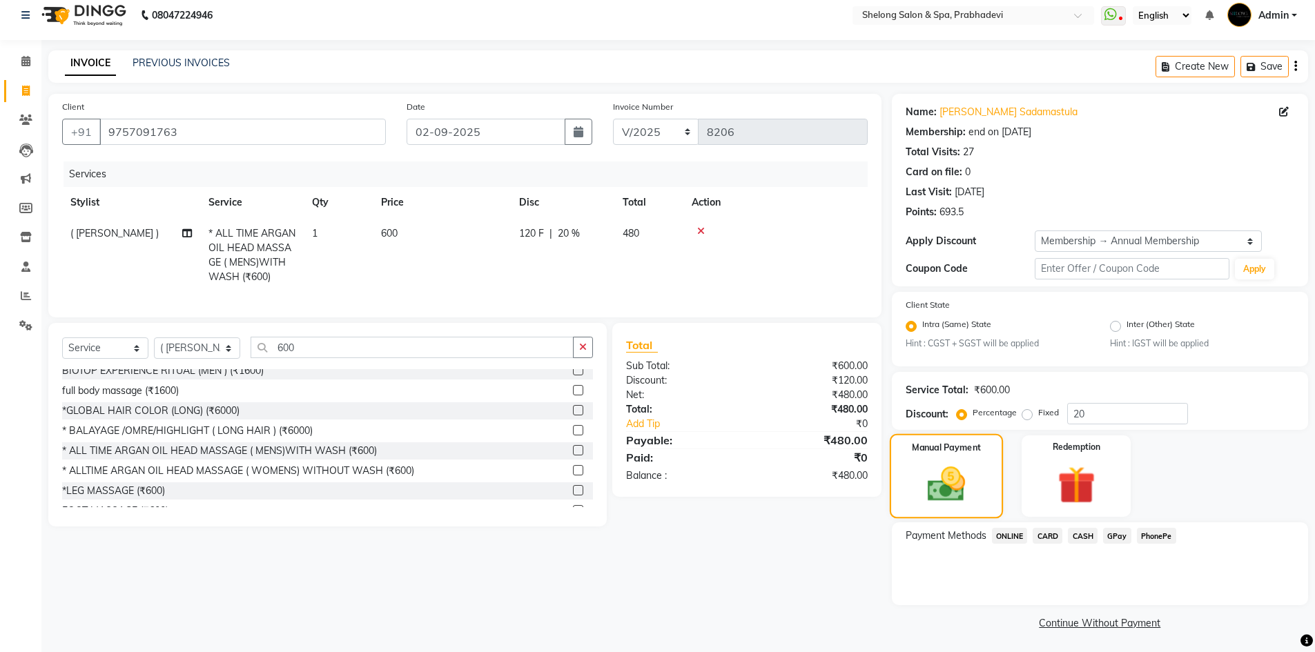
scroll to position [12, 0]
click at [1124, 535] on span "GPay" at bounding box center [1117, 534] width 28 height 16
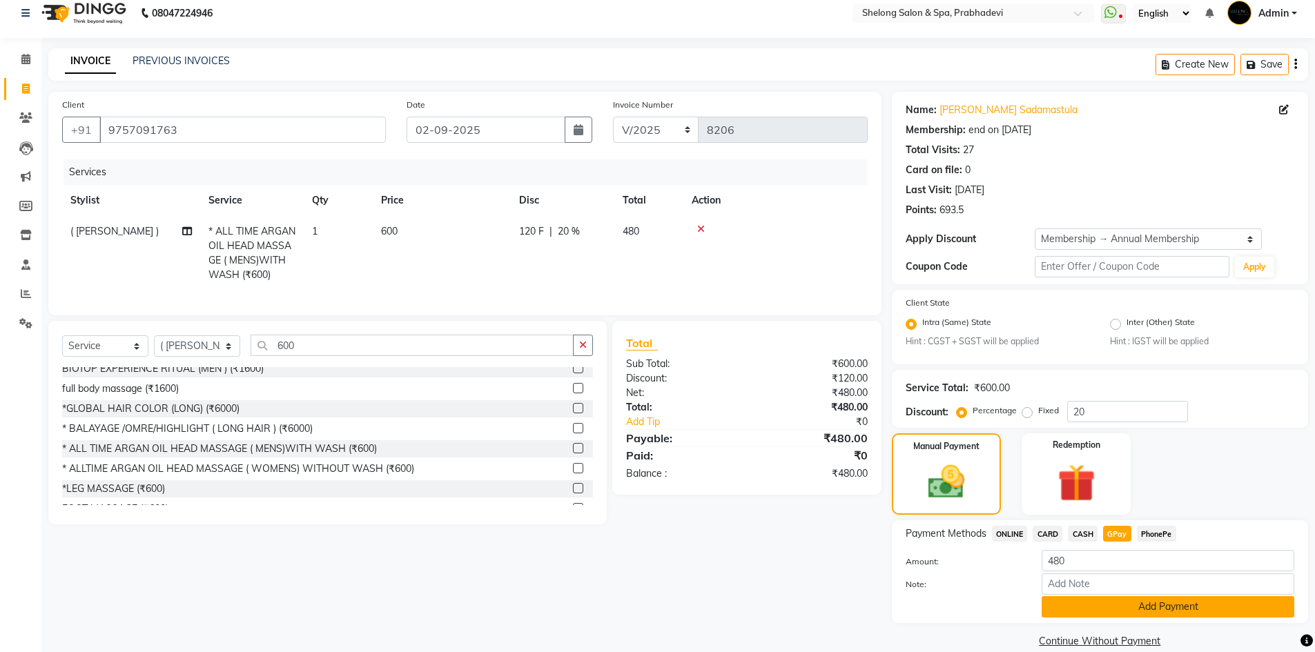
click at [1120, 602] on button "Add Payment" at bounding box center [1167, 606] width 253 height 21
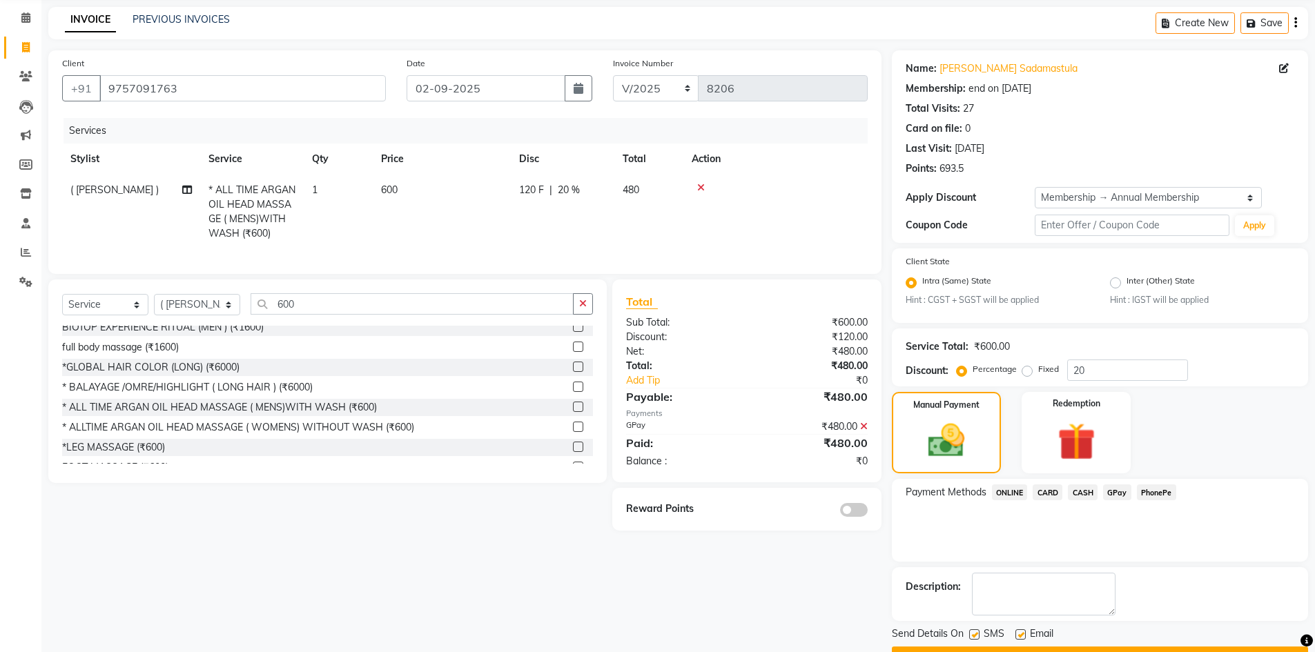
scroll to position [90, 0]
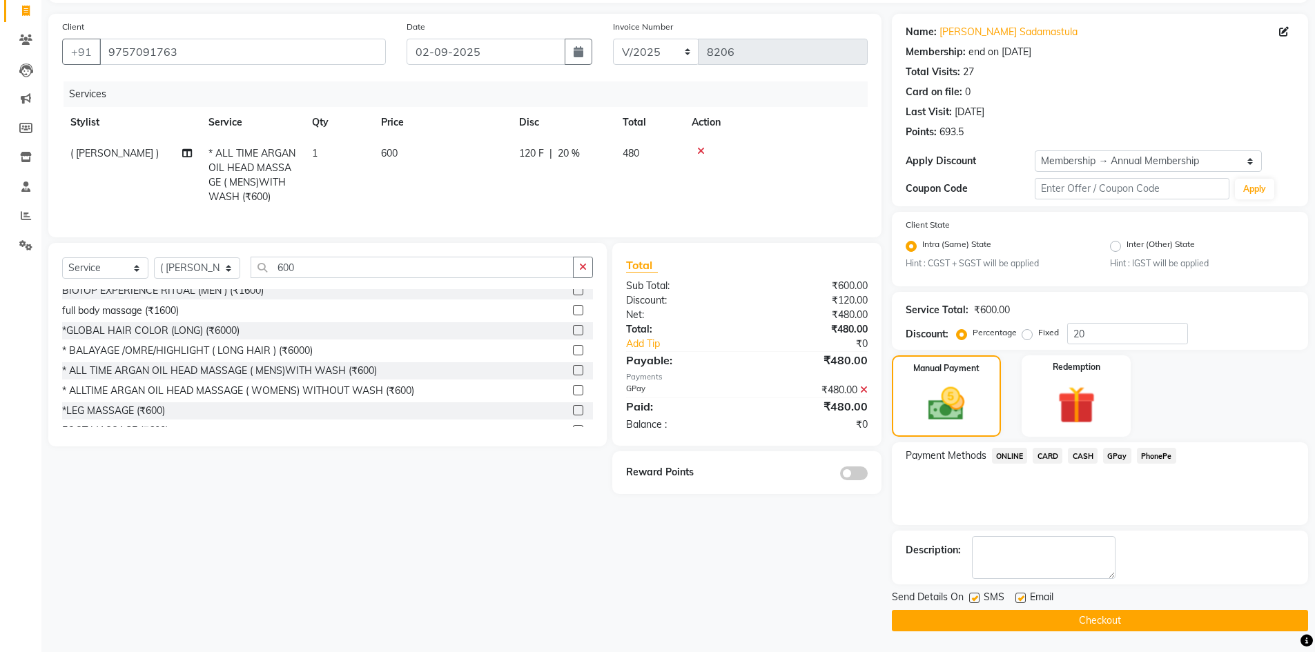
click at [862, 395] on icon at bounding box center [864, 390] width 8 height 10
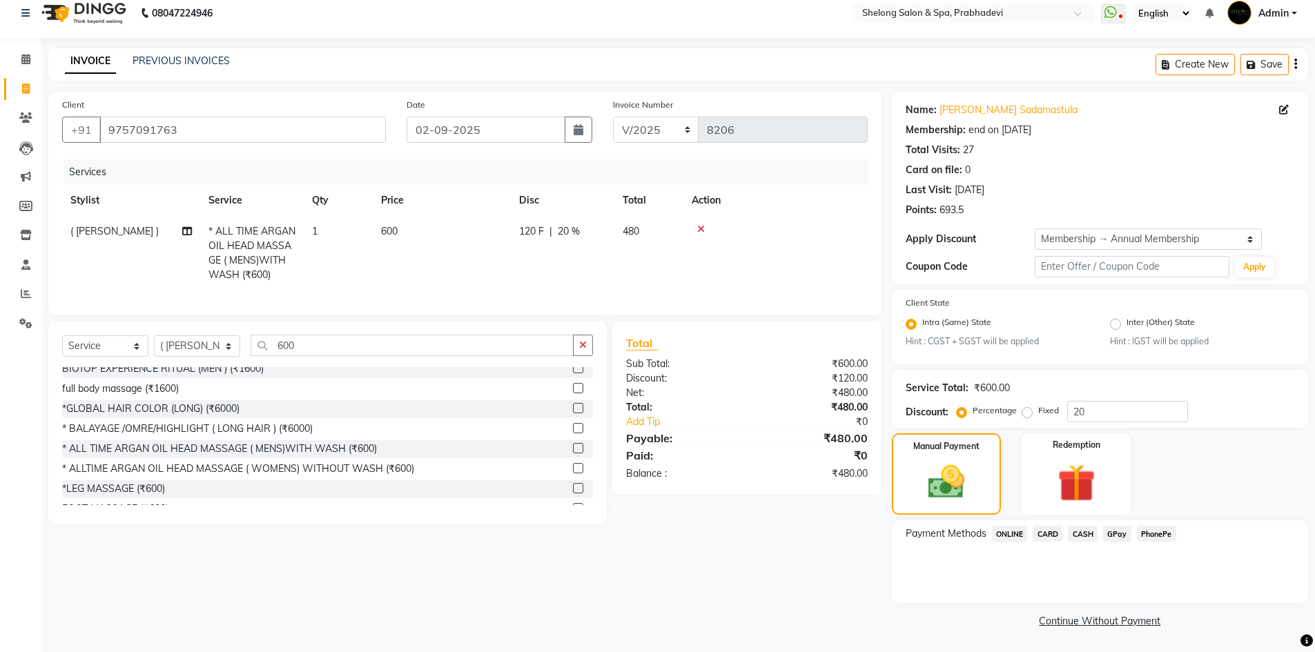
click at [1084, 536] on span "CASH" at bounding box center [1083, 534] width 30 height 16
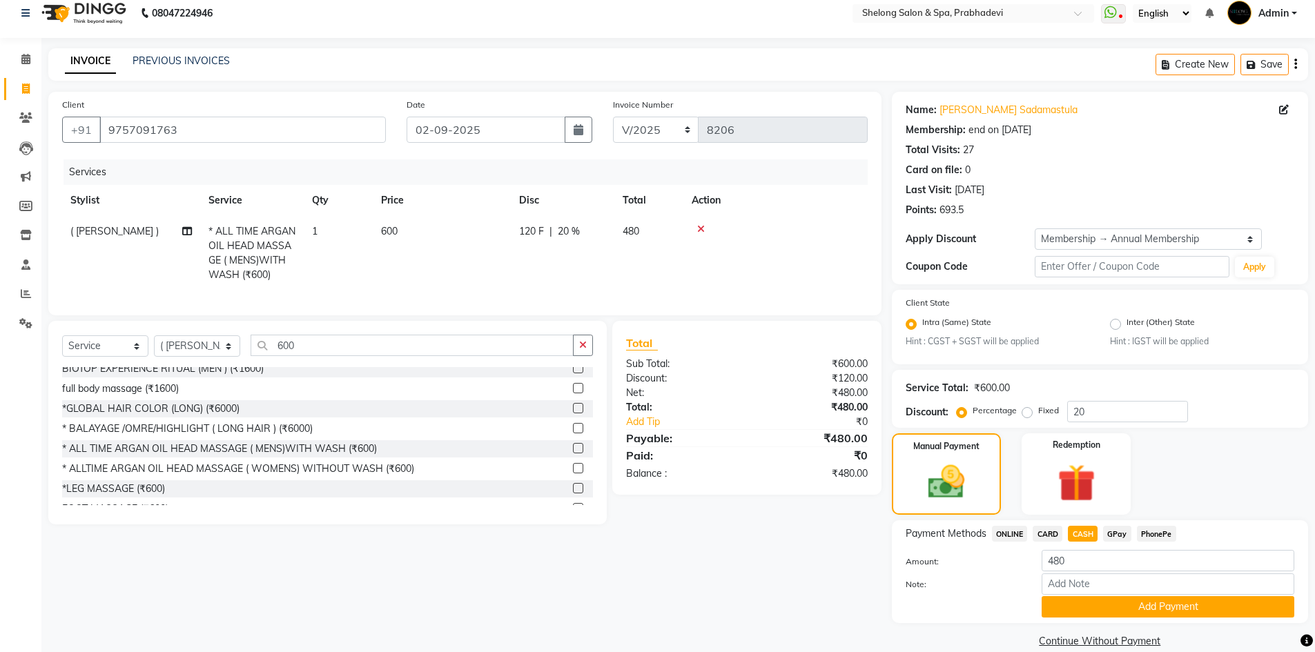
scroll to position [32, 0]
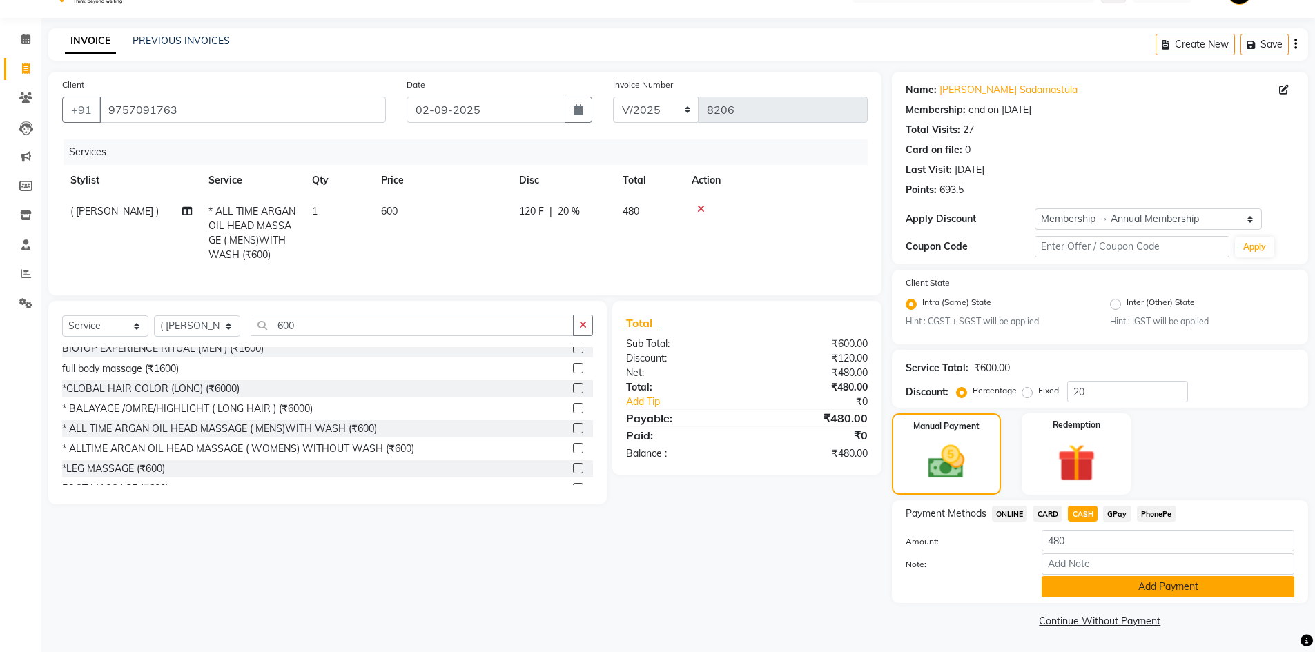
click at [1092, 584] on button "Add Payment" at bounding box center [1167, 586] width 253 height 21
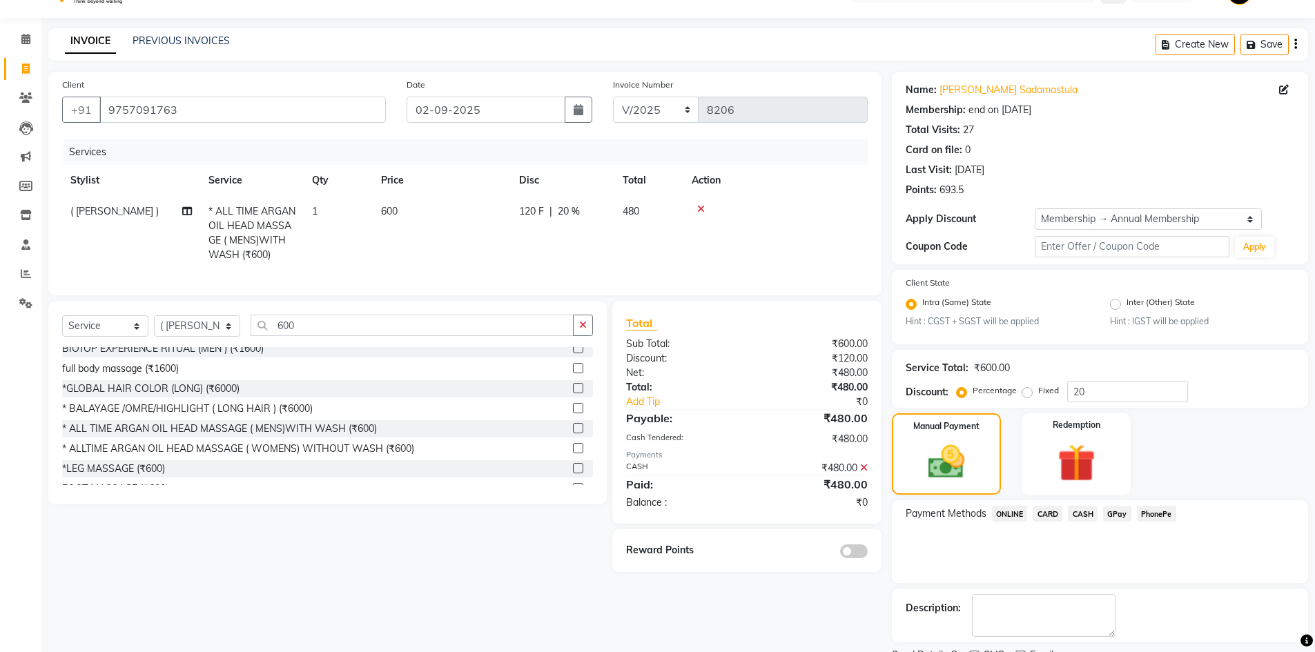
click at [861, 473] on icon at bounding box center [864, 468] width 8 height 10
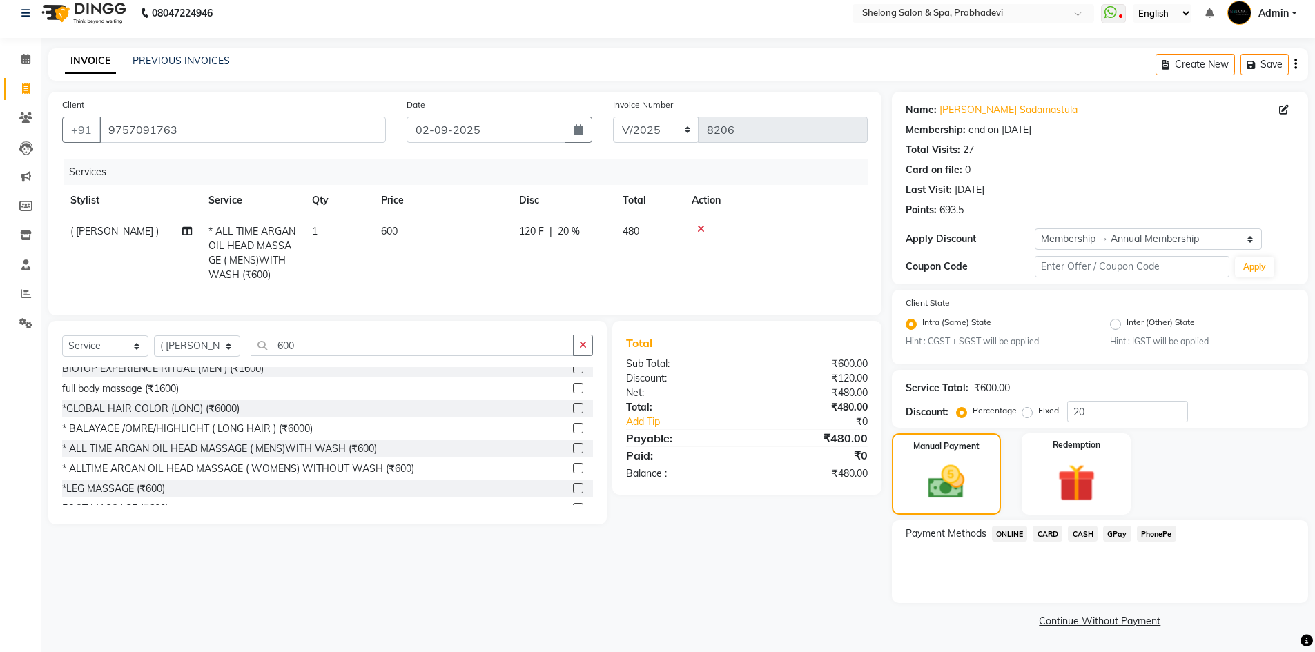
click at [1047, 538] on span "CARD" at bounding box center [1047, 534] width 30 height 16
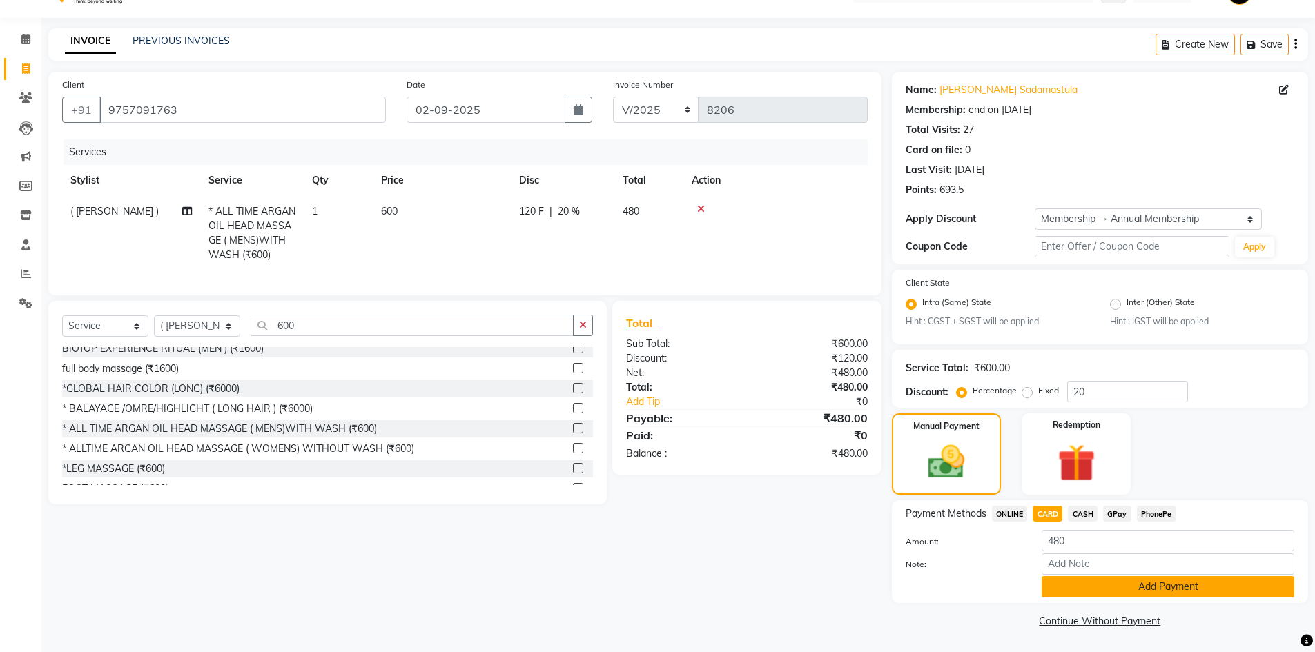
click at [1054, 580] on button "Add Payment" at bounding box center [1167, 586] width 253 height 21
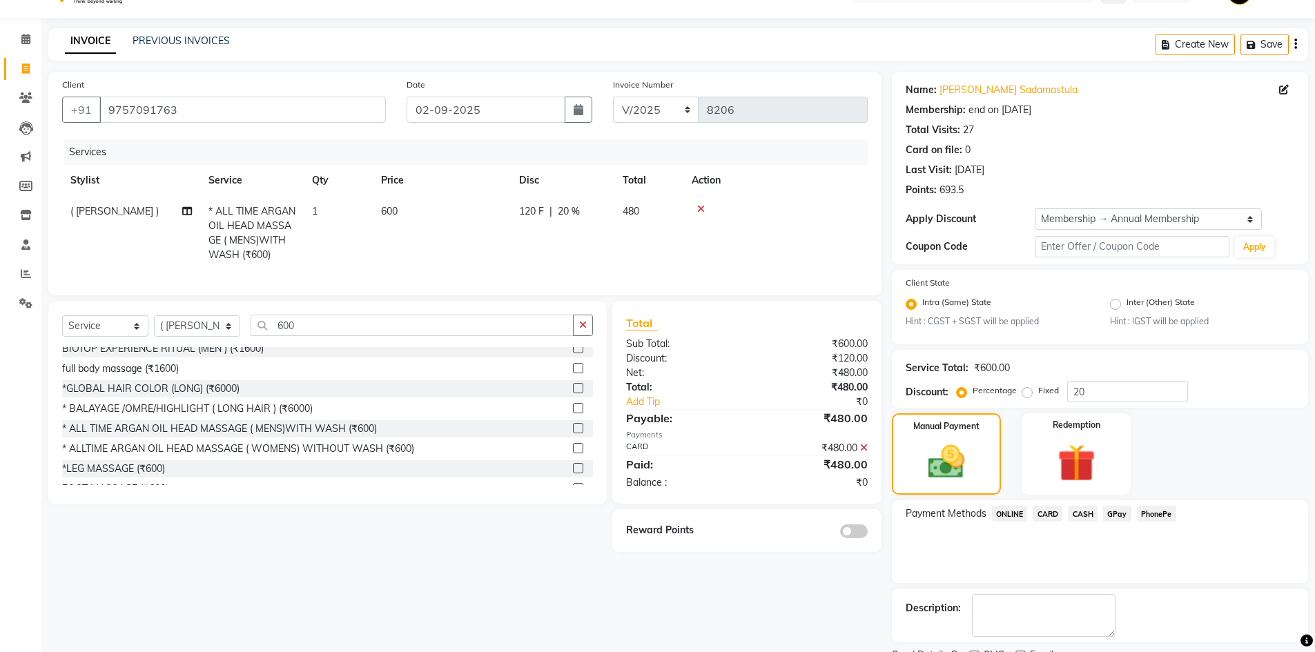
scroll to position [90, 0]
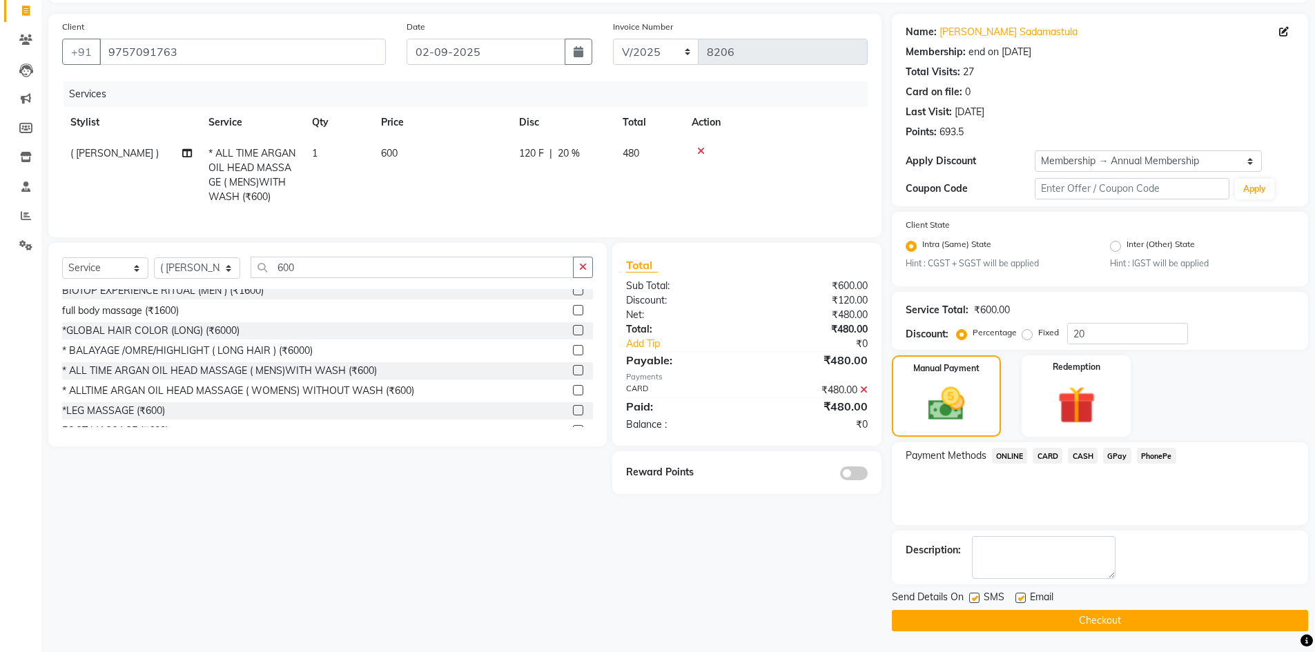
click at [841, 480] on span at bounding box center [854, 474] width 28 height 14
click at [867, 475] on input "checkbox" at bounding box center [867, 475] width 0 height 0
click at [1096, 618] on button "Checkout" at bounding box center [1100, 620] width 416 height 21
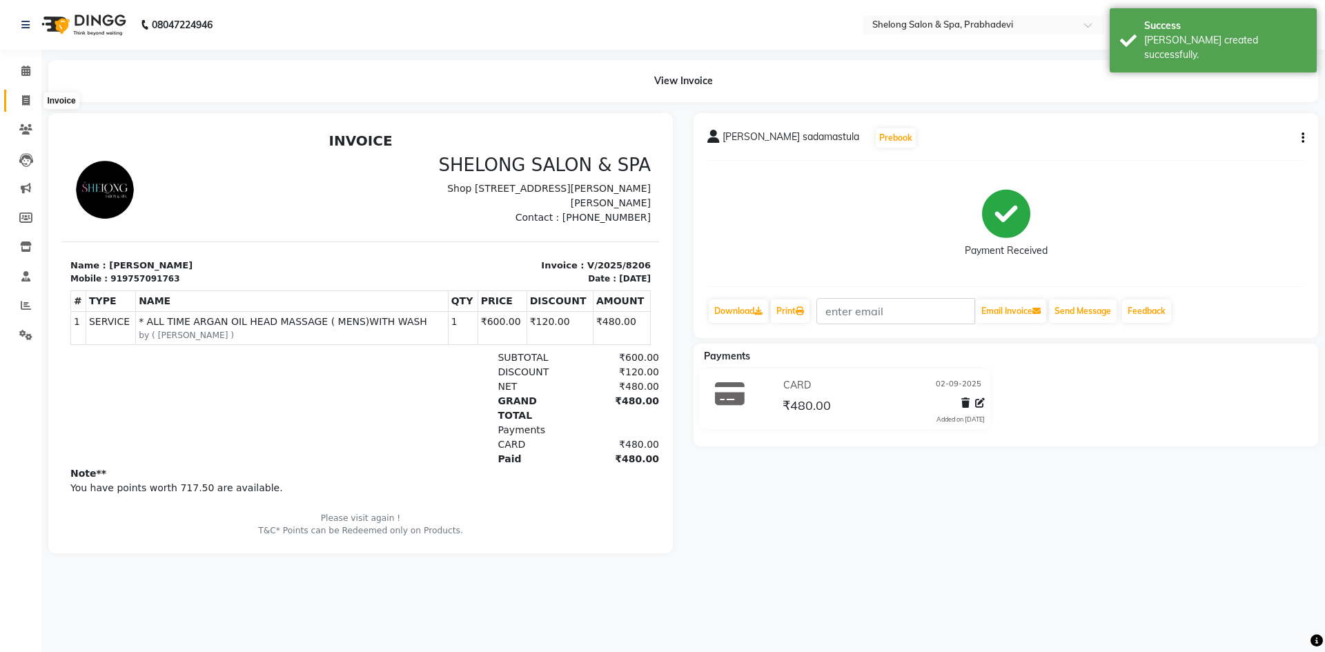
click at [28, 93] on span at bounding box center [26, 101] width 24 height 16
select select "service"
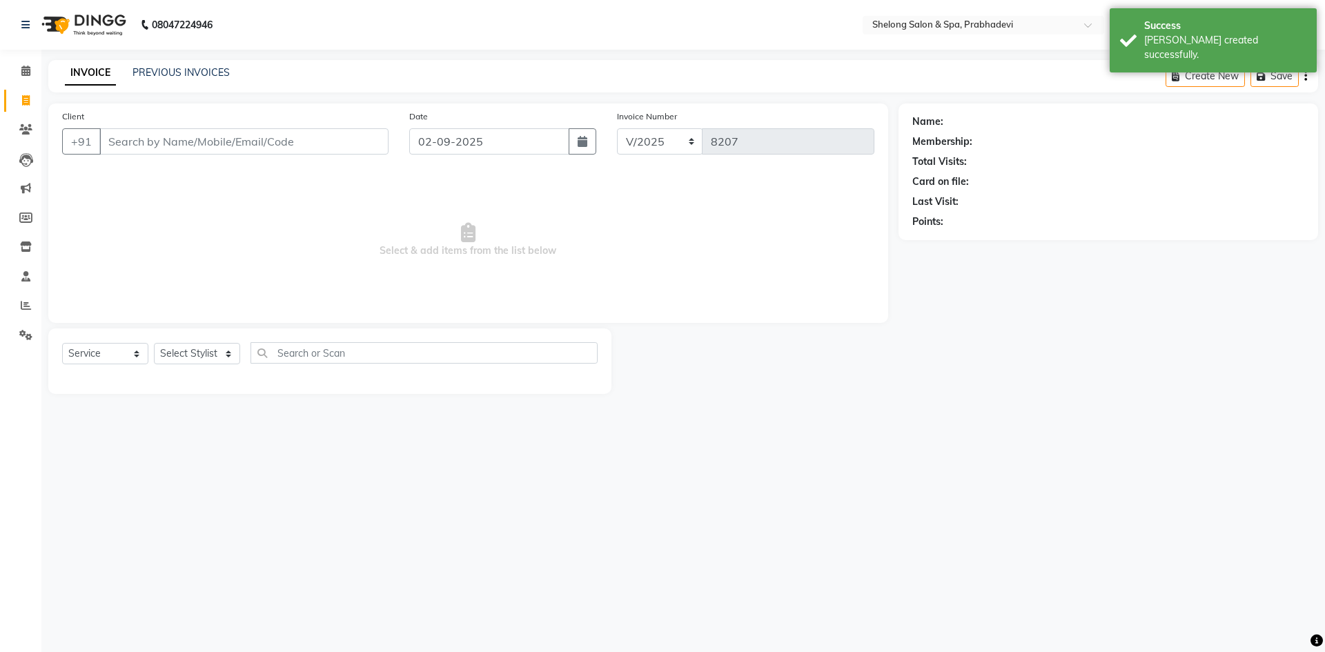
select select "16092"
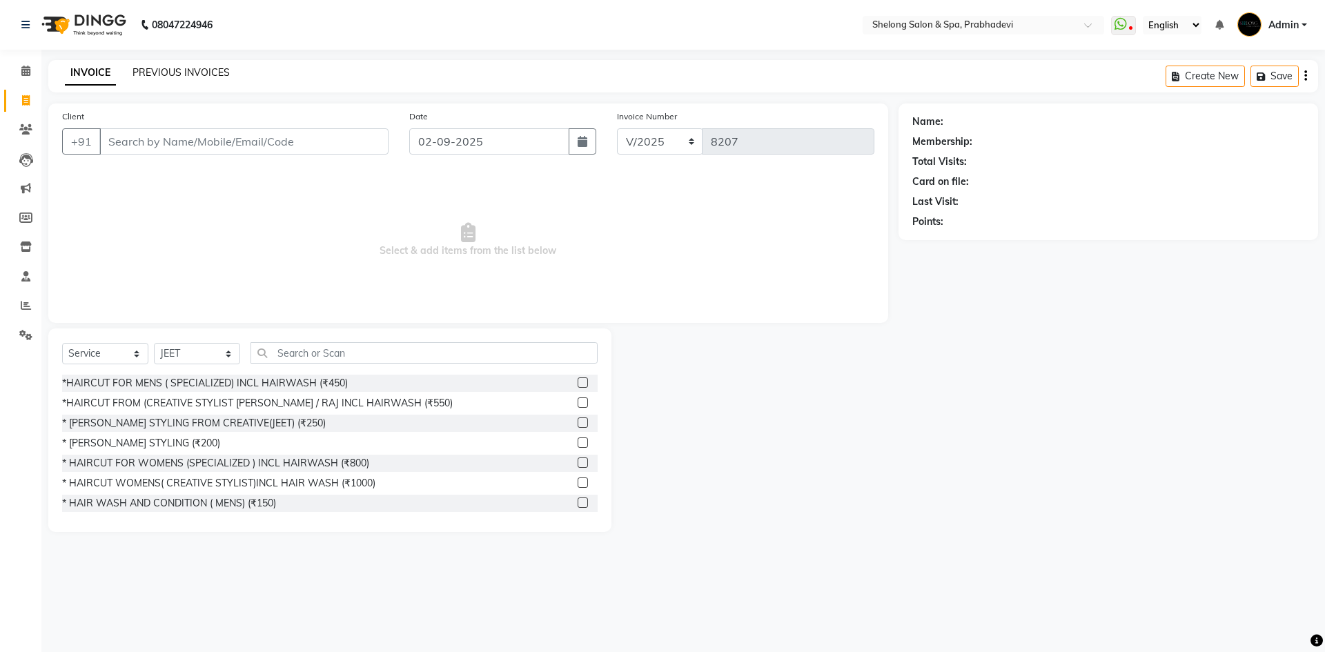
click at [204, 68] on link "PREVIOUS INVOICES" at bounding box center [181, 72] width 97 height 12
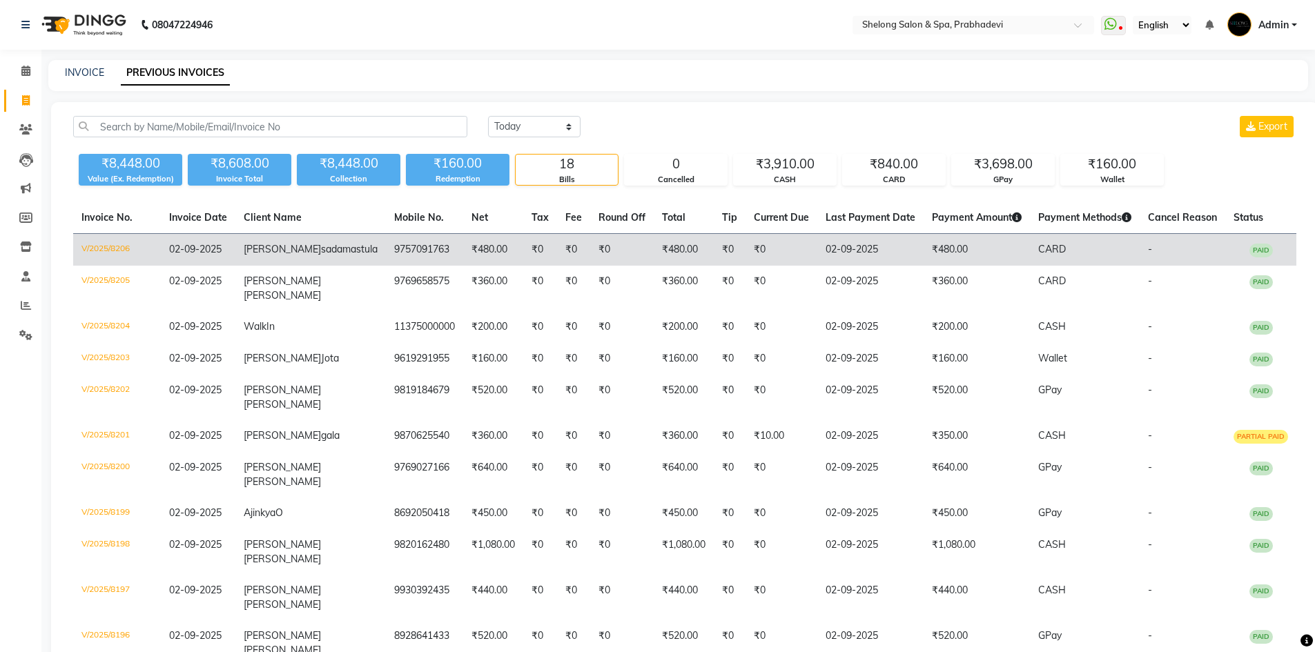
click at [321, 255] on span "sadamastula" at bounding box center [349, 249] width 57 height 12
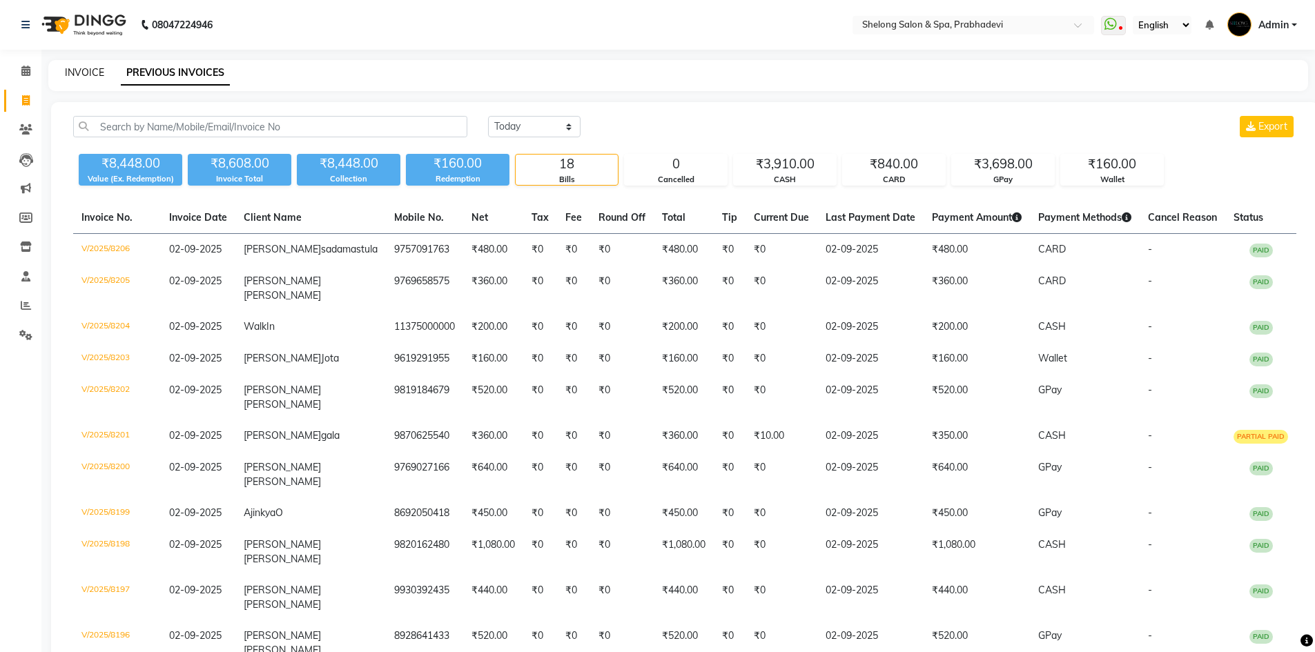
click at [95, 75] on link "INVOICE" at bounding box center [84, 72] width 39 height 12
select select "service"
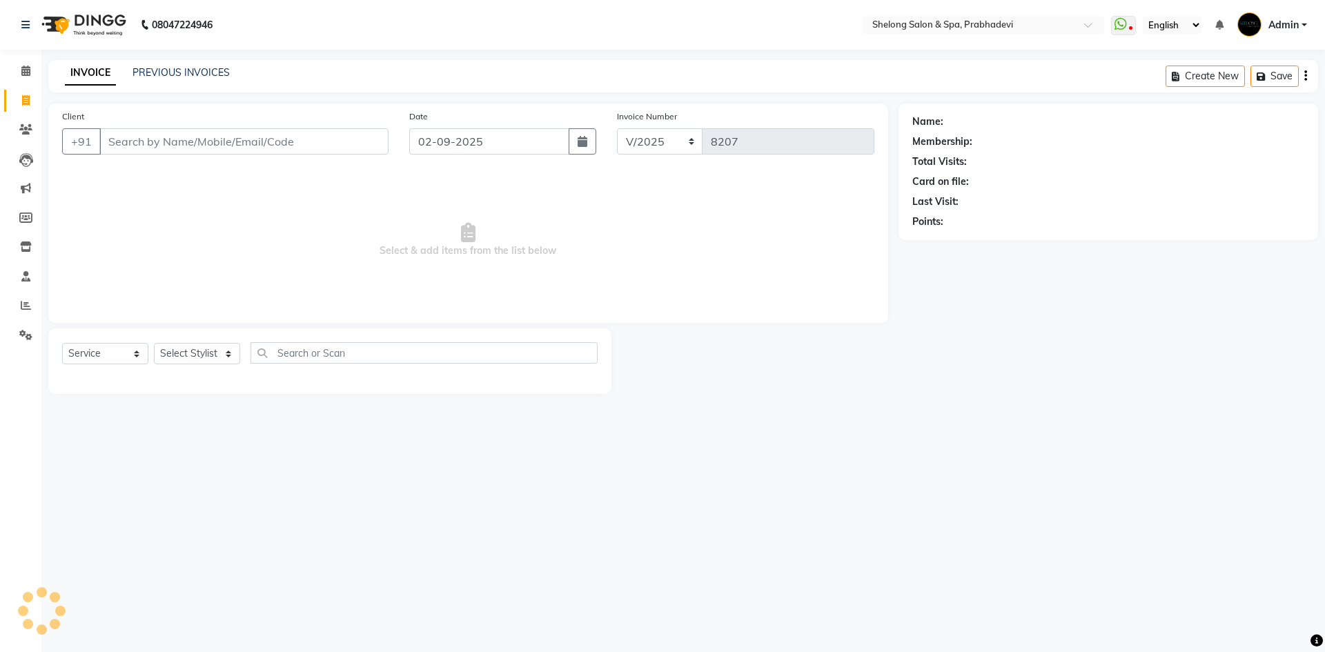
select select "16092"
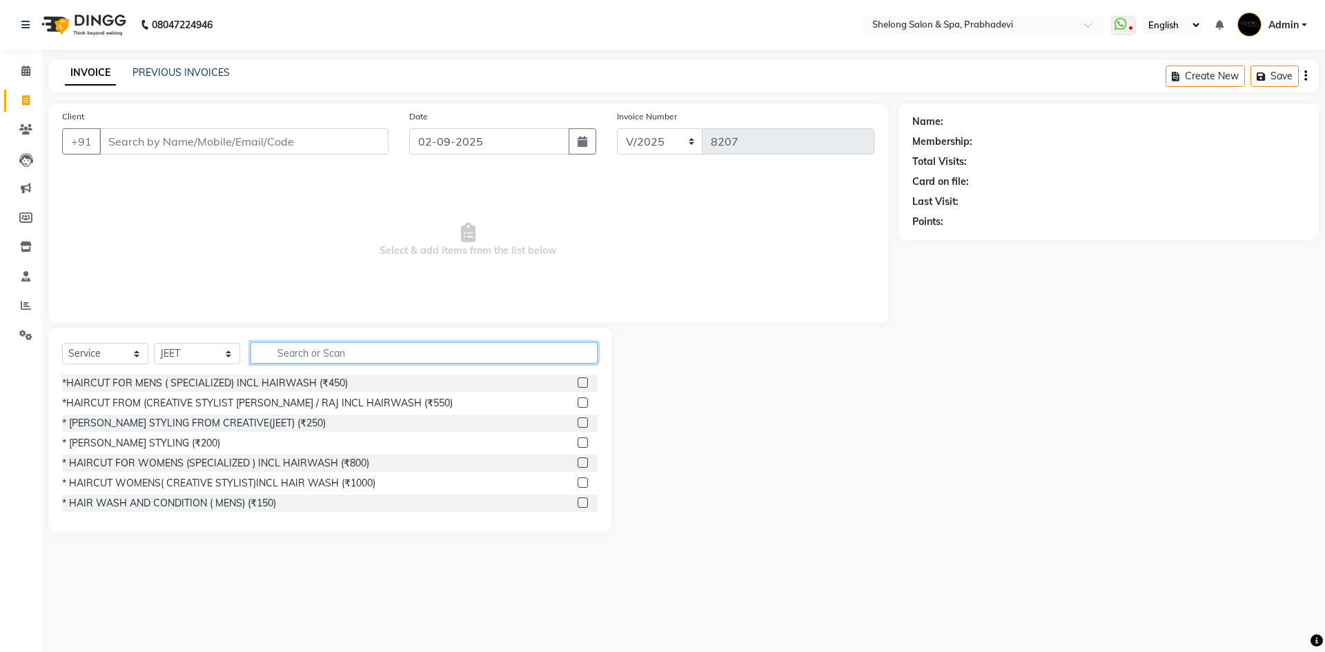
click at [311, 359] on input "text" at bounding box center [424, 352] width 347 height 21
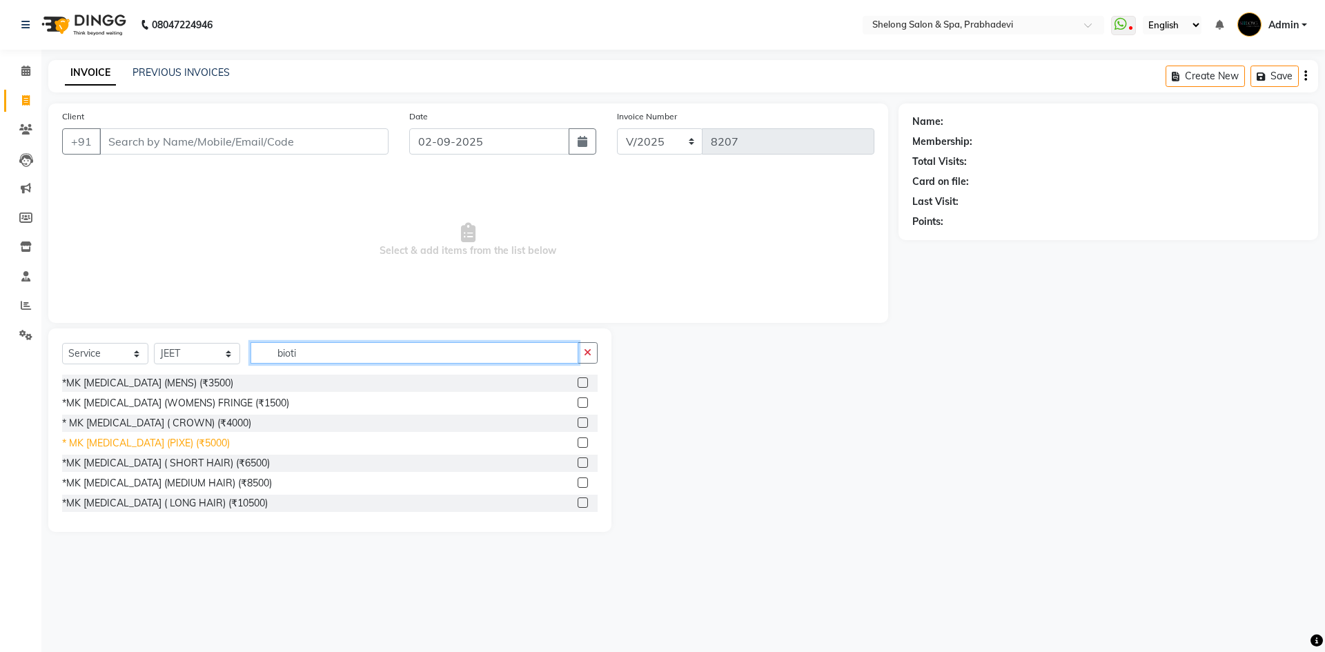
type input "bioti"
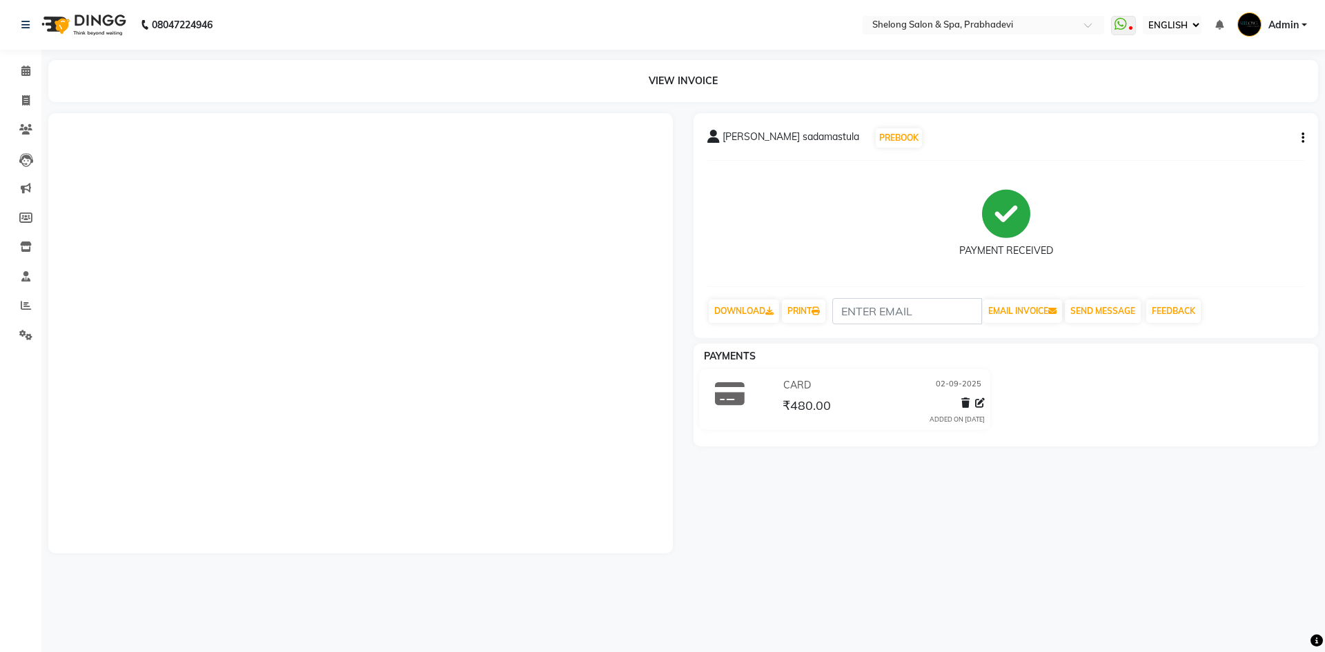
select select "ec"
